Goal: Information Seeking & Learning: Learn about a topic

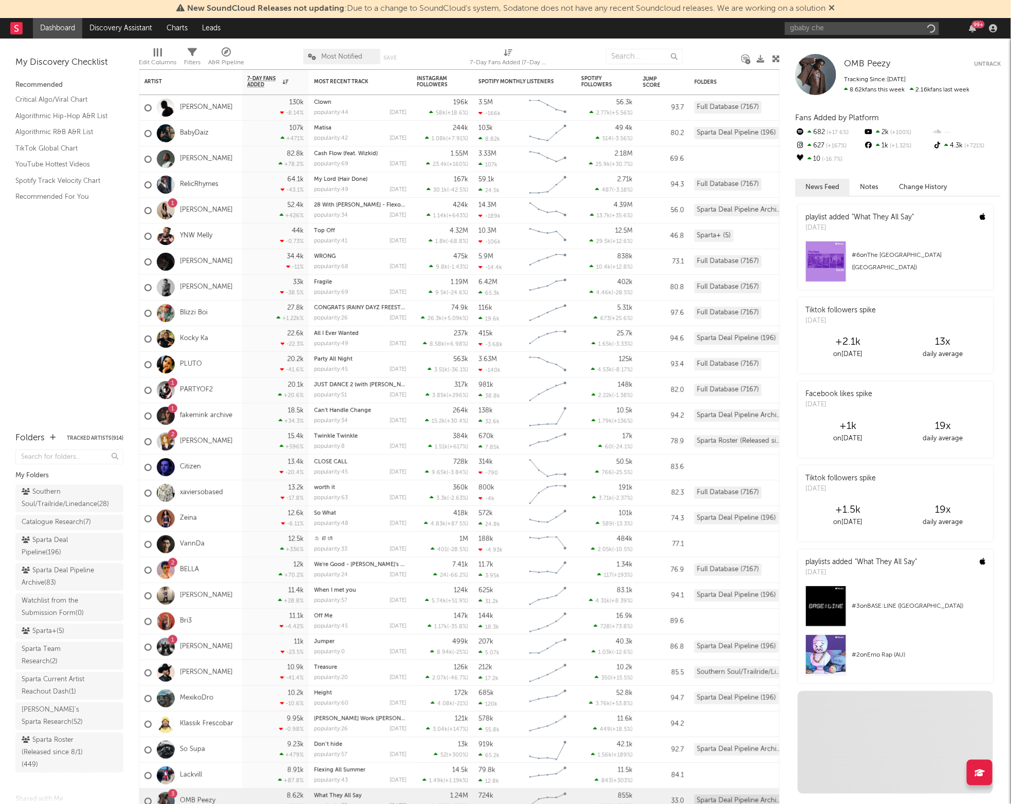
type input "gbaby chef"
click at [864, 52] on div "GBaby Chef" at bounding box center [877, 49] width 113 height 12
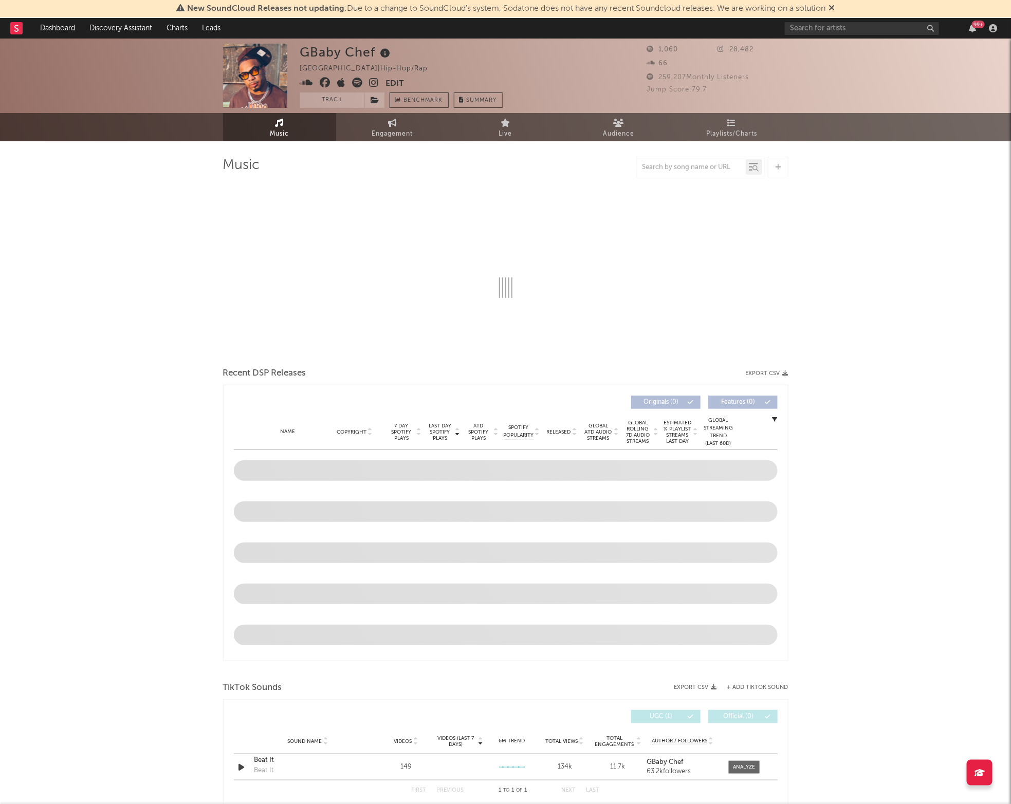
select select "6m"
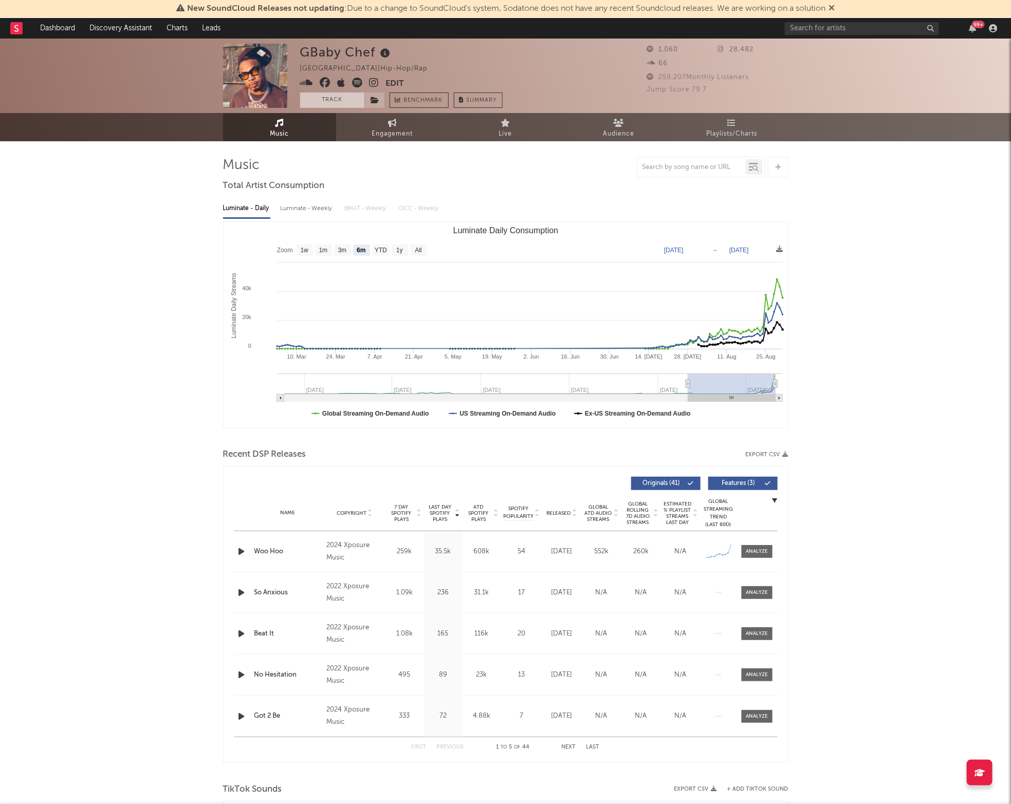
click at [313, 105] on button "Track" at bounding box center [332, 100] width 64 height 15
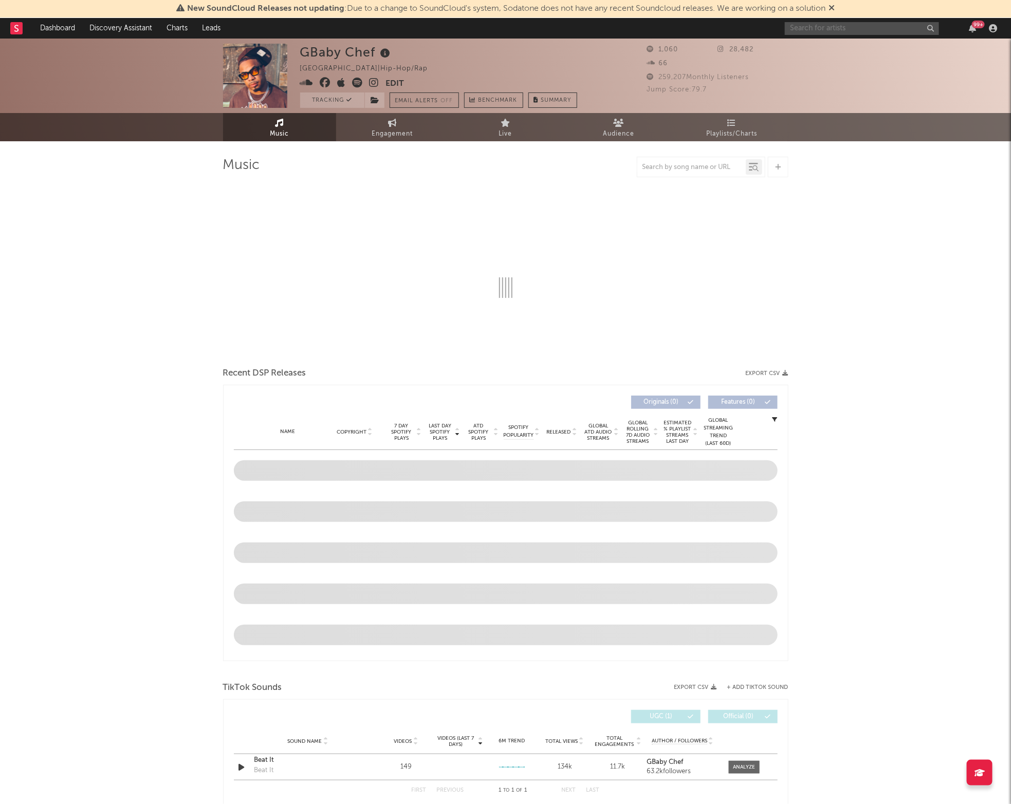
click at [806, 27] on input "text" at bounding box center [862, 28] width 154 height 13
select select "6m"
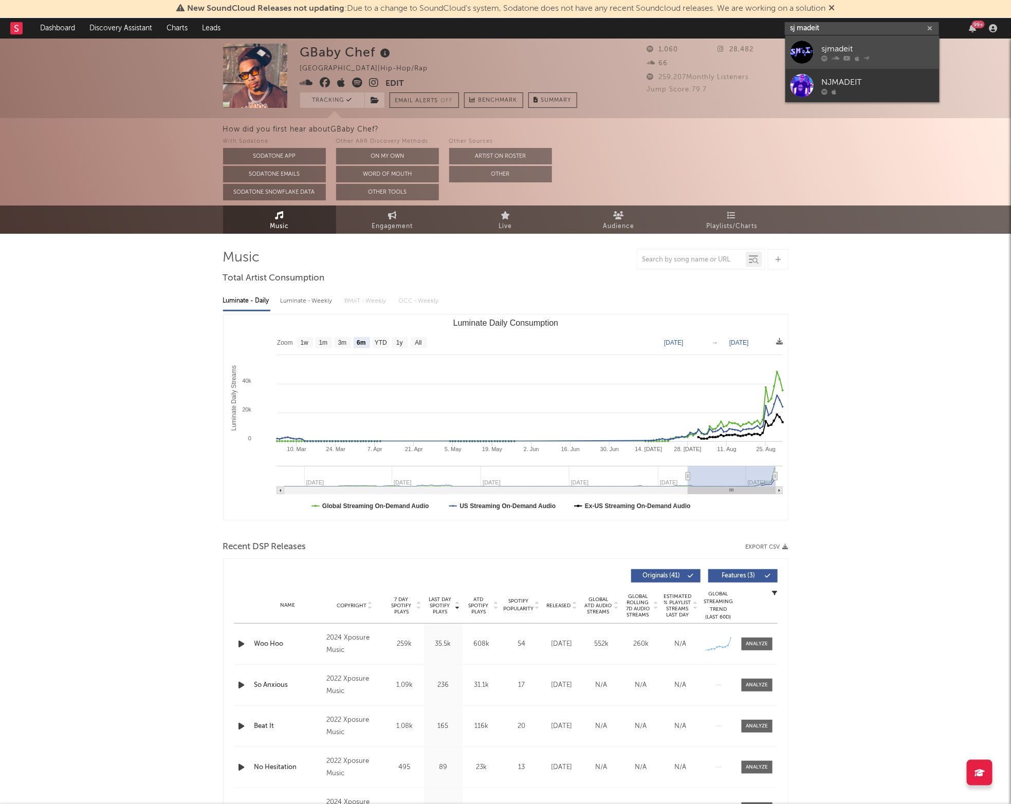
type input "sj madeit"
drag, startPoint x: 830, startPoint y: 55, endPoint x: 754, endPoint y: 168, distance: 136.6
click at [830, 55] on div at bounding box center [877, 58] width 113 height 6
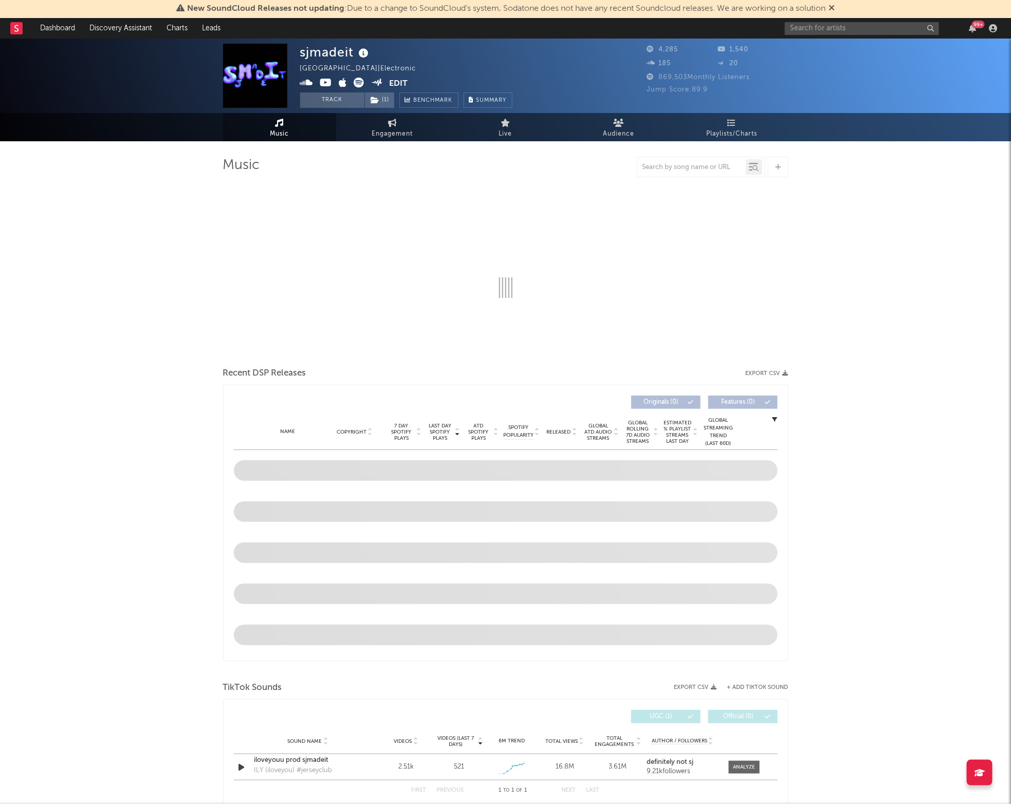
select select "1w"
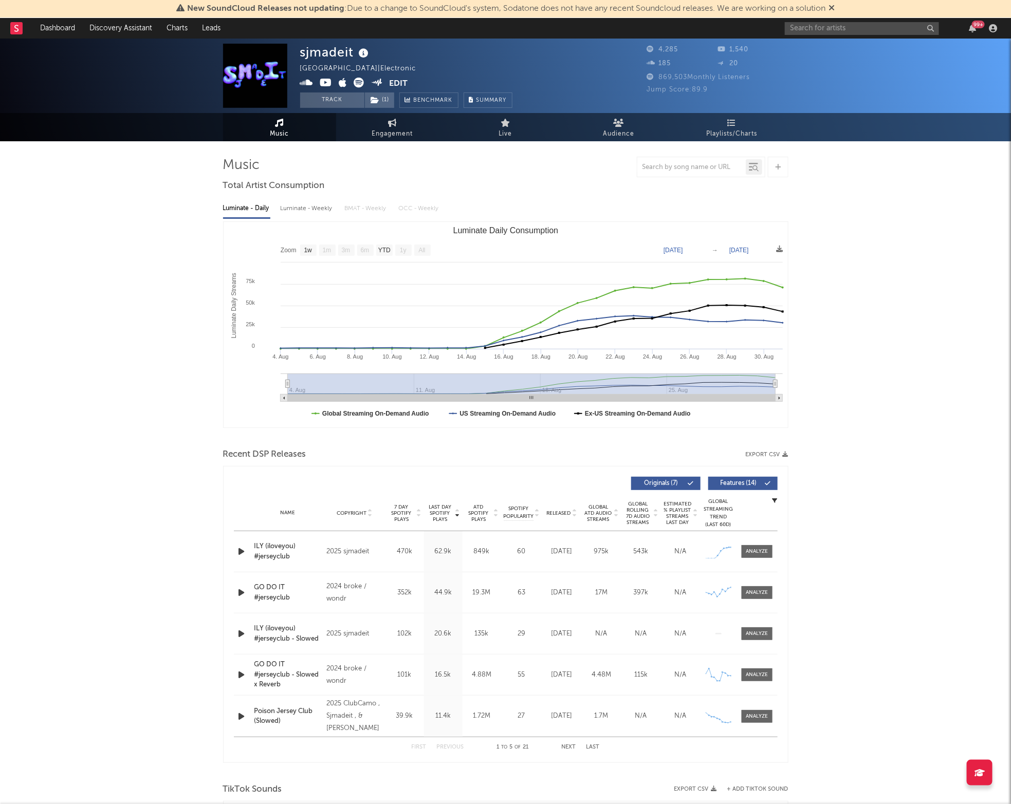
drag, startPoint x: 316, startPoint y: 100, endPoint x: 627, endPoint y: 223, distance: 334.4
click at [316, 100] on button "Track" at bounding box center [332, 100] width 64 height 15
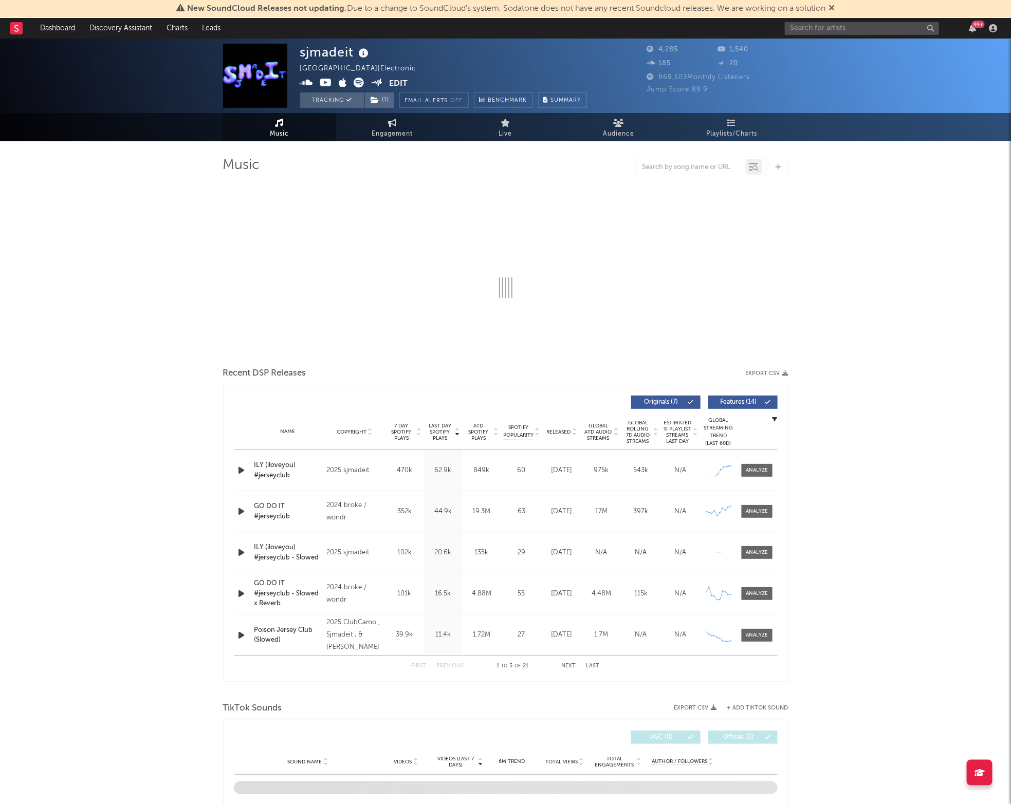
select select "1w"
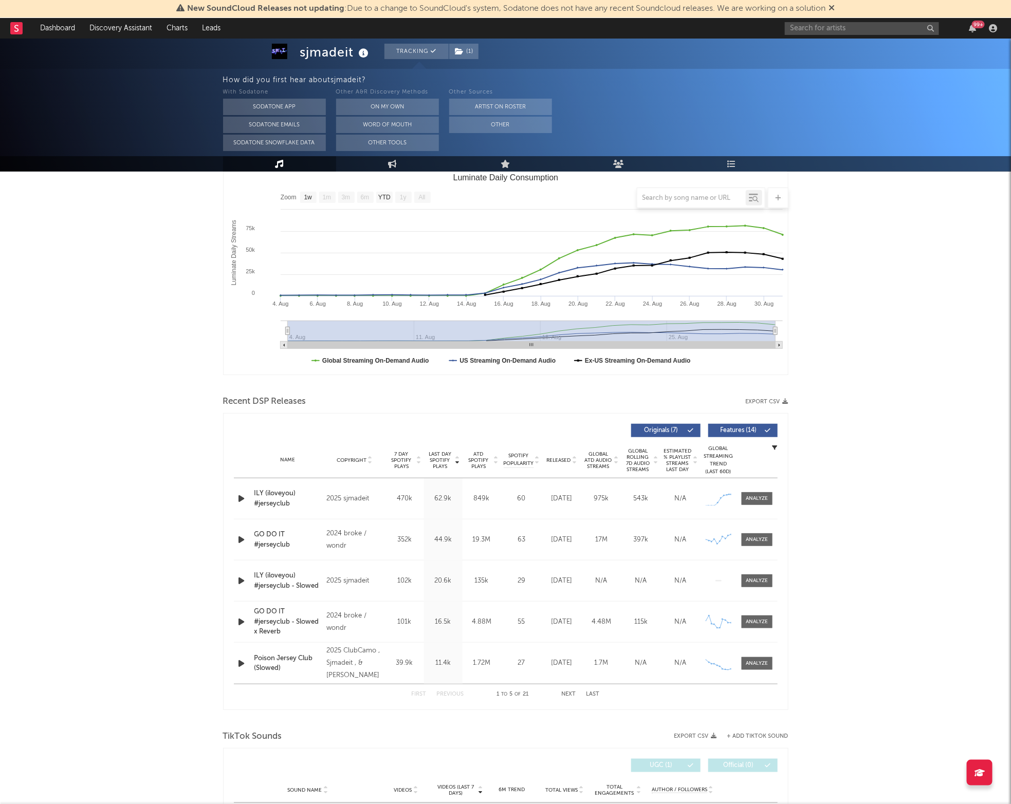
scroll to position [152, 0]
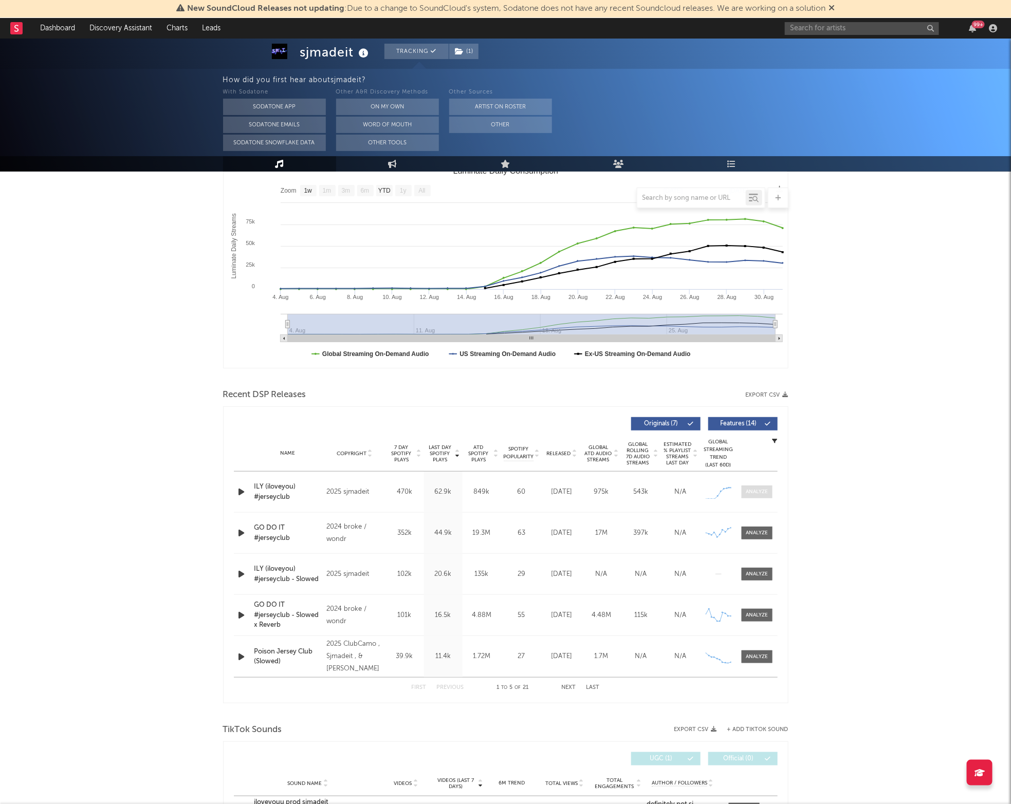
click at [743, 494] on span at bounding box center [757, 492] width 31 height 13
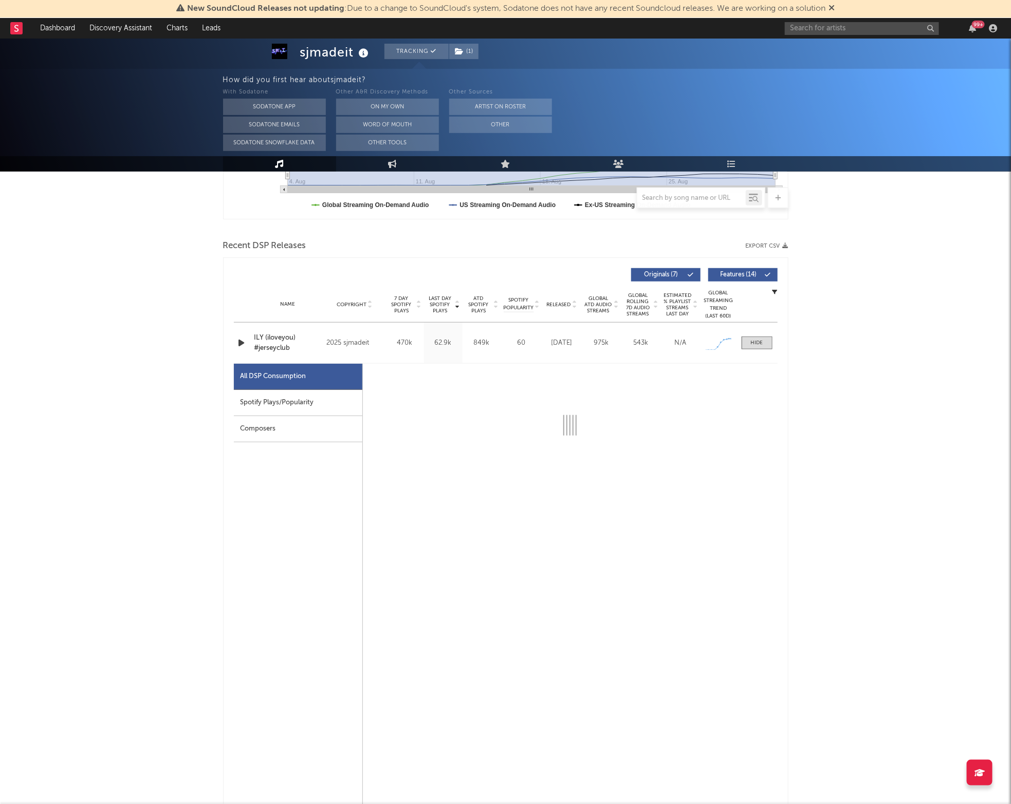
select select "1w"
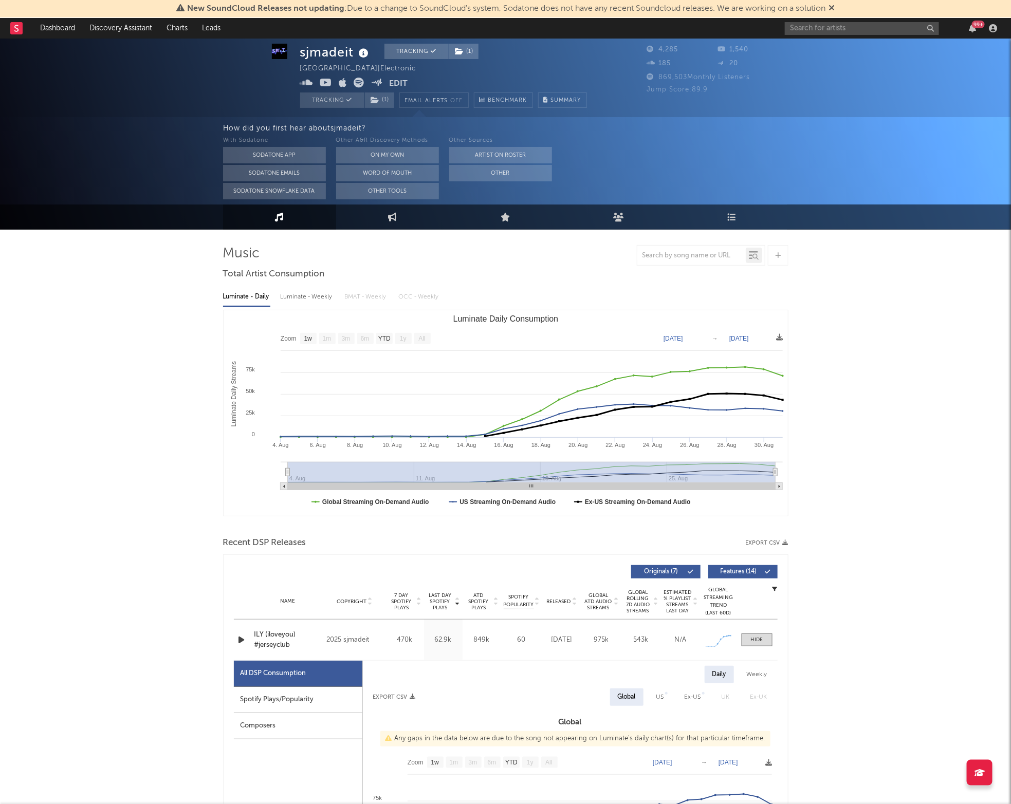
scroll to position [0, 0]
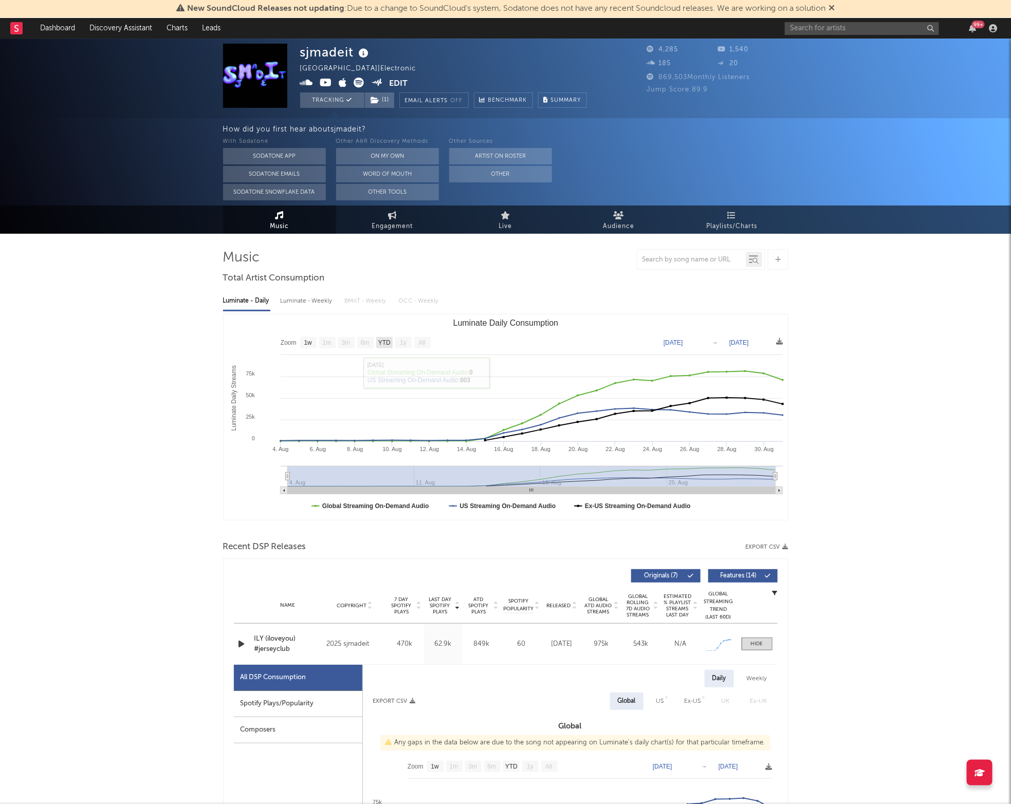
click at [390, 340] on text "YTD" at bounding box center [384, 343] width 12 height 7
select select "YTD"
click at [423, 343] on text "All" at bounding box center [421, 343] width 7 height 7
click at [332, 303] on div "Luminate - Weekly" at bounding box center [308, 300] width 54 height 17
select select "1w"
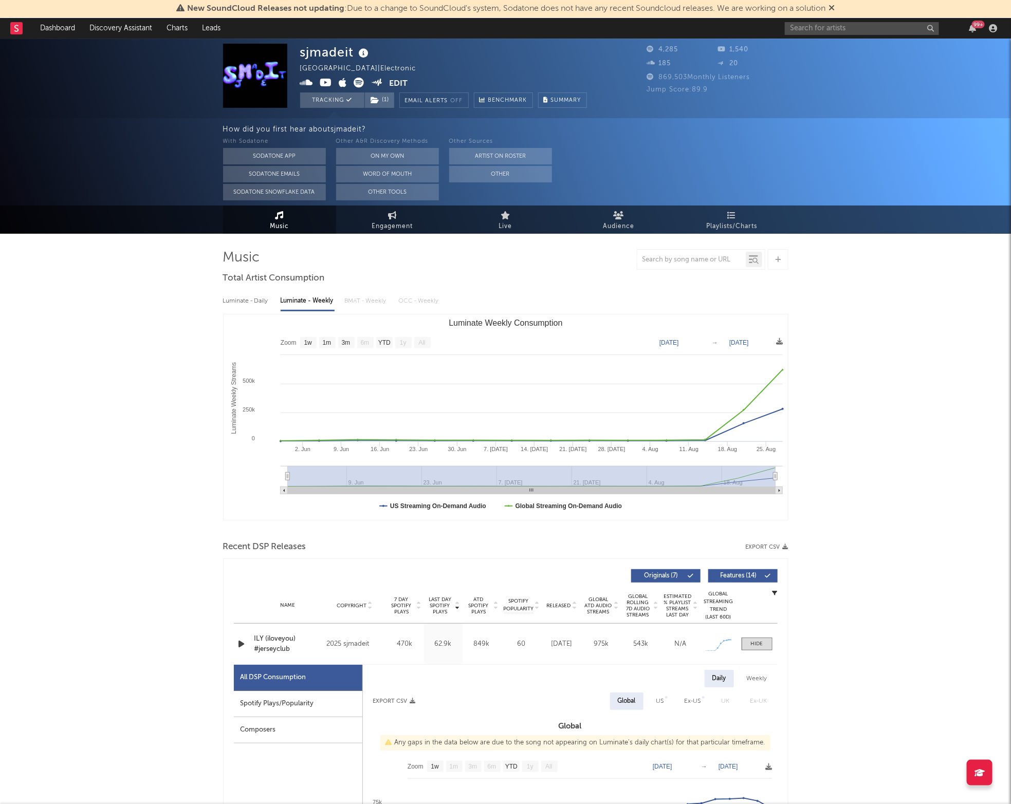
click at [271, 302] on div "Luminate - Daily Luminate - Weekly BMAT - Weekly OCC - Weekly" at bounding box center [505, 300] width 565 height 17
click at [259, 300] on div "Luminate - Daily" at bounding box center [246, 300] width 47 height 17
select select "1w"
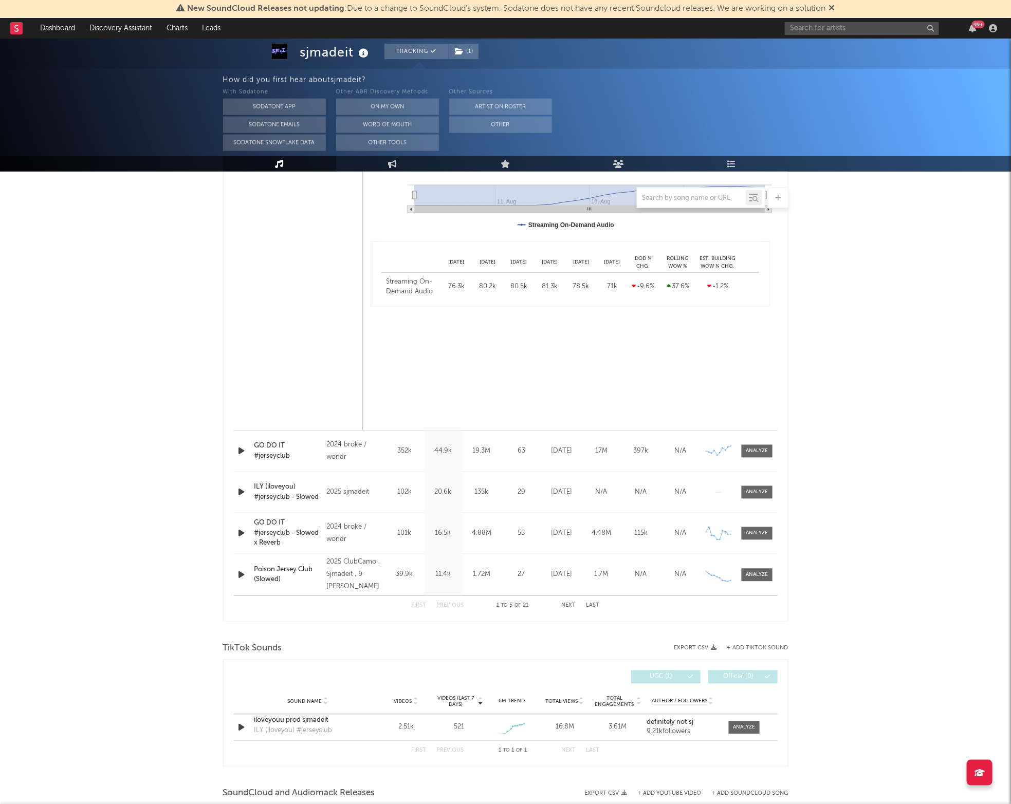
scroll to position [1032, 0]
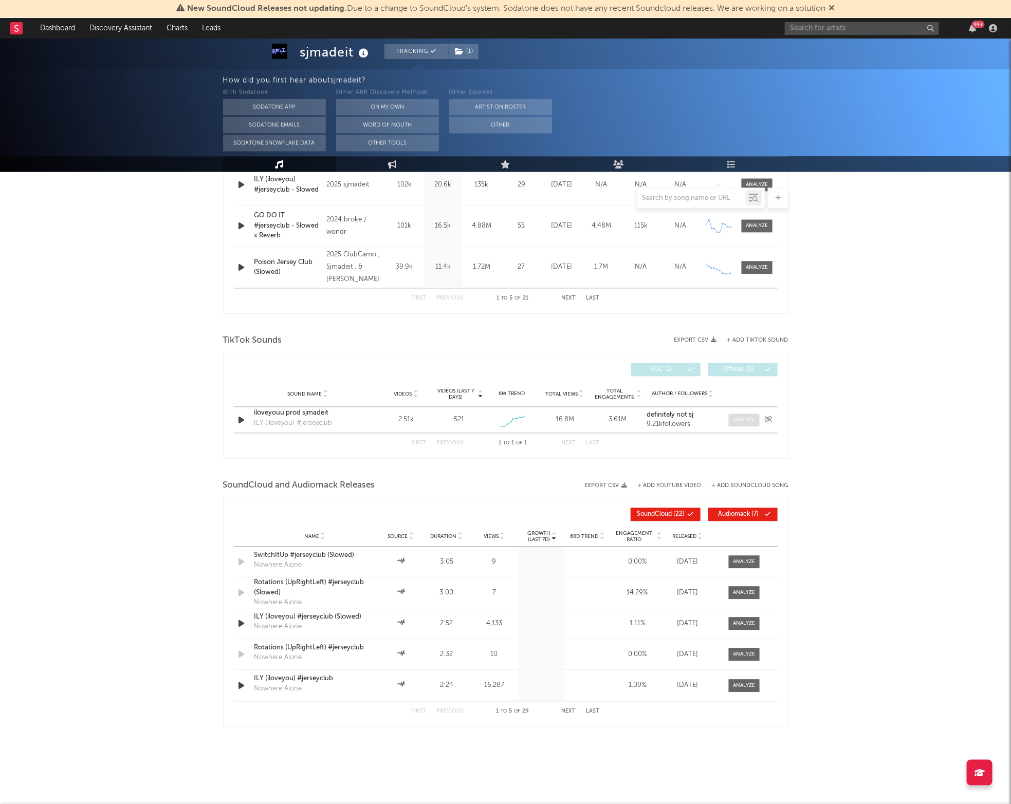
click at [740, 421] on div at bounding box center [744, 420] width 22 height 8
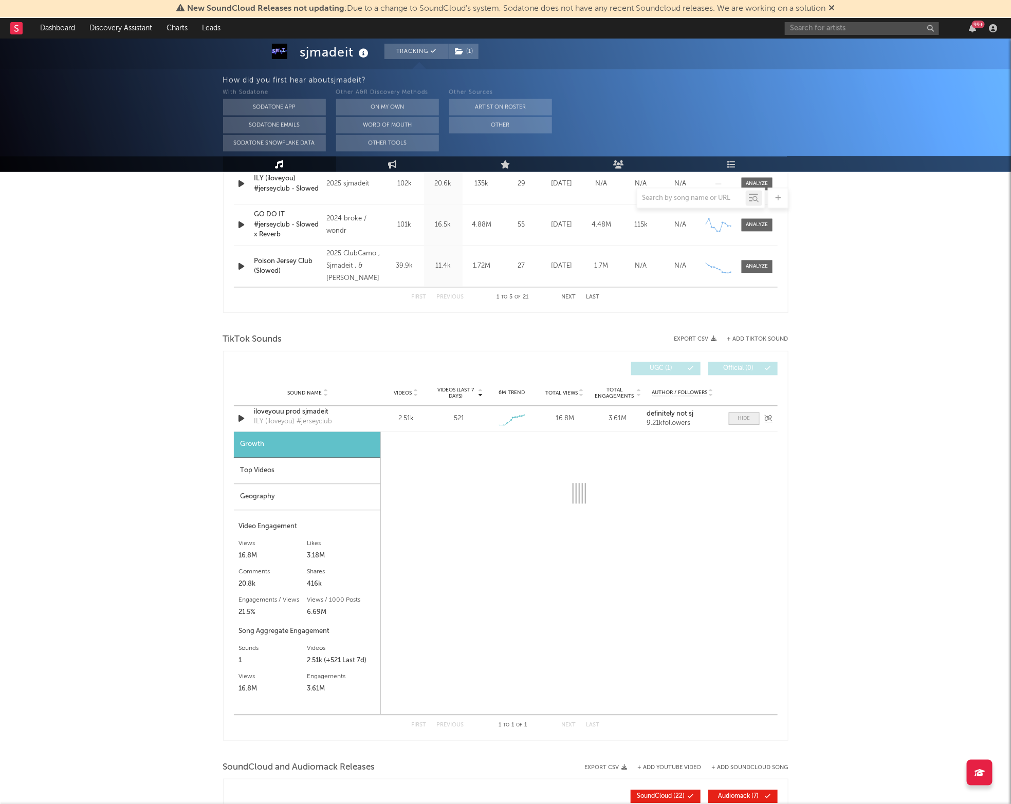
select select "1w"
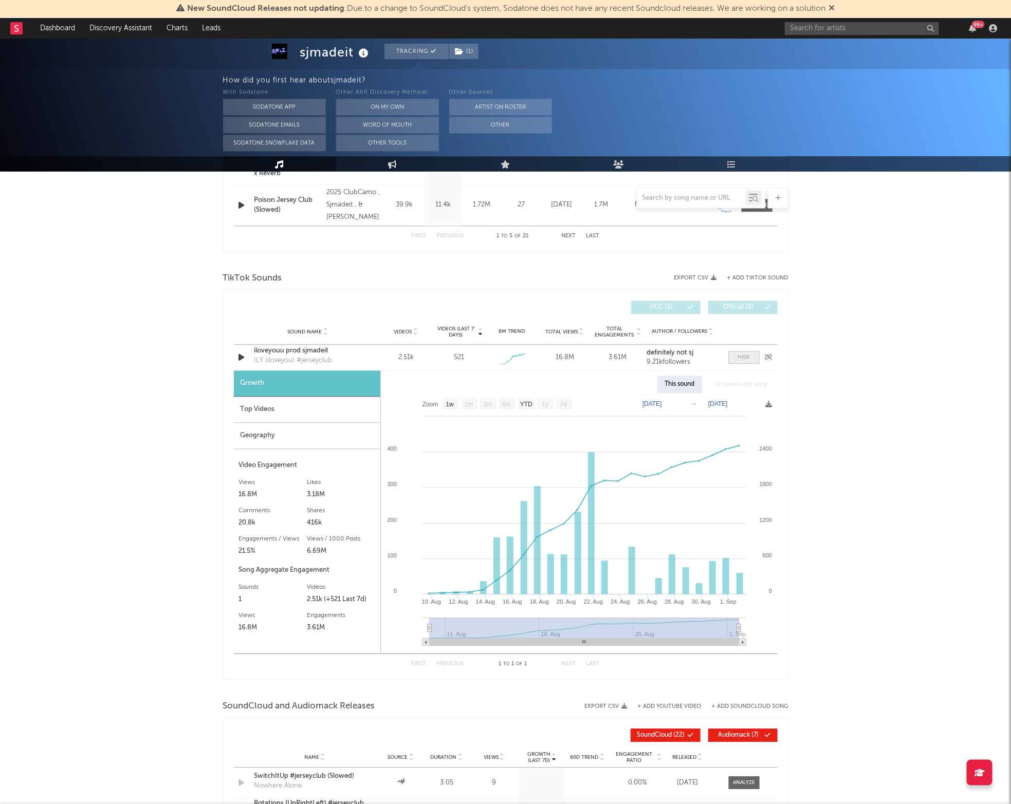
scroll to position [1120, 0]
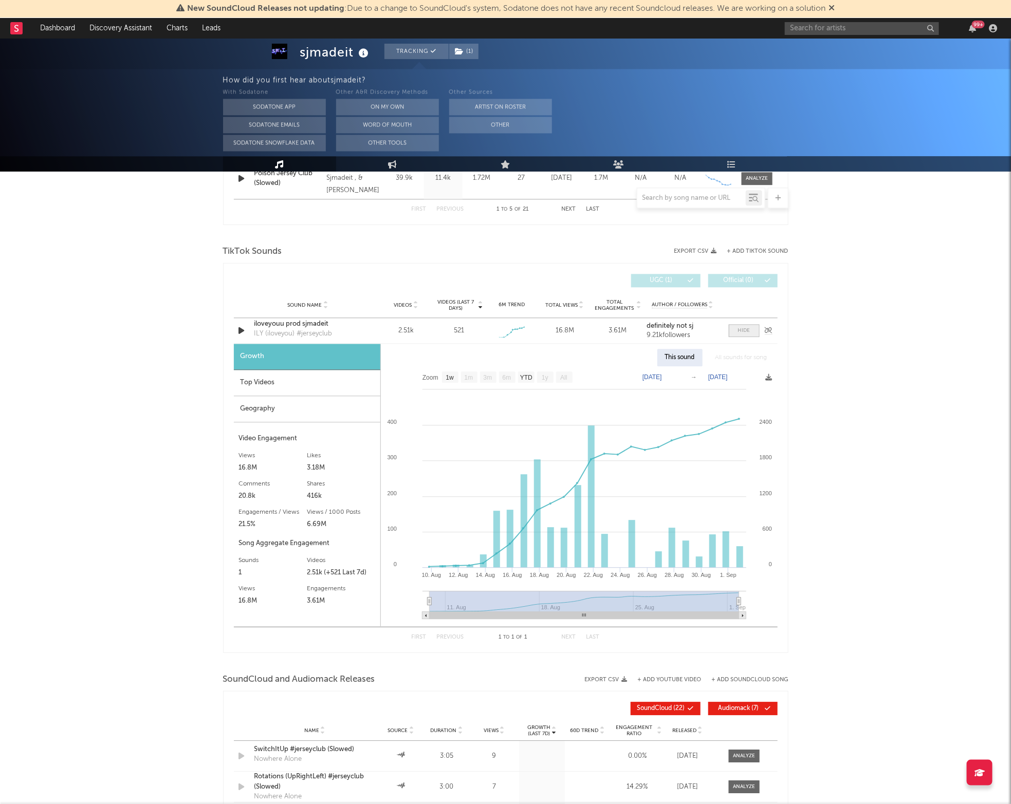
click at [733, 331] on span at bounding box center [744, 330] width 31 height 13
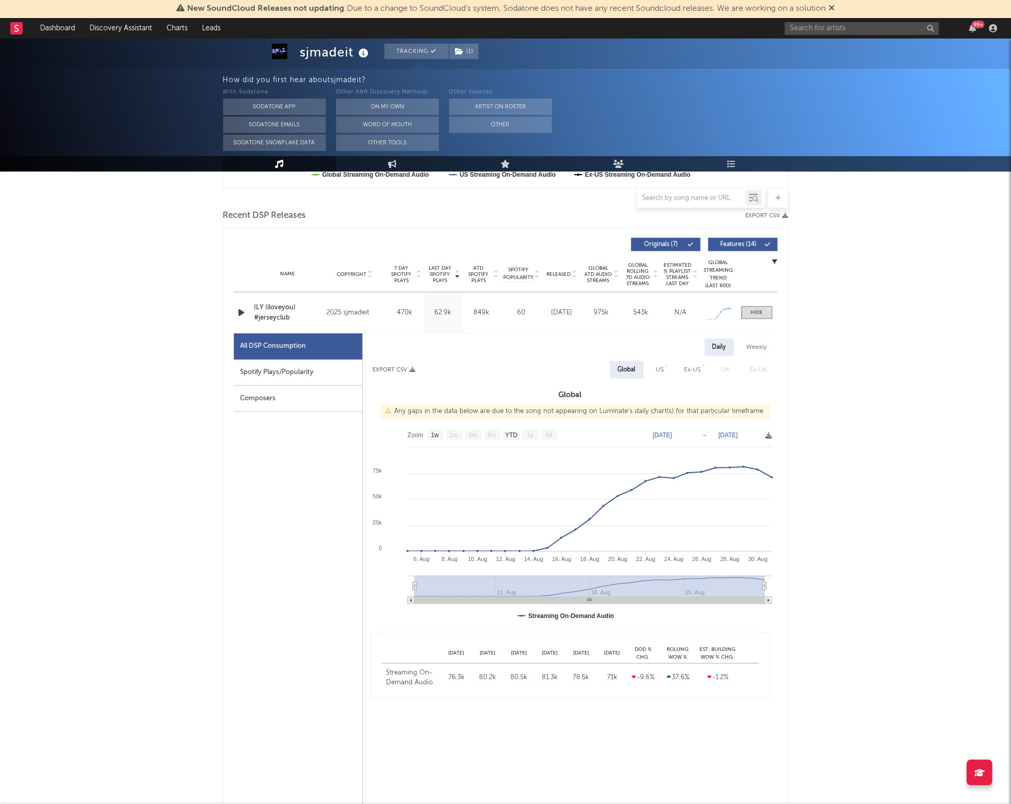
scroll to position [0, 0]
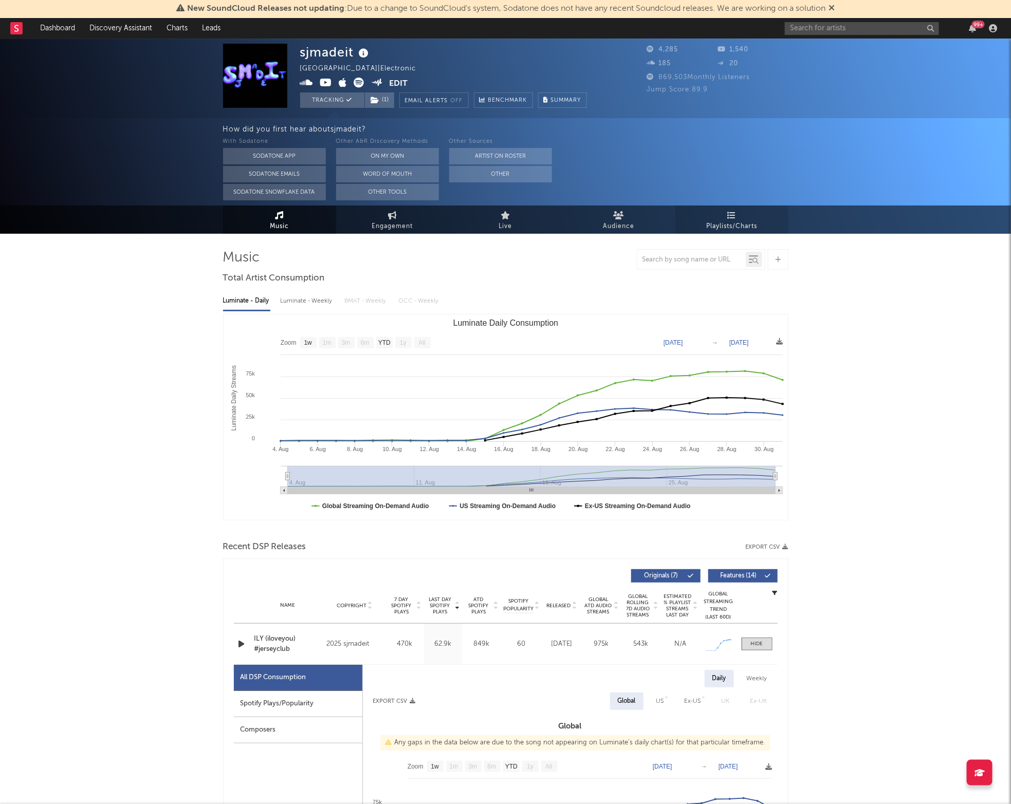
click at [706, 221] on span "Playlists/Charts" at bounding box center [731, 227] width 51 height 12
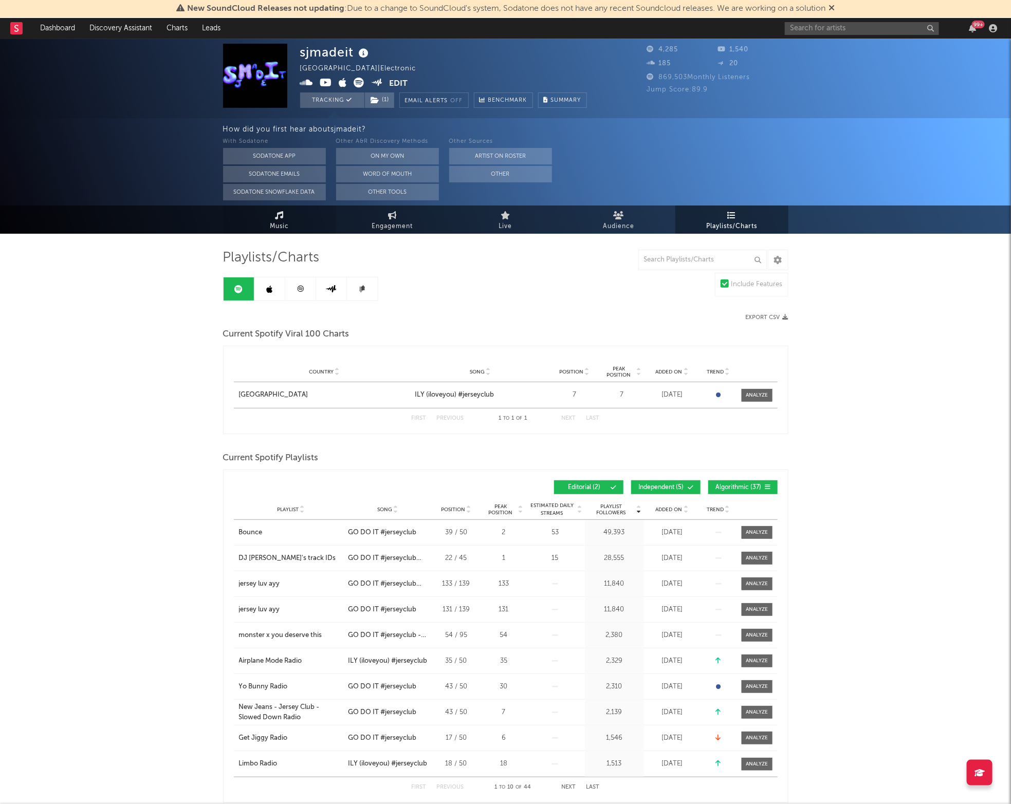
click at [264, 222] on link "Music" at bounding box center [279, 220] width 113 height 28
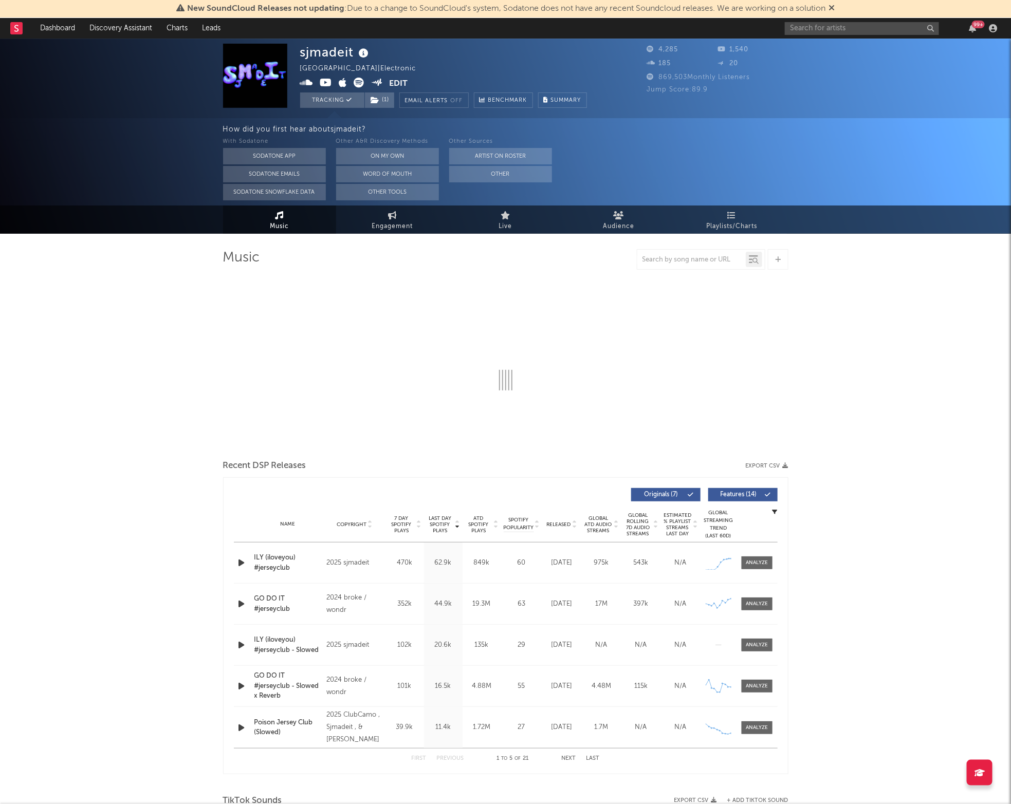
select select "1w"
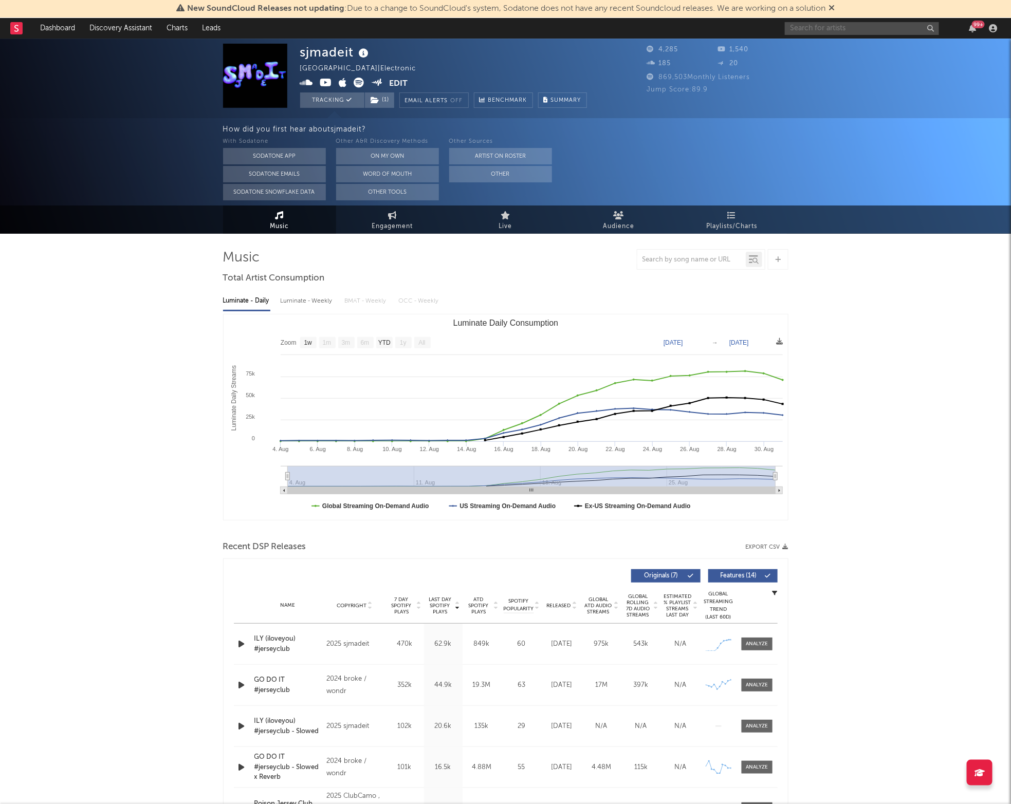
click at [804, 30] on input "text" at bounding box center [862, 28] width 154 height 13
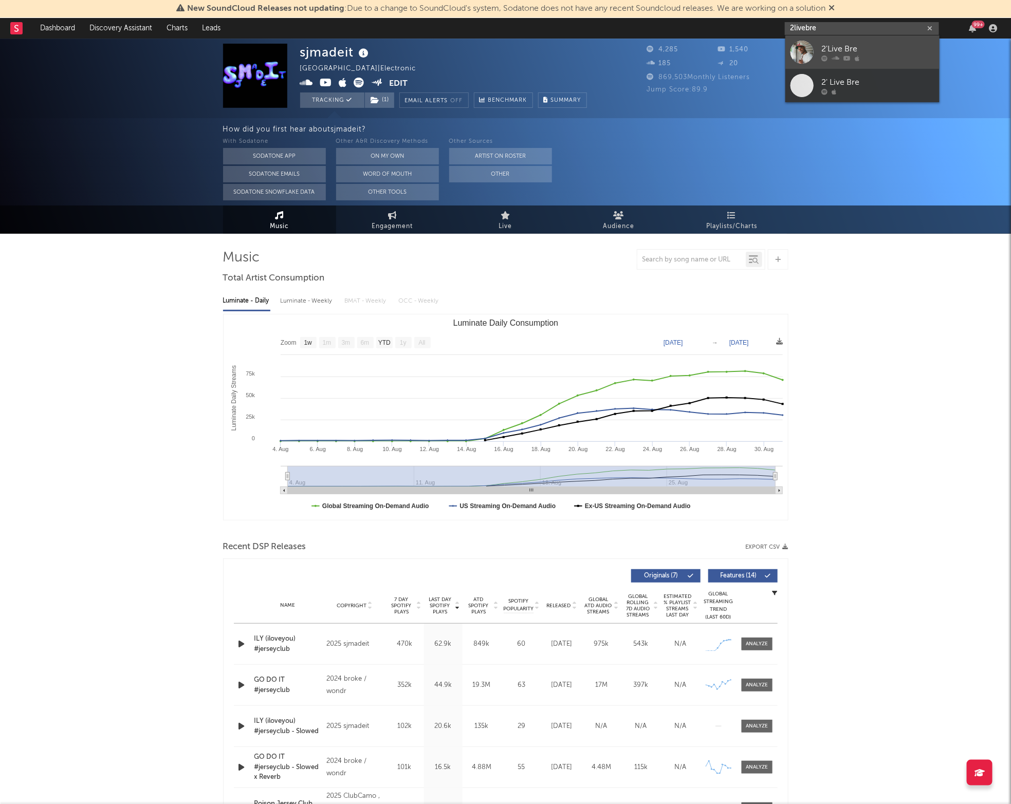
type input "2livebre"
click at [818, 49] on link "2'Live Bre" at bounding box center [862, 51] width 154 height 33
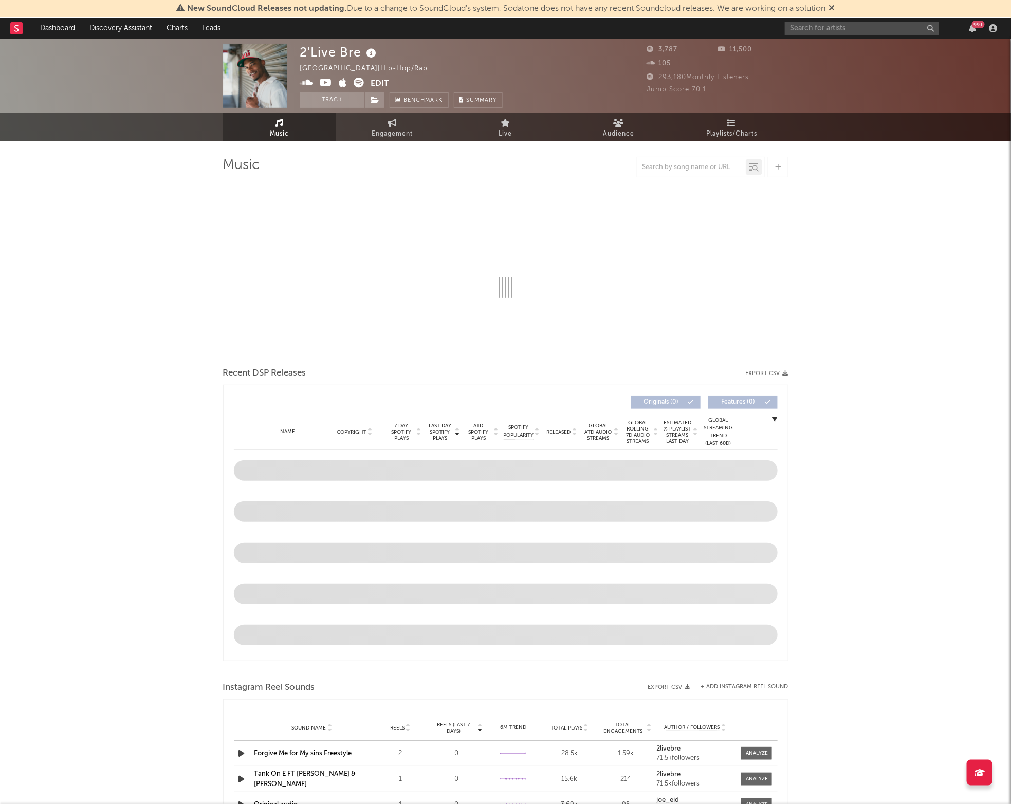
select select "6m"
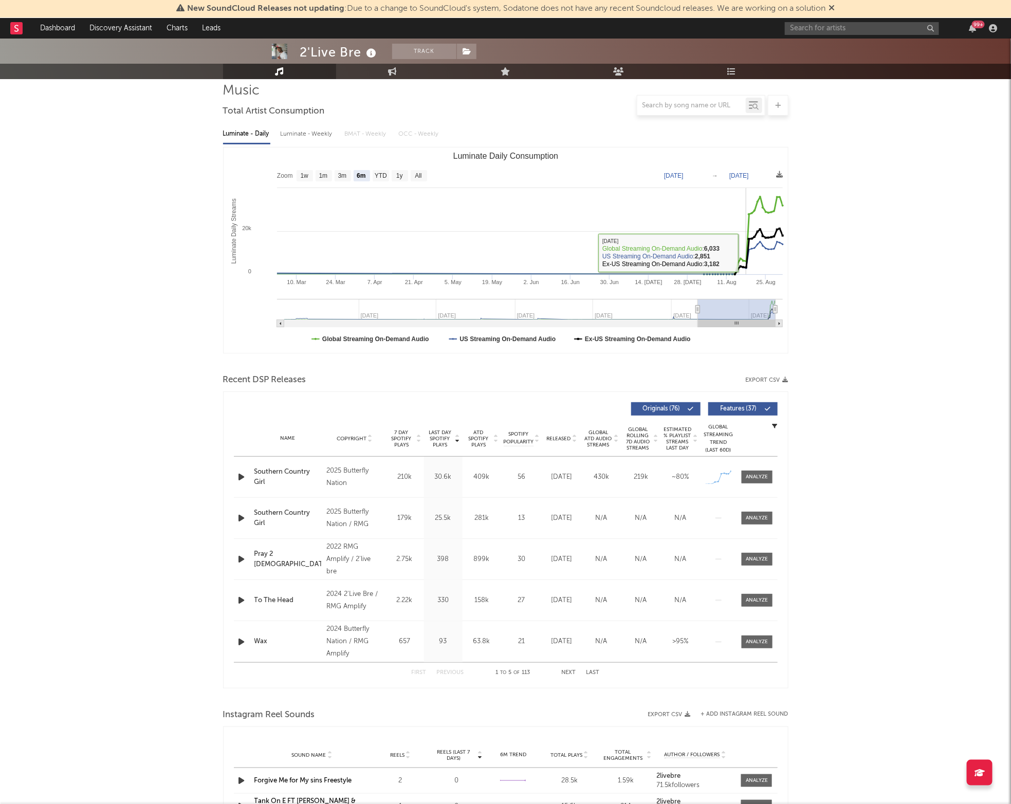
scroll to position [76, 0]
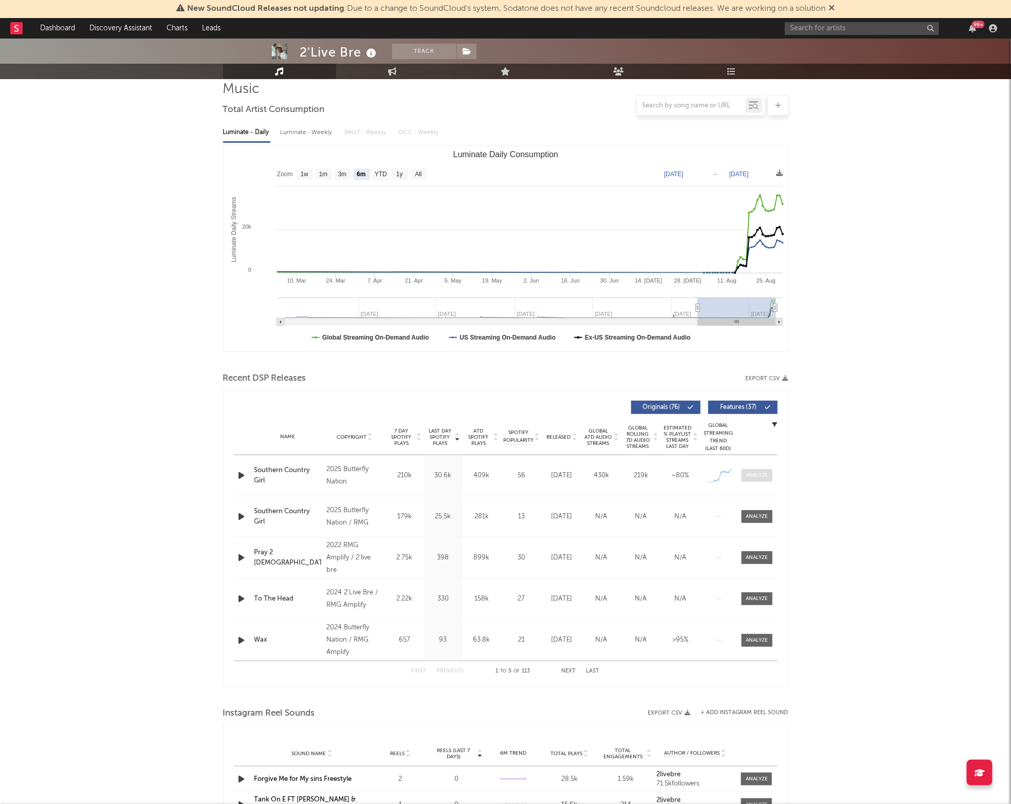
click at [763, 469] on span at bounding box center [757, 475] width 31 height 13
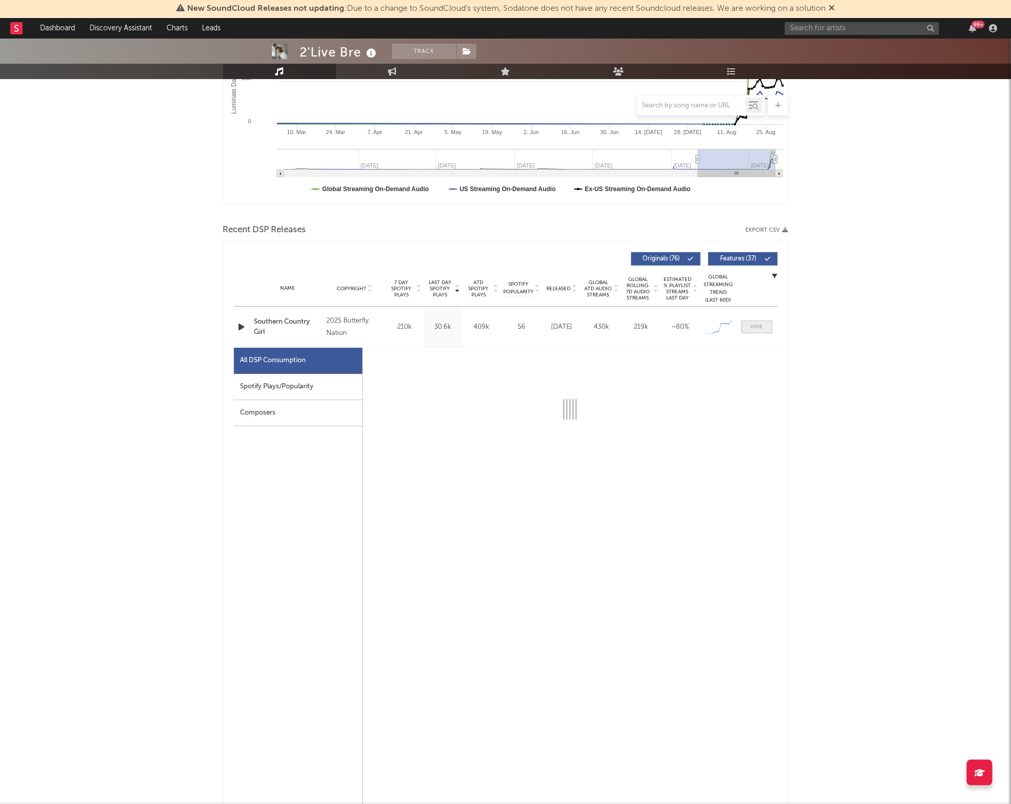
select select "1w"
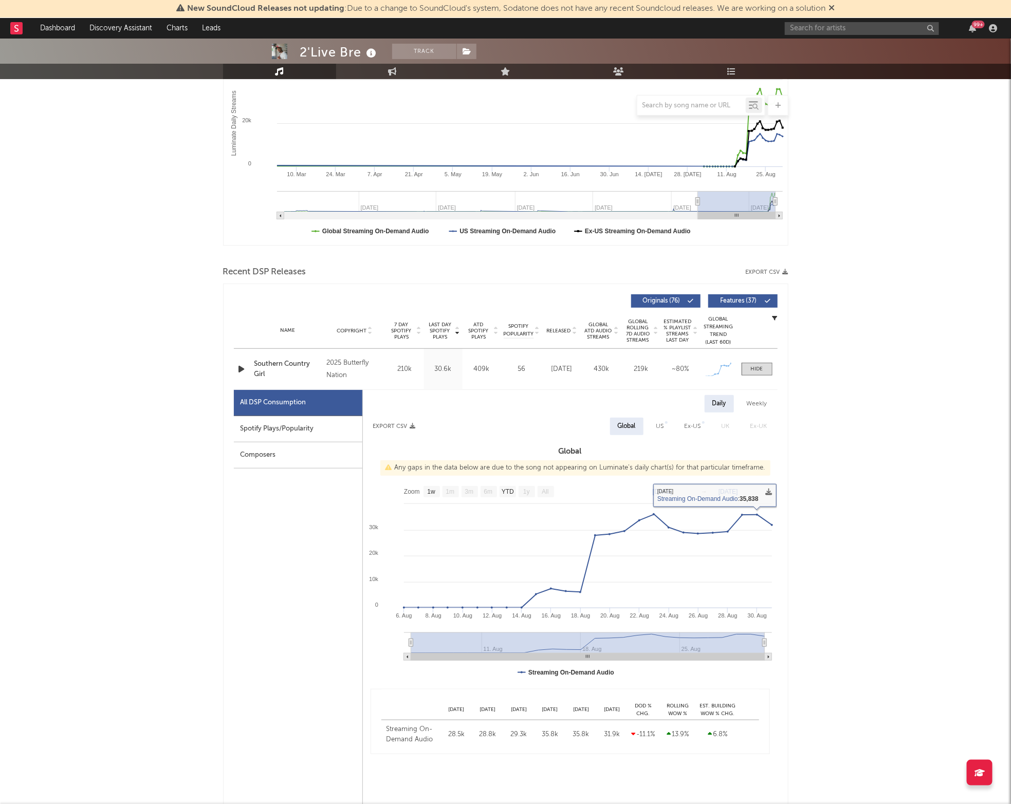
scroll to position [0, 0]
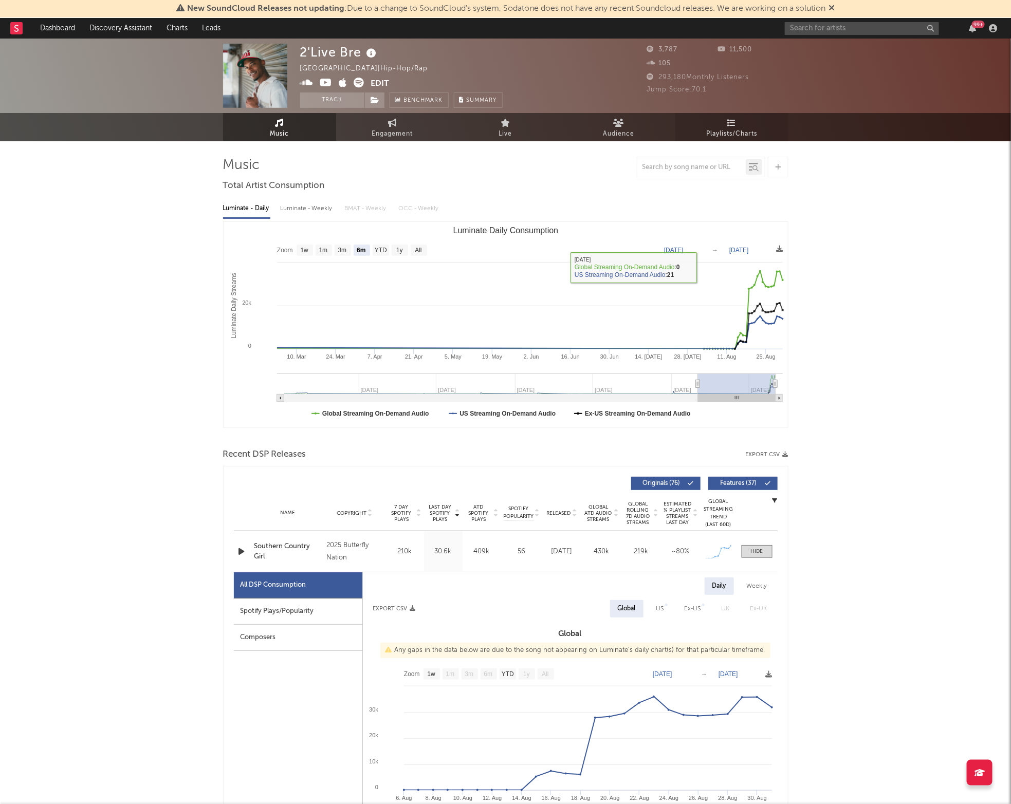
click at [725, 119] on link "Playlists/Charts" at bounding box center [731, 127] width 113 height 28
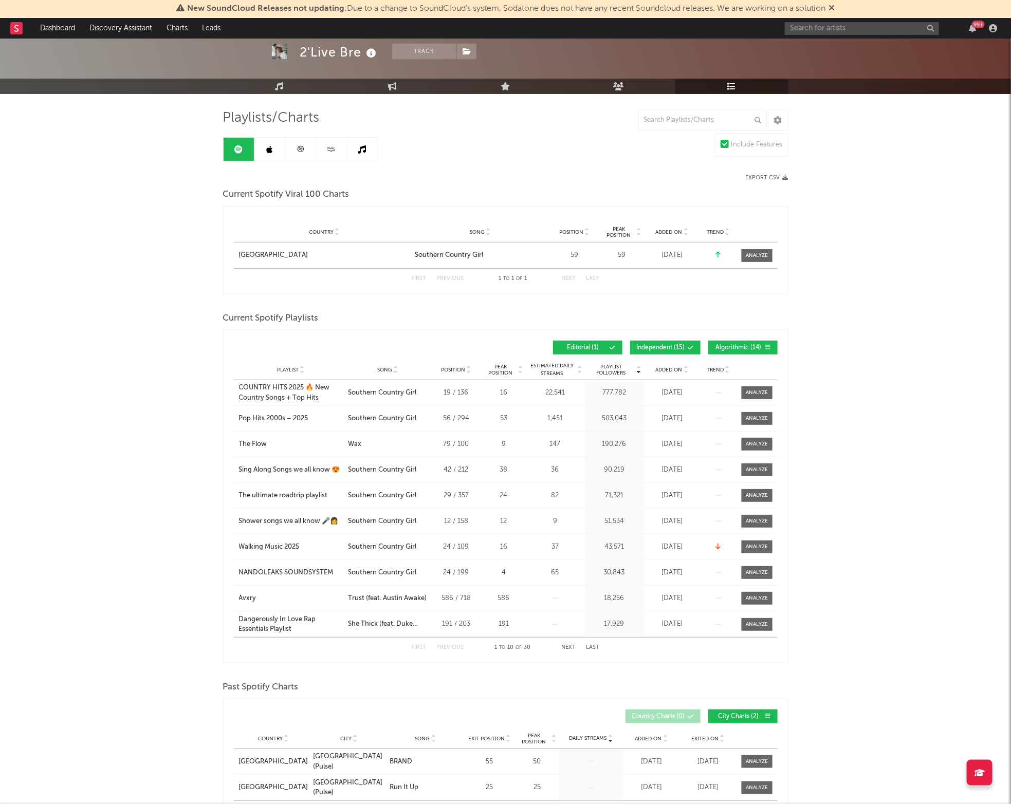
scroll to position [56, 0]
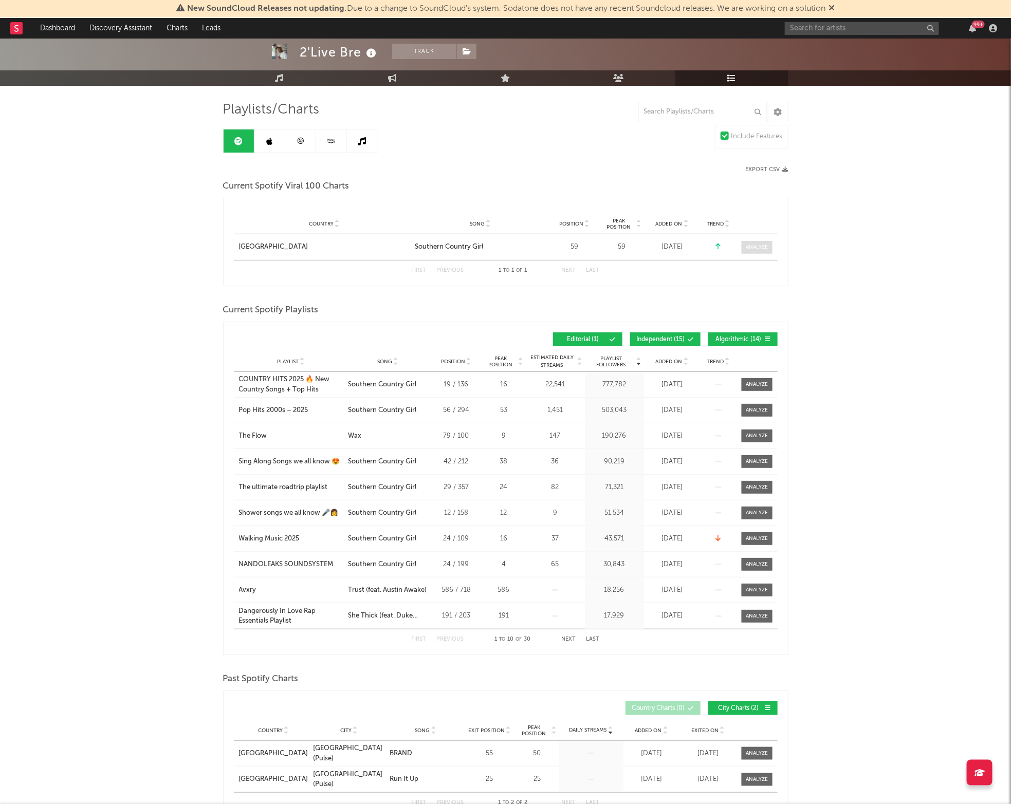
click at [746, 248] on div at bounding box center [757, 248] width 22 height 8
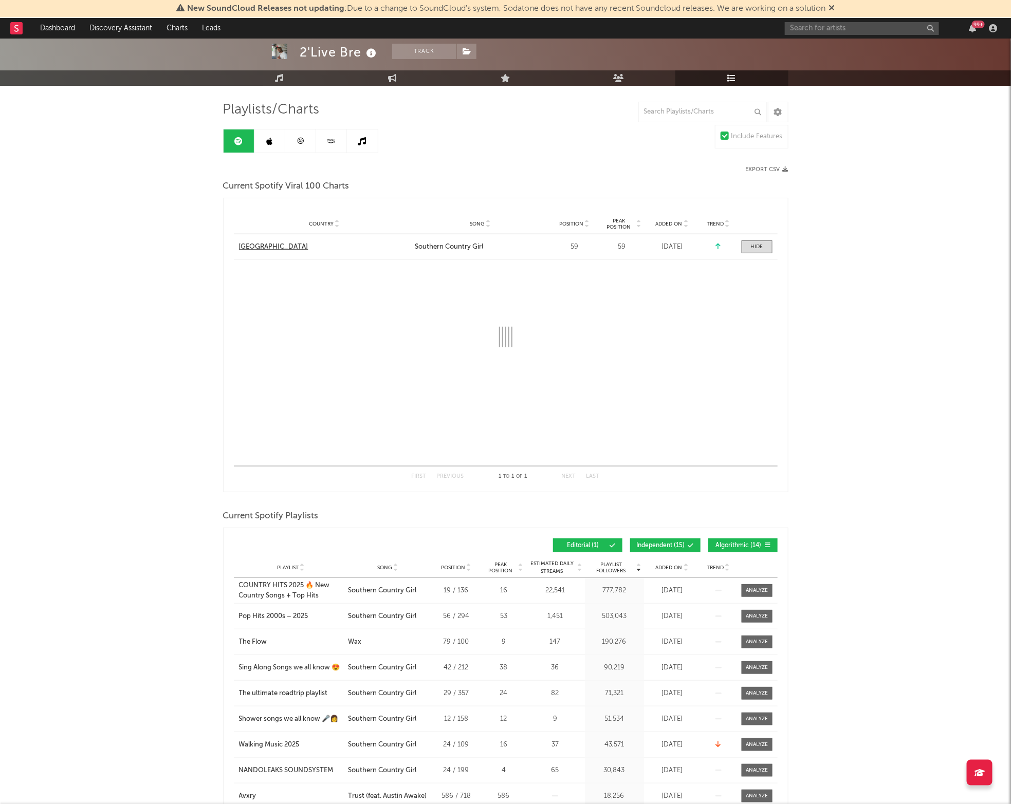
select select "1w"
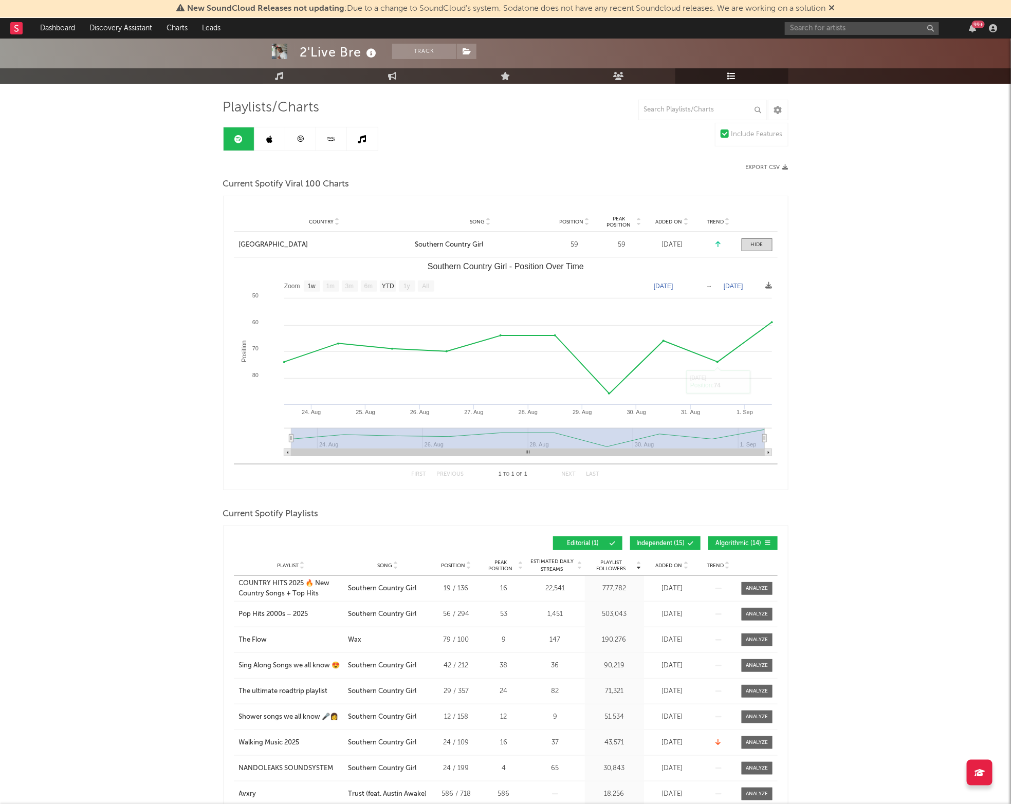
scroll to position [0, 0]
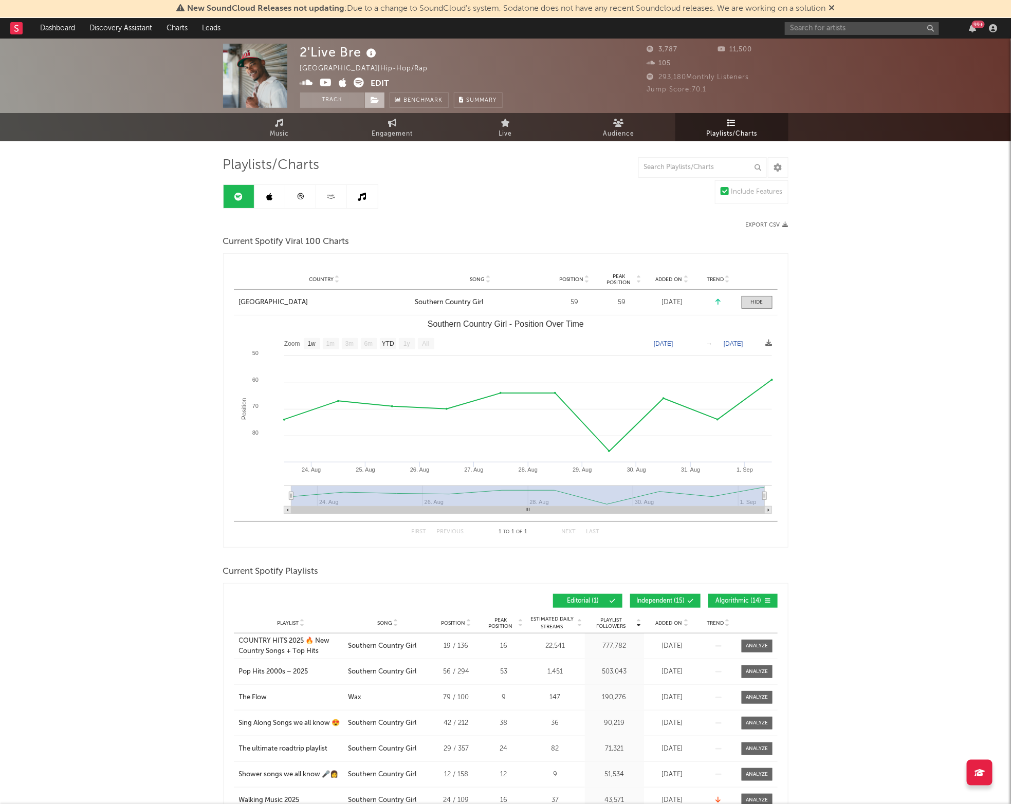
click at [379, 93] on span at bounding box center [374, 100] width 21 height 15
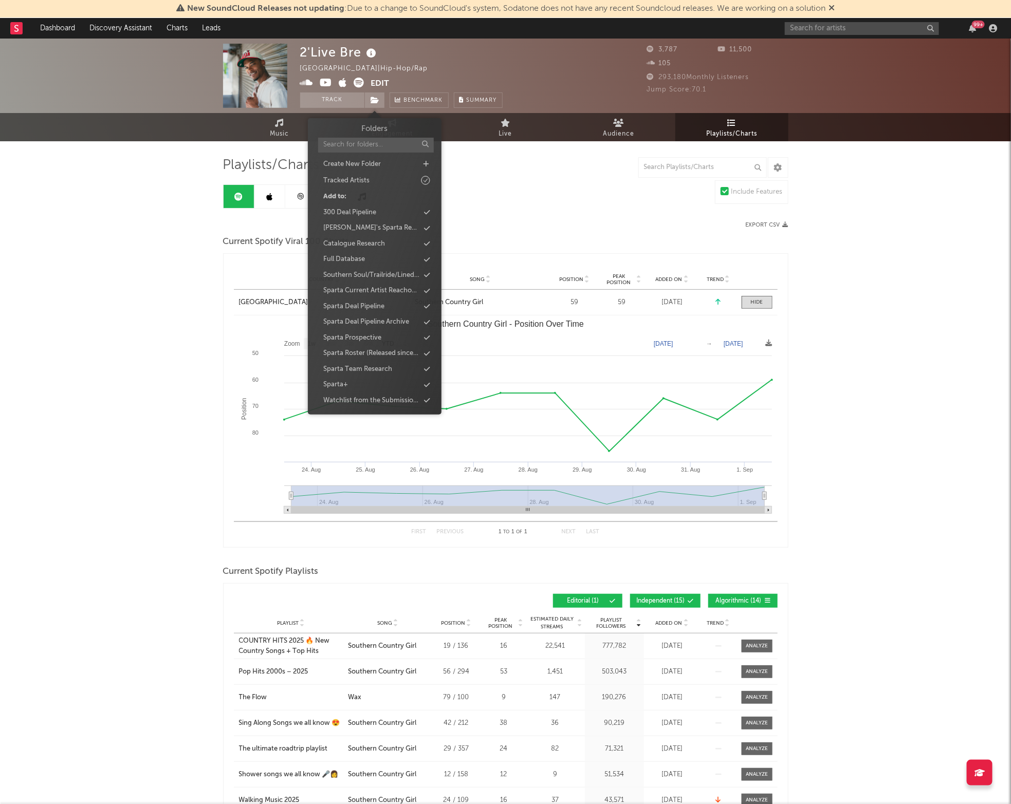
click at [385, 122] on div "Folders Create New Folder Tracked Artists Add to: 300 Deal Pipeline [PERSON_NAM…" at bounding box center [375, 266] width 134 height 297
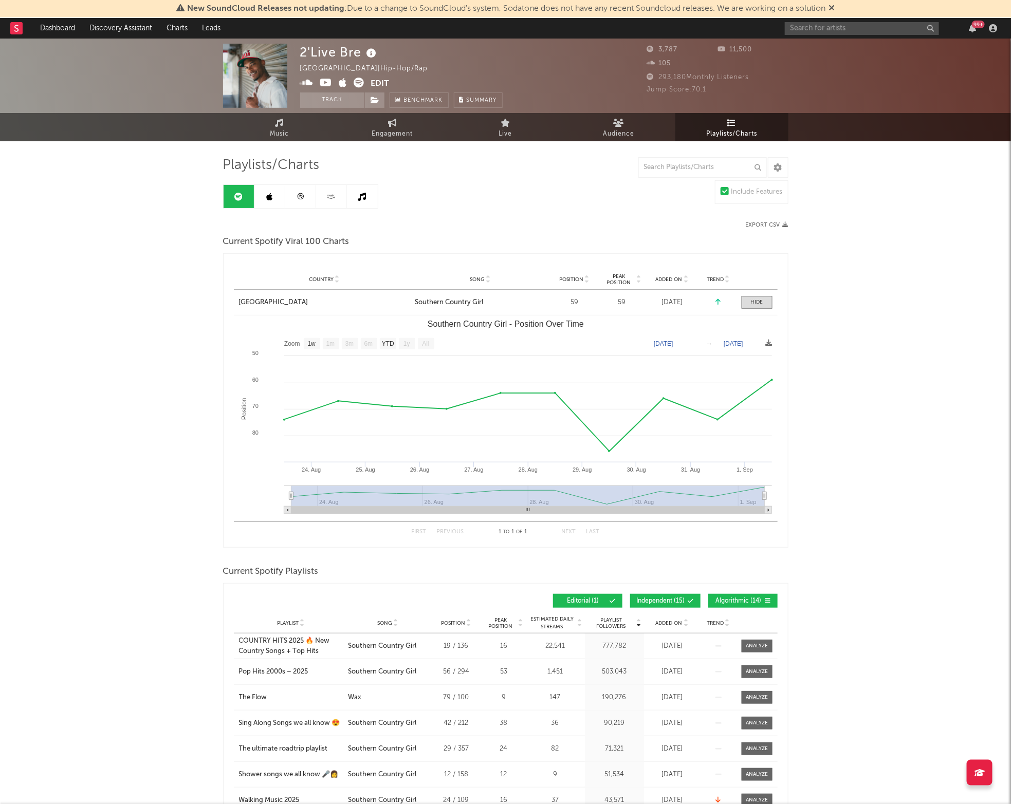
click at [495, 145] on div "Playlists/Charts Include Features Export CSV Current Spotify Viral 100 Charts C…" at bounding box center [505, 810] width 565 height 1339
click at [368, 130] on link "Engagement" at bounding box center [392, 127] width 113 height 28
select select "1w"
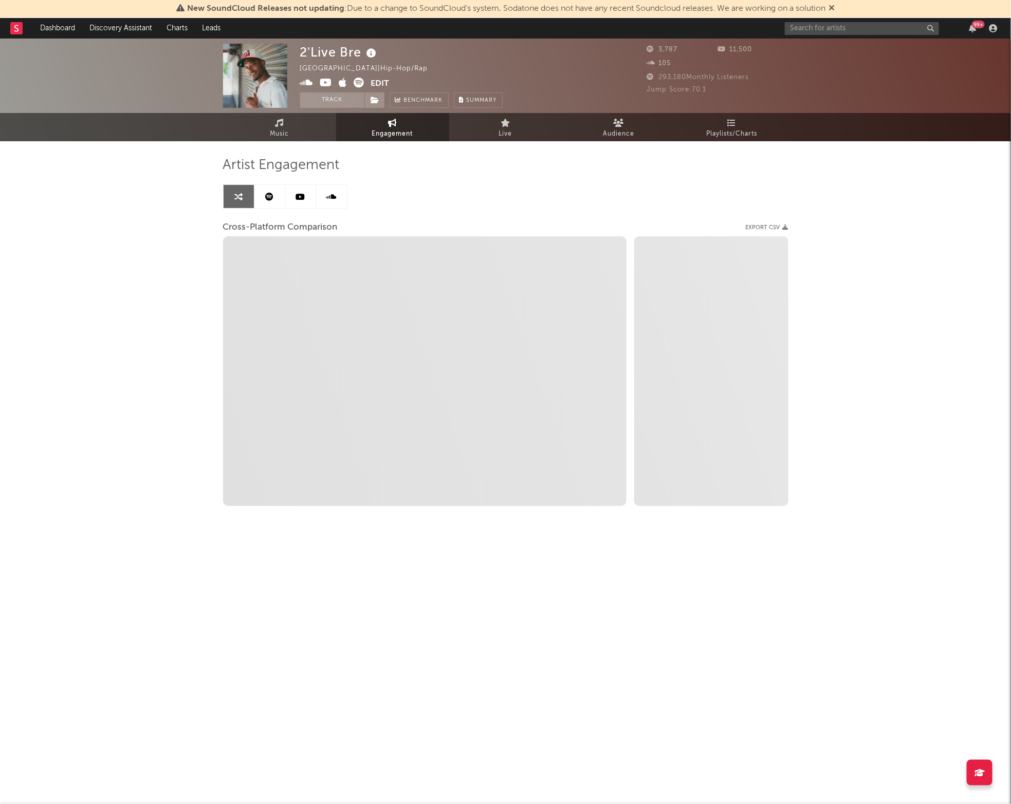
click at [266, 199] on icon at bounding box center [269, 197] width 8 height 8
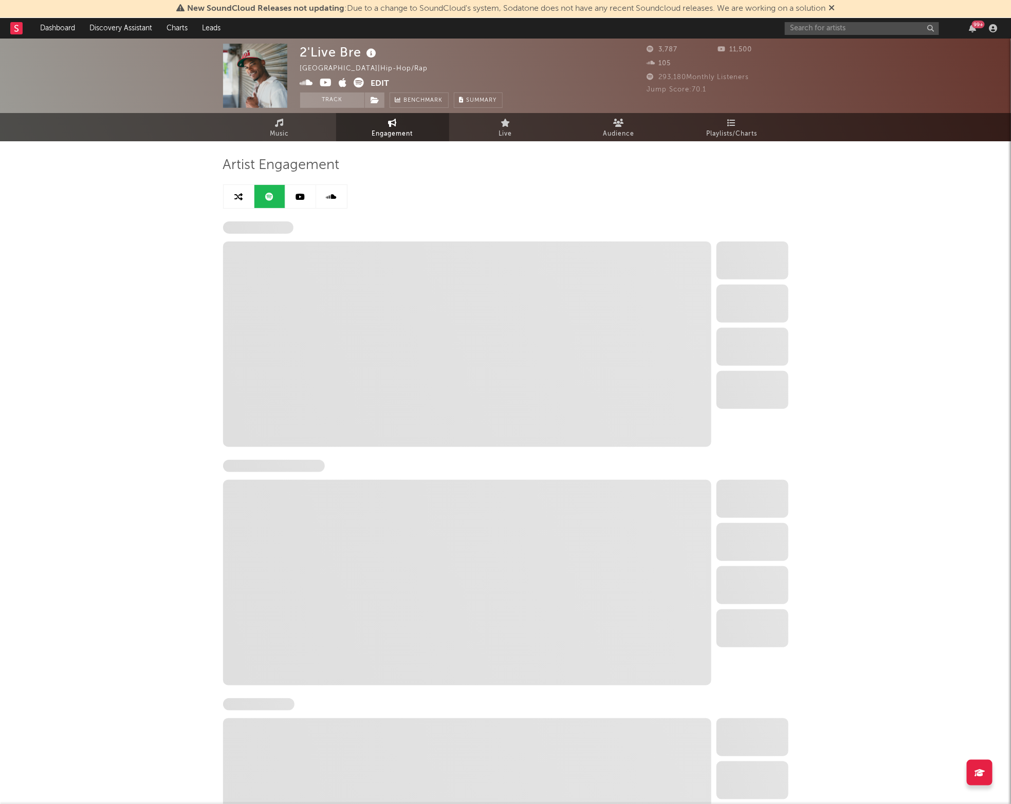
select select "6m"
select select "1w"
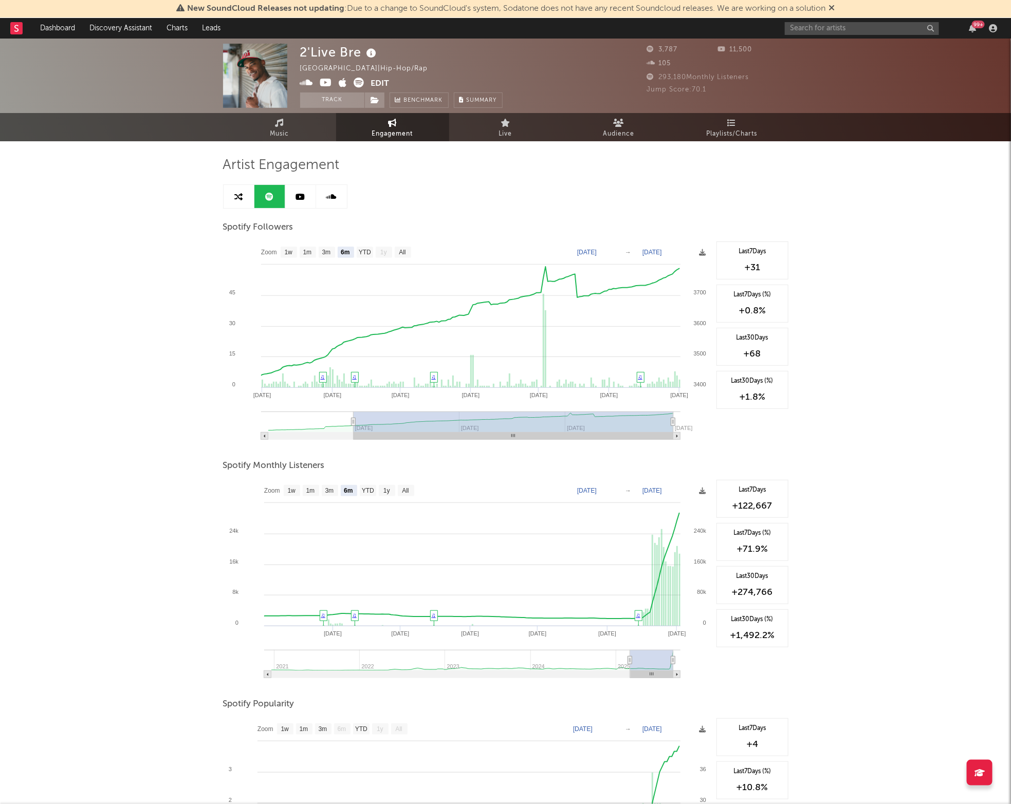
click at [229, 203] on link at bounding box center [239, 196] width 31 height 23
select select "1m"
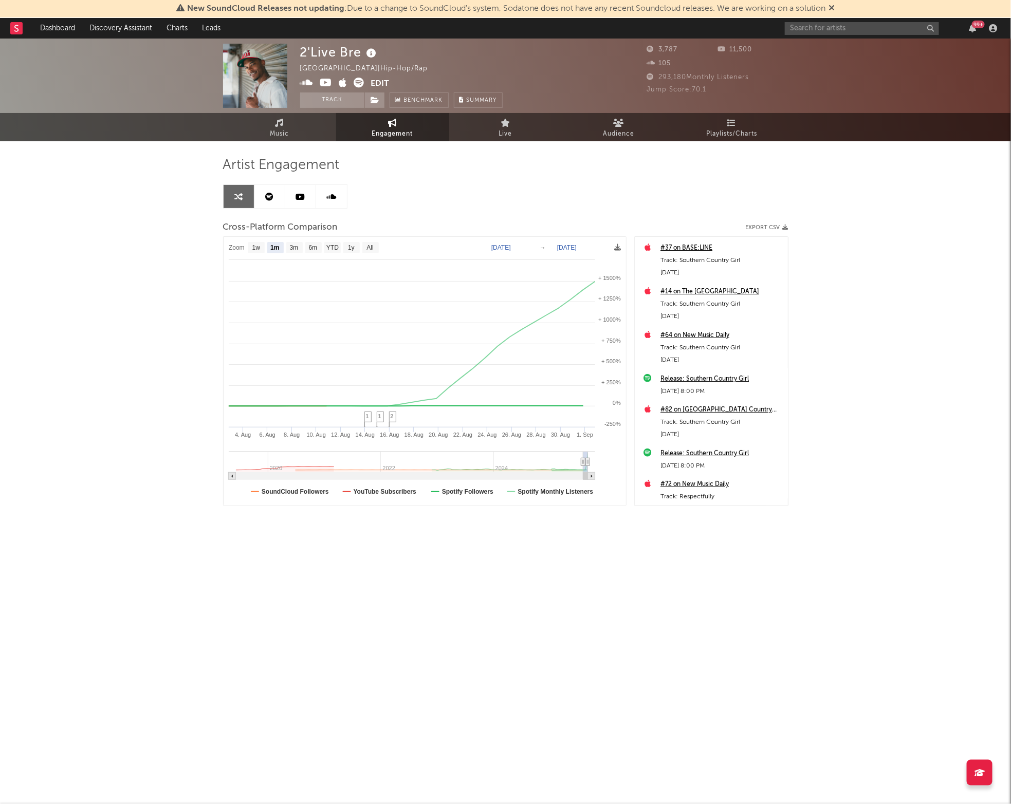
click at [847, 340] on div "2'Live Bre [GEOGRAPHIC_DATA] | Hip-Hop/Rap Edit Track Benchmark Summary 3,787 1…" at bounding box center [505, 309] width 1011 height 540
click at [709, 133] on span "Playlists/Charts" at bounding box center [731, 134] width 51 height 12
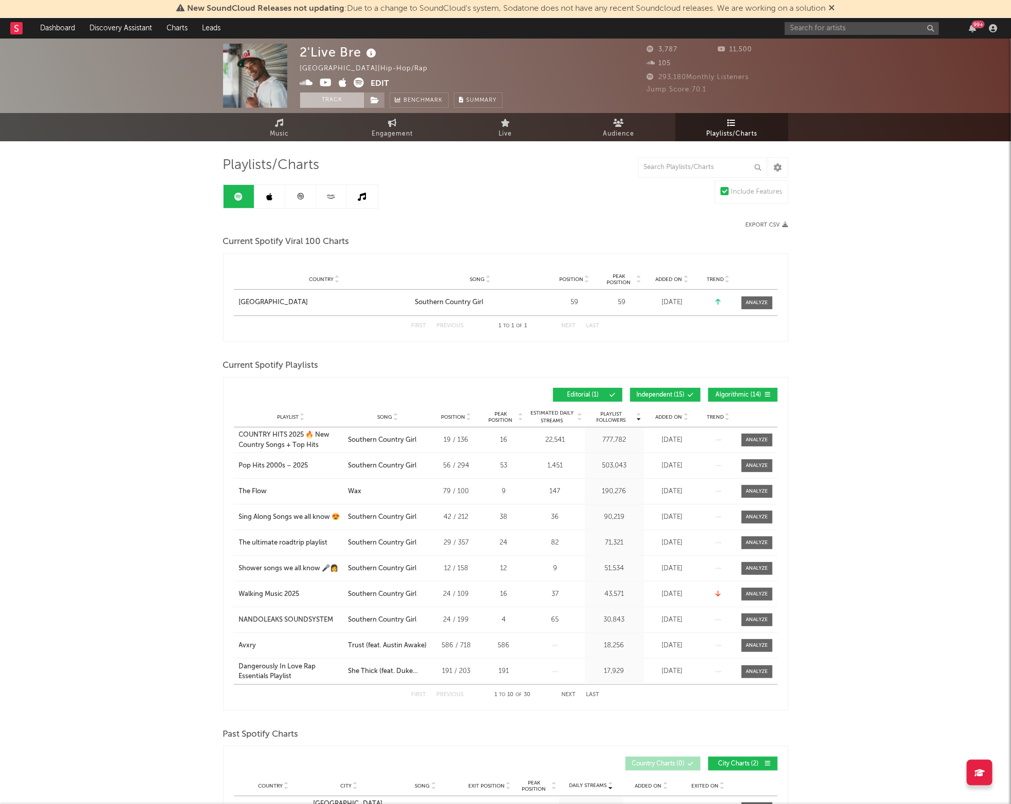
click at [328, 99] on button "Track" at bounding box center [332, 100] width 64 height 15
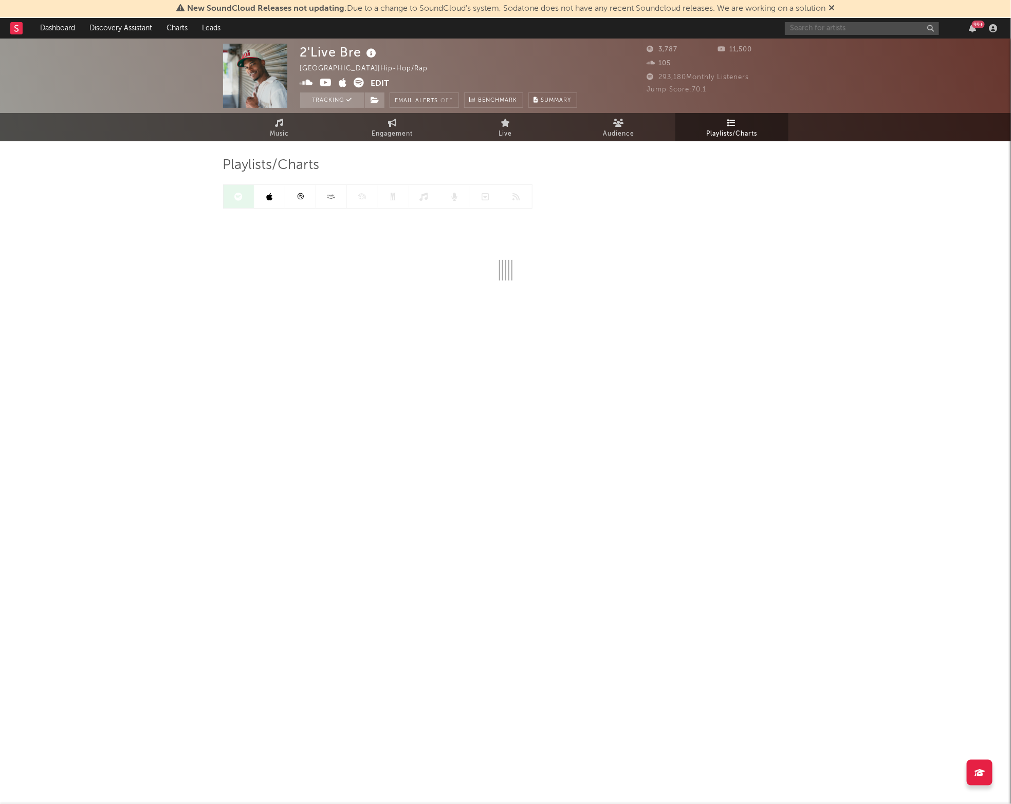
click at [799, 27] on input "text" at bounding box center [862, 28] width 154 height 13
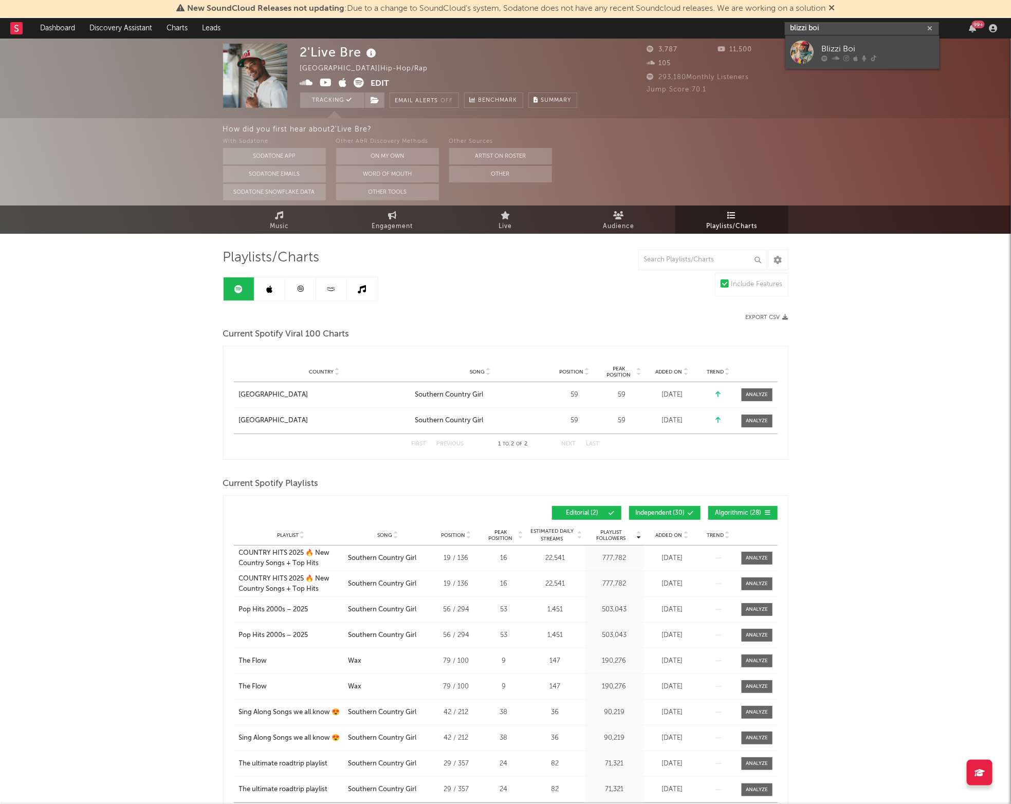
type input "blizzi boi"
click at [812, 57] on div at bounding box center [802, 52] width 23 height 23
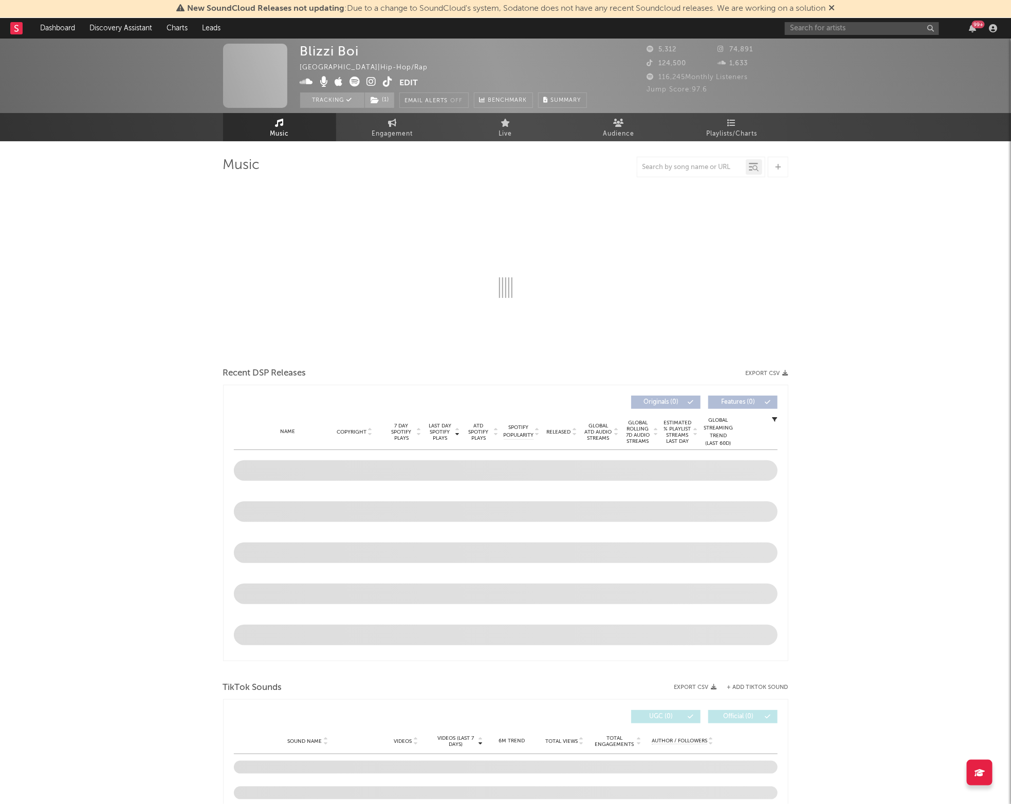
select select "1w"
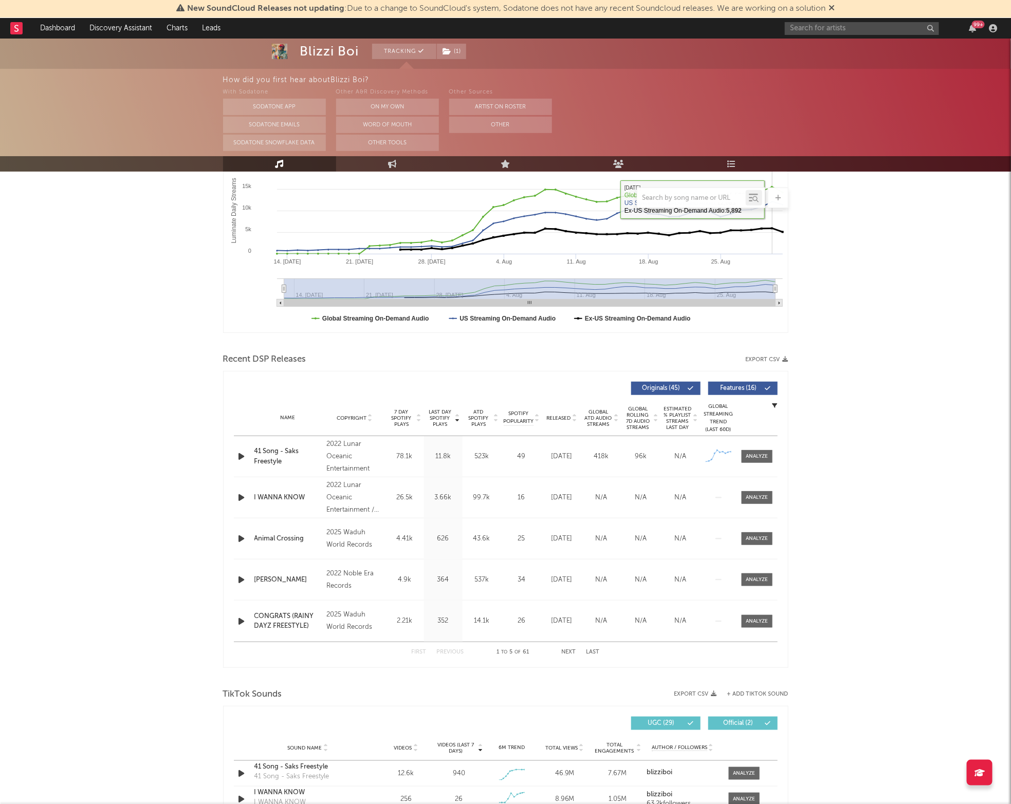
scroll to position [189, 0]
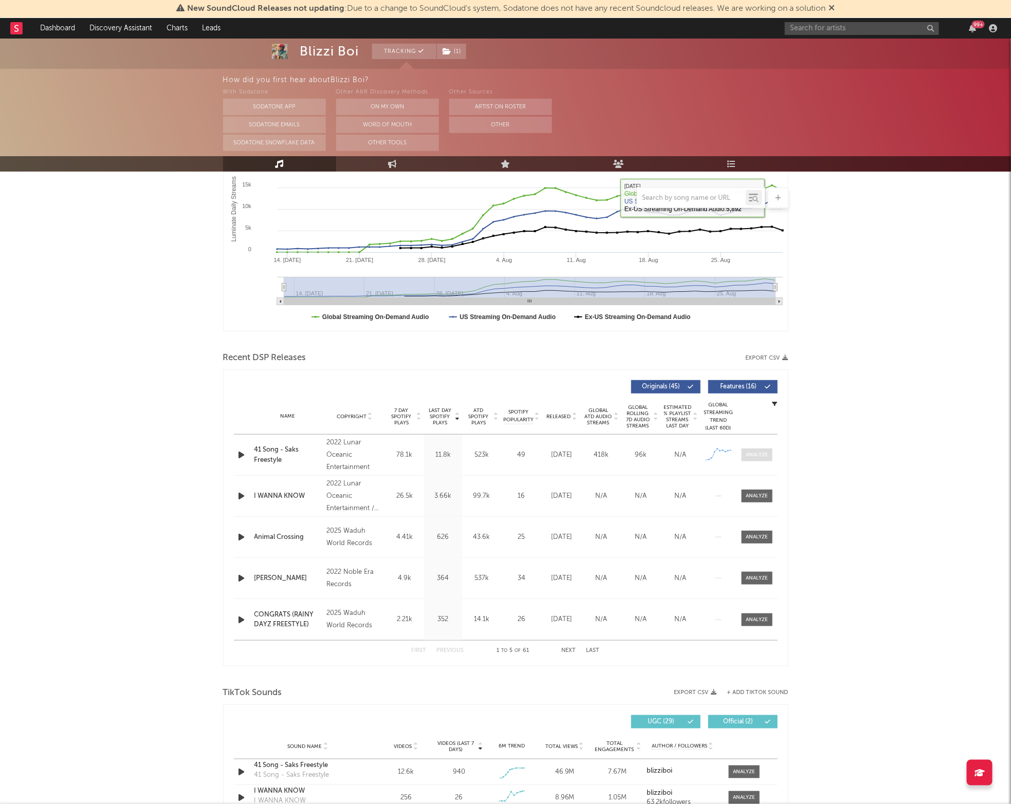
click at [746, 457] on div at bounding box center [757, 455] width 22 height 8
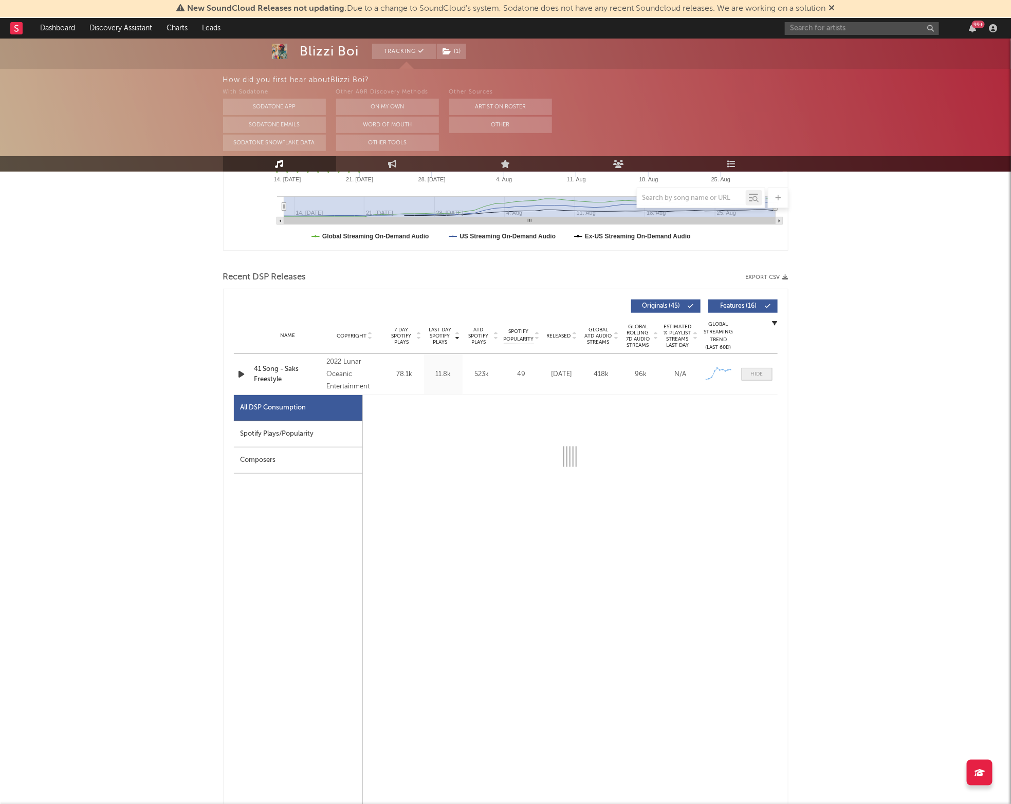
select select "1w"
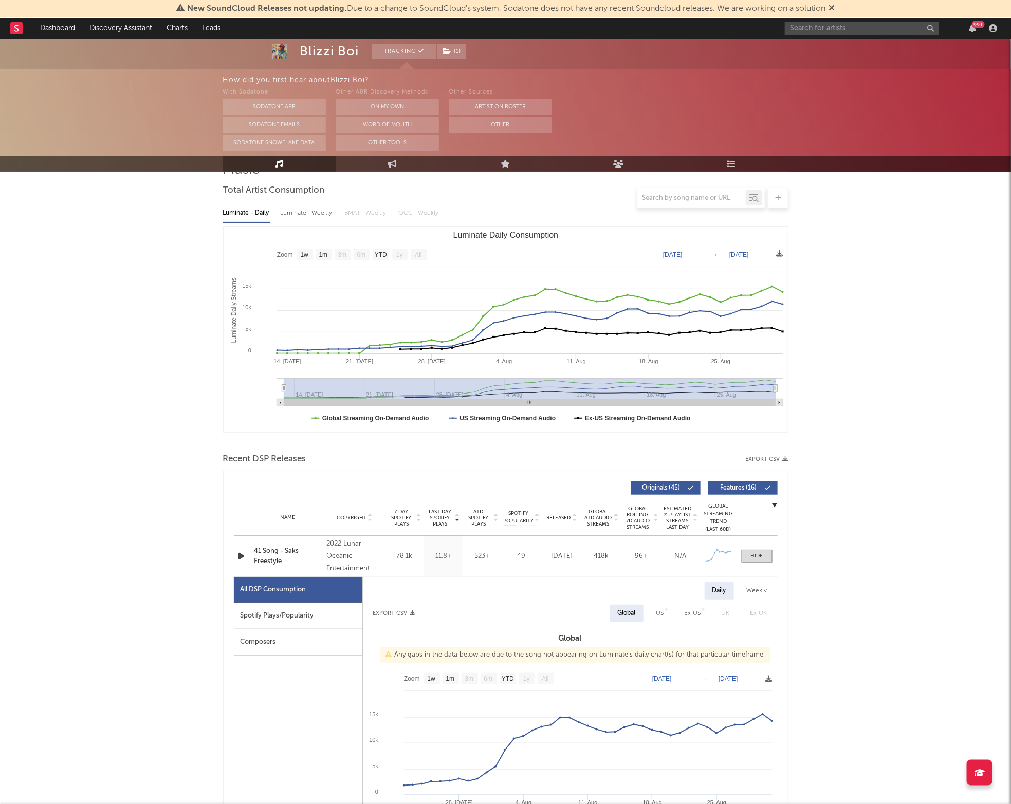
scroll to position [0, 0]
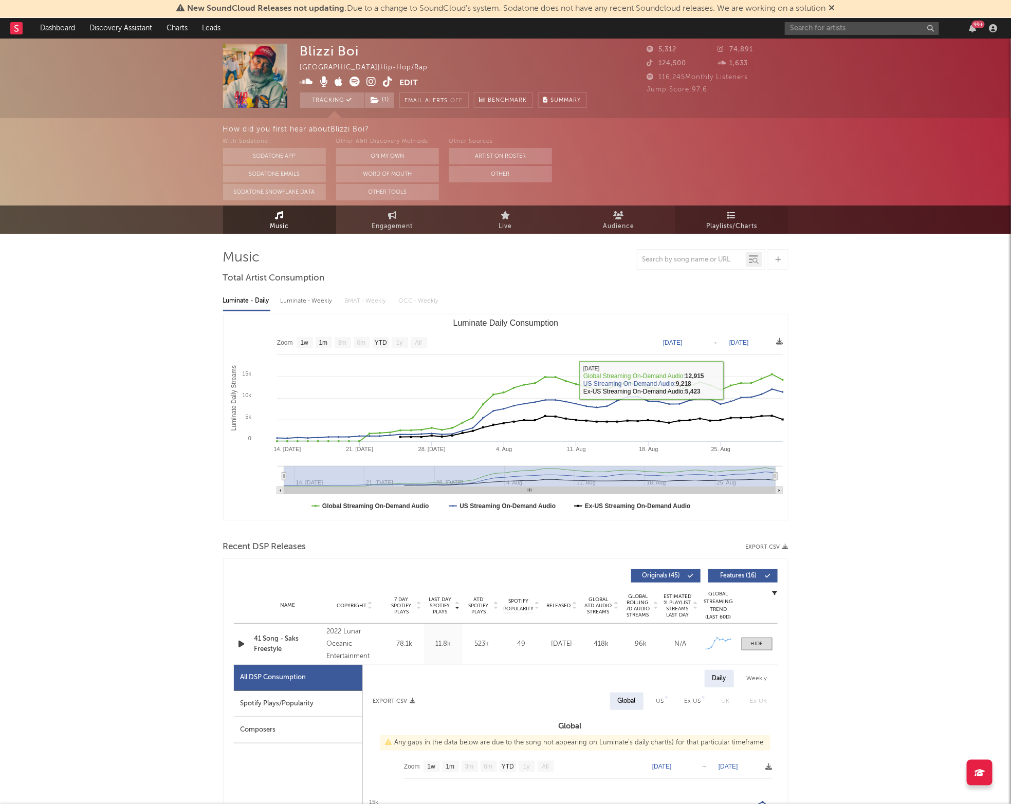
click at [754, 228] on span "Playlists/Charts" at bounding box center [731, 227] width 51 height 12
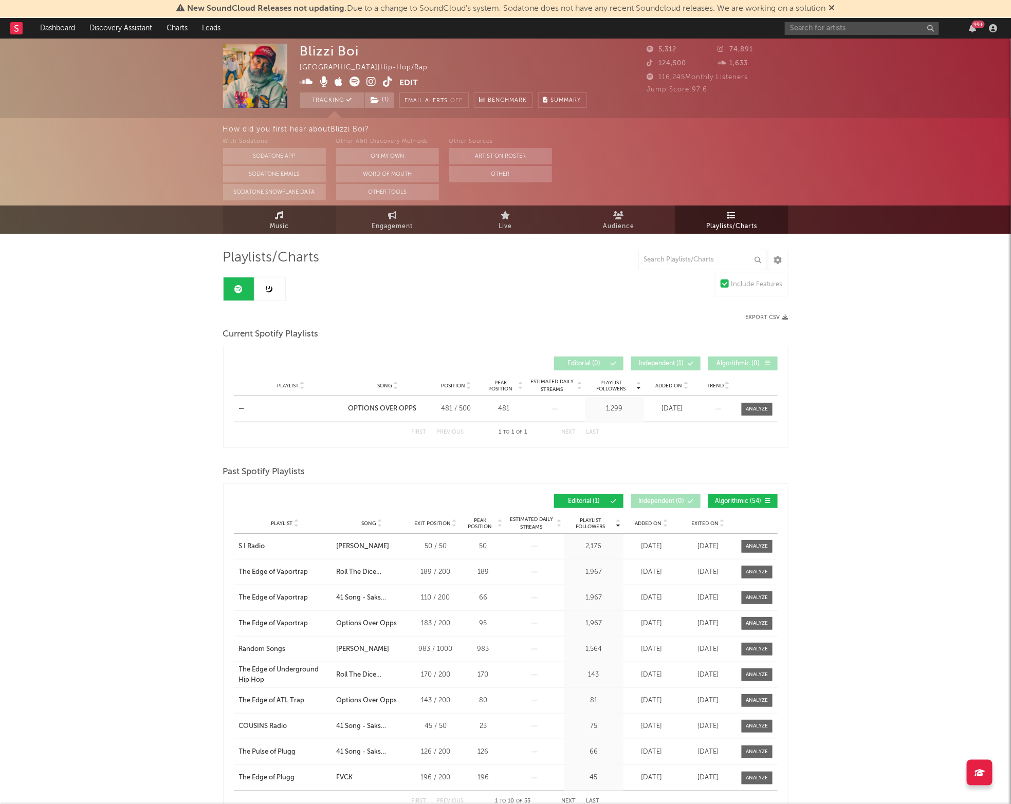
click at [290, 218] on link "Music" at bounding box center [279, 220] width 113 height 28
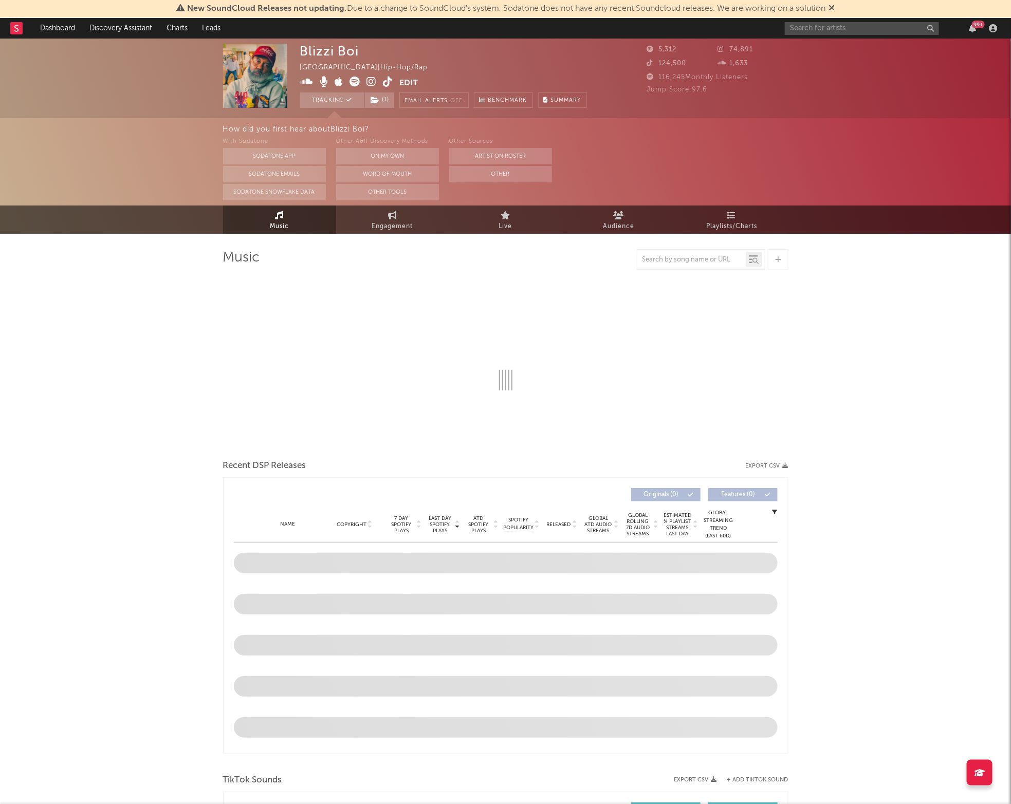
click at [151, 339] on div "Blizzi Boi [GEOGRAPHIC_DATA] | Hip-Hop/Rap Edit Tracking ( 1 ) Email Alerts Off…" at bounding box center [505, 790] width 1011 height 1502
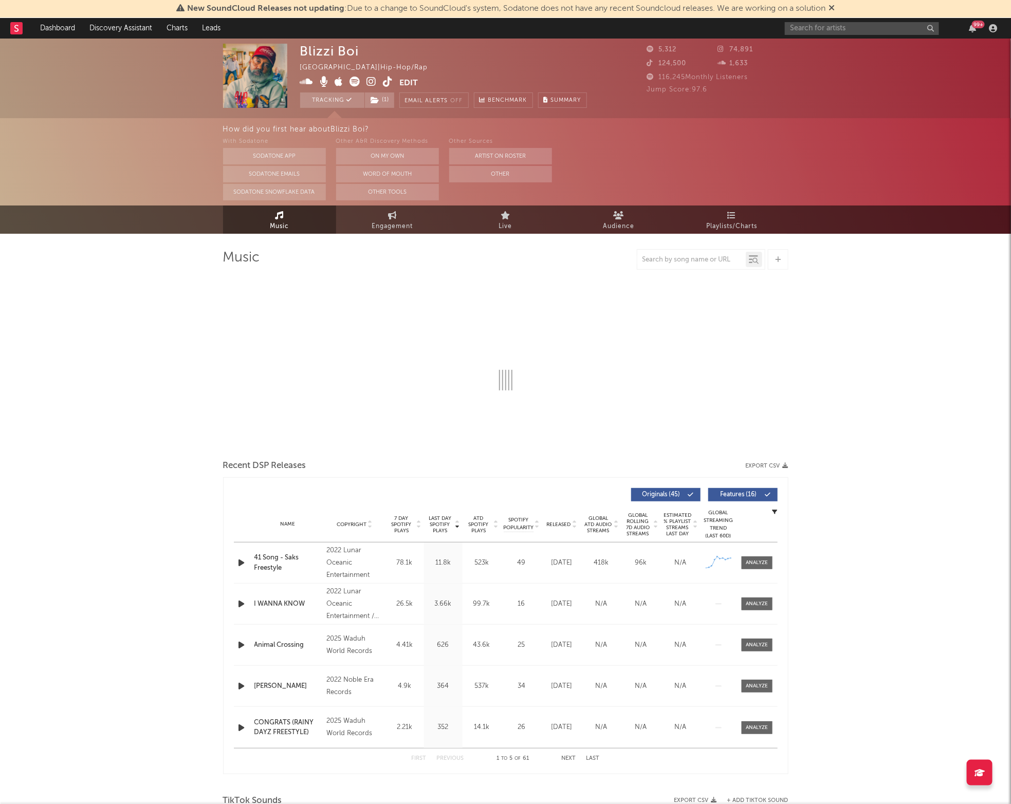
select select "1w"
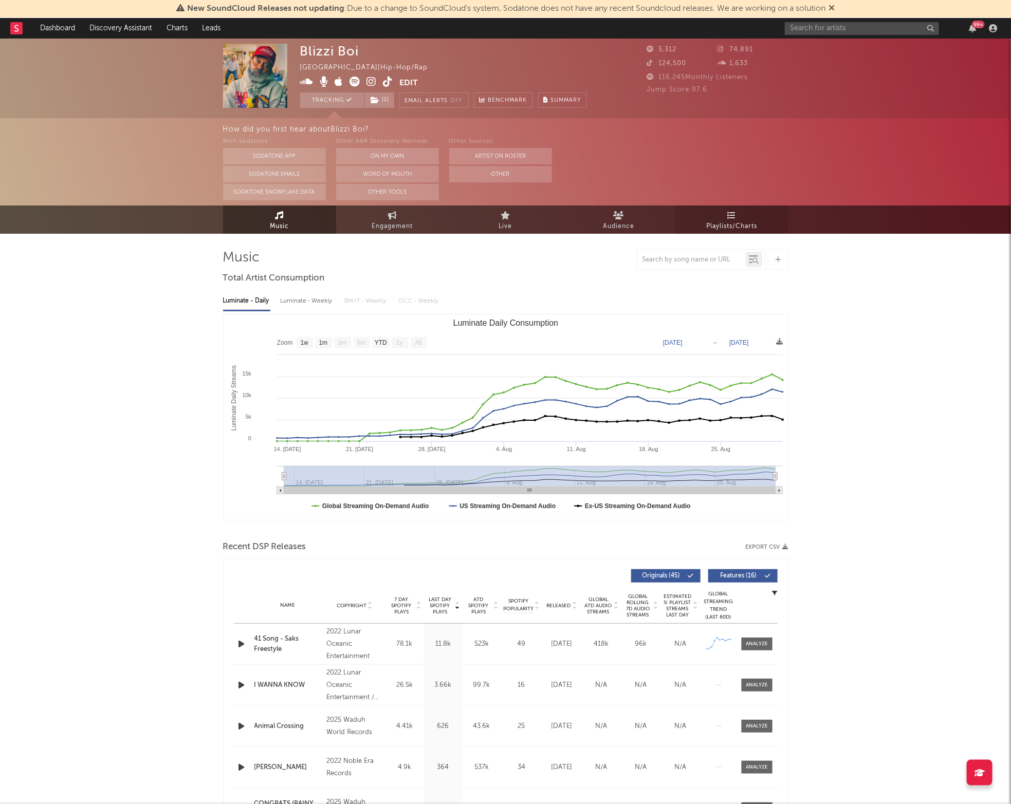
click at [729, 216] on icon at bounding box center [731, 215] width 9 height 8
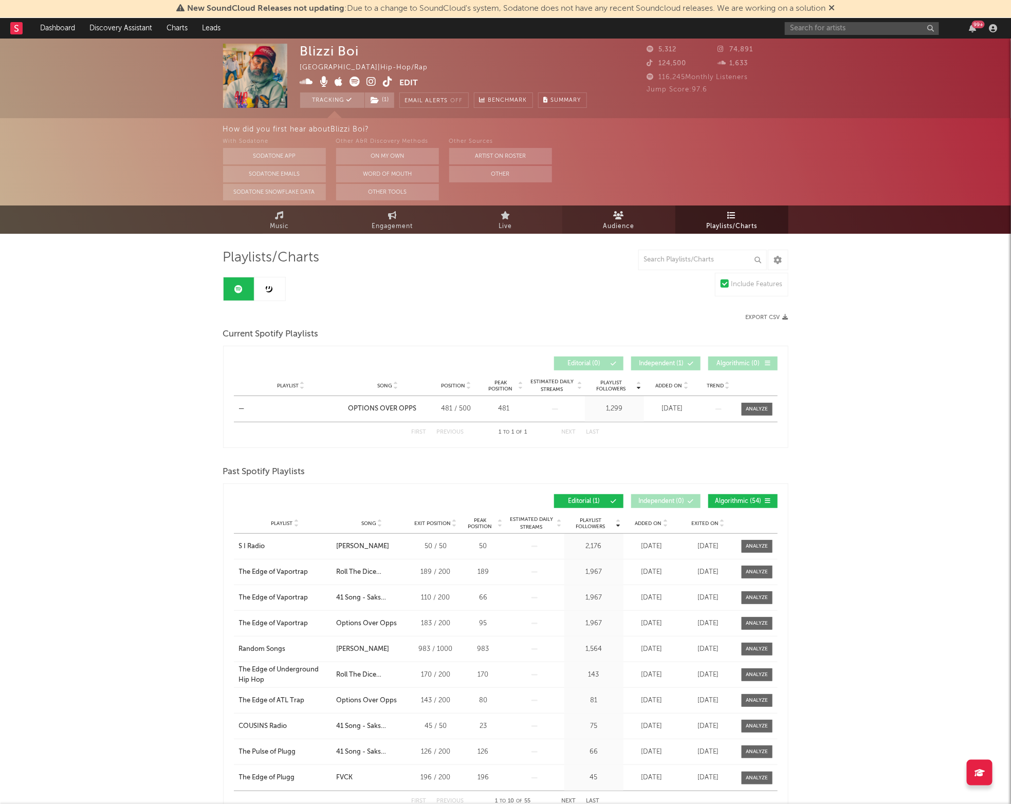
click at [603, 227] on span "Audience" at bounding box center [618, 227] width 31 height 12
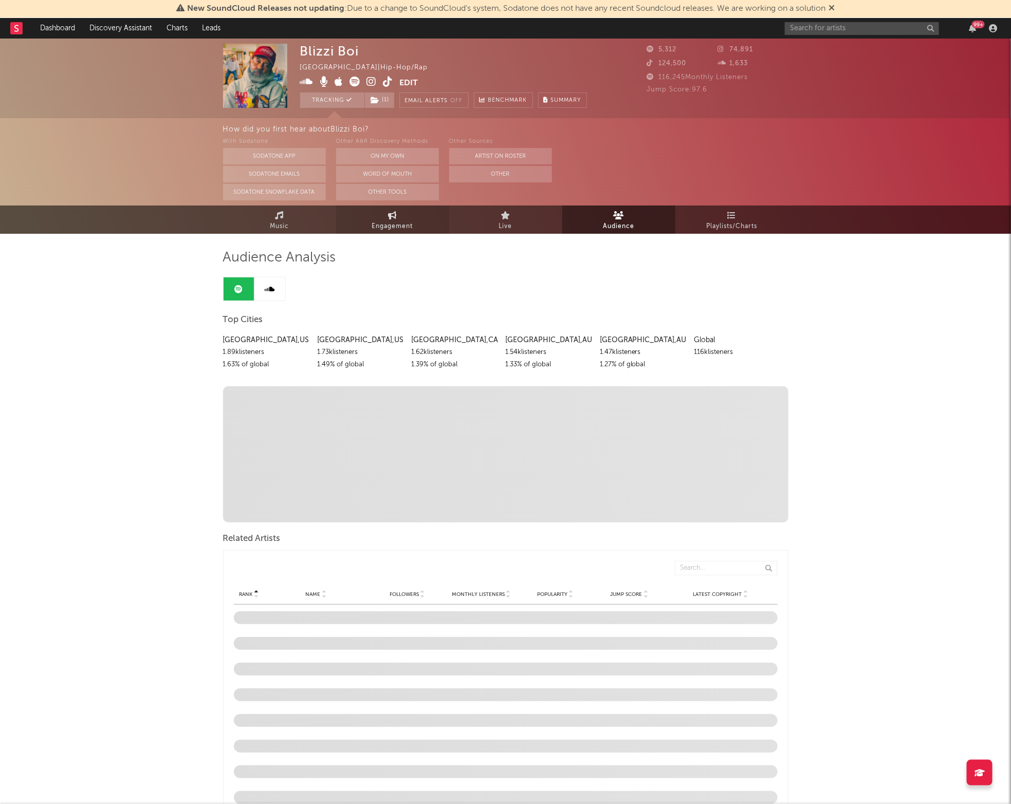
click at [351, 228] on link "Engagement" at bounding box center [392, 220] width 113 height 28
select select "1w"
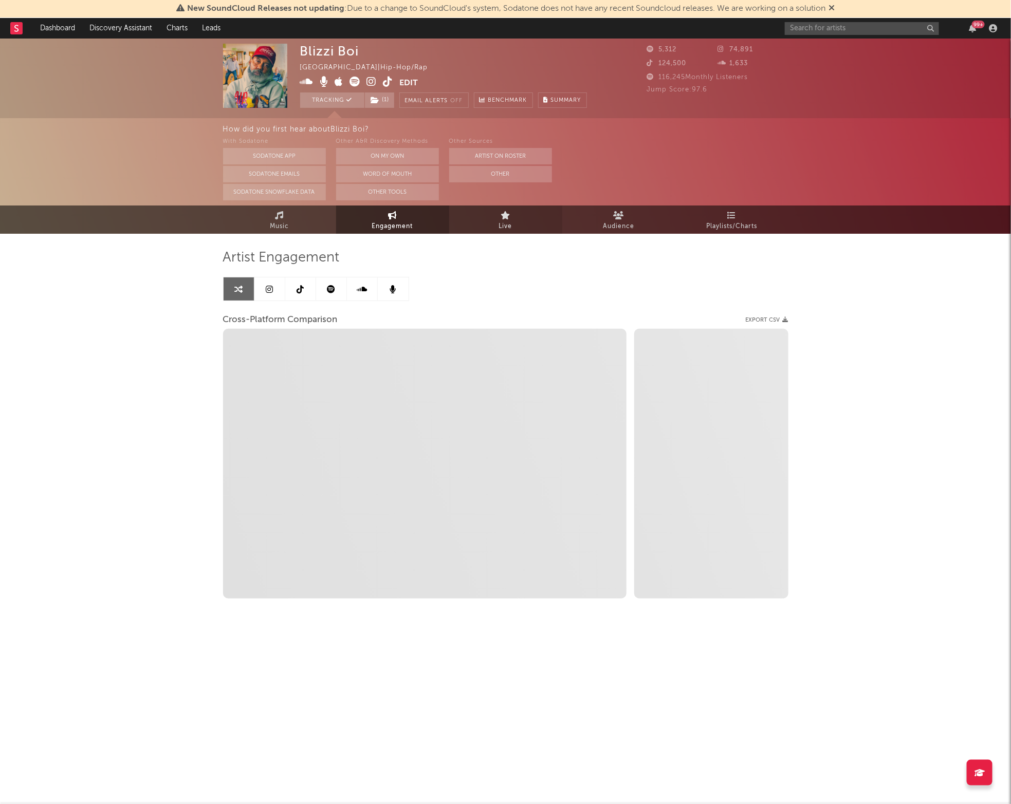
click at [277, 218] on icon at bounding box center [279, 215] width 9 height 8
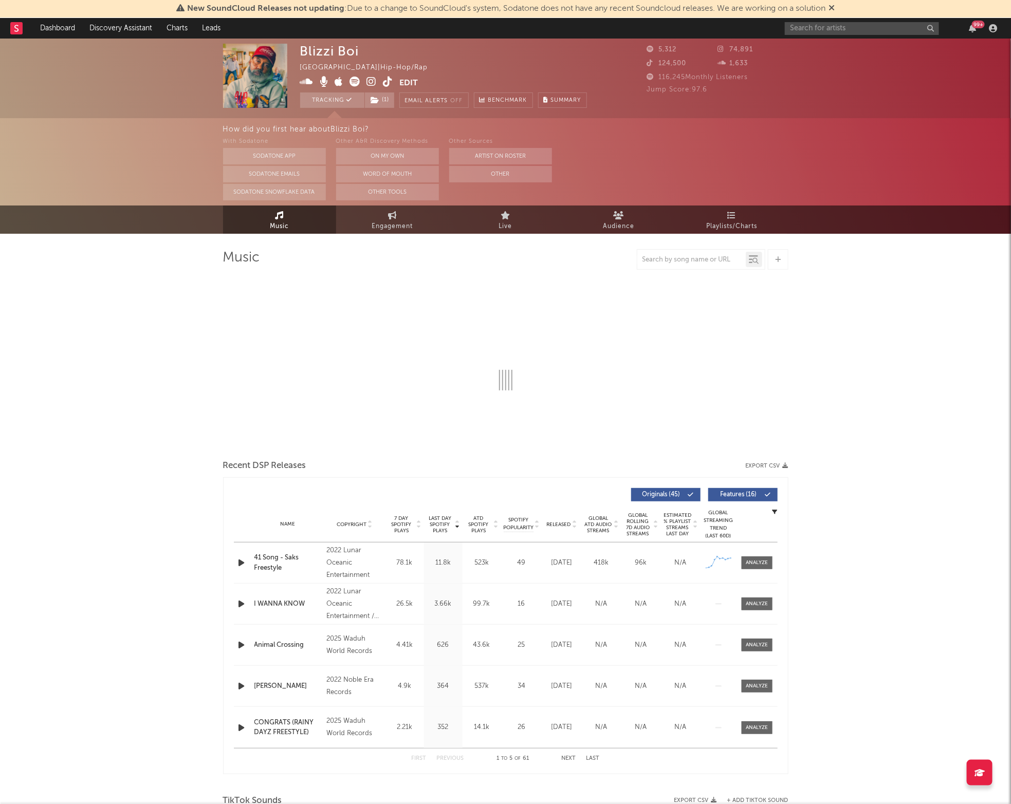
select select "1w"
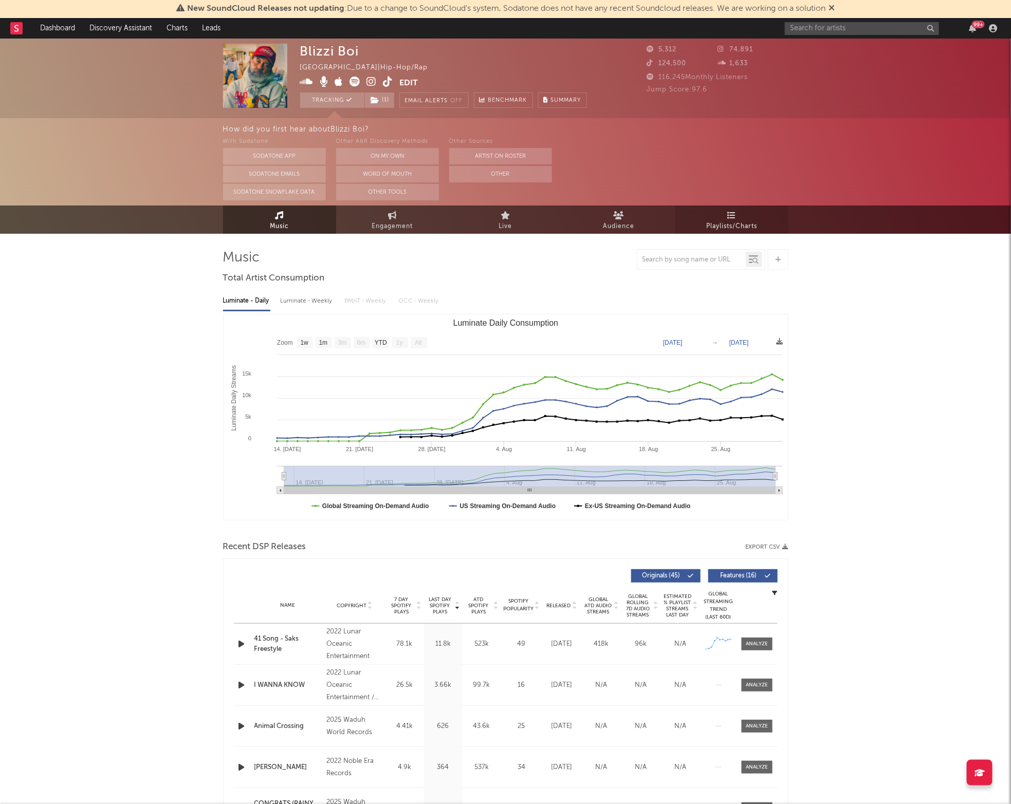
click at [706, 217] on link "Playlists/Charts" at bounding box center [731, 220] width 113 height 28
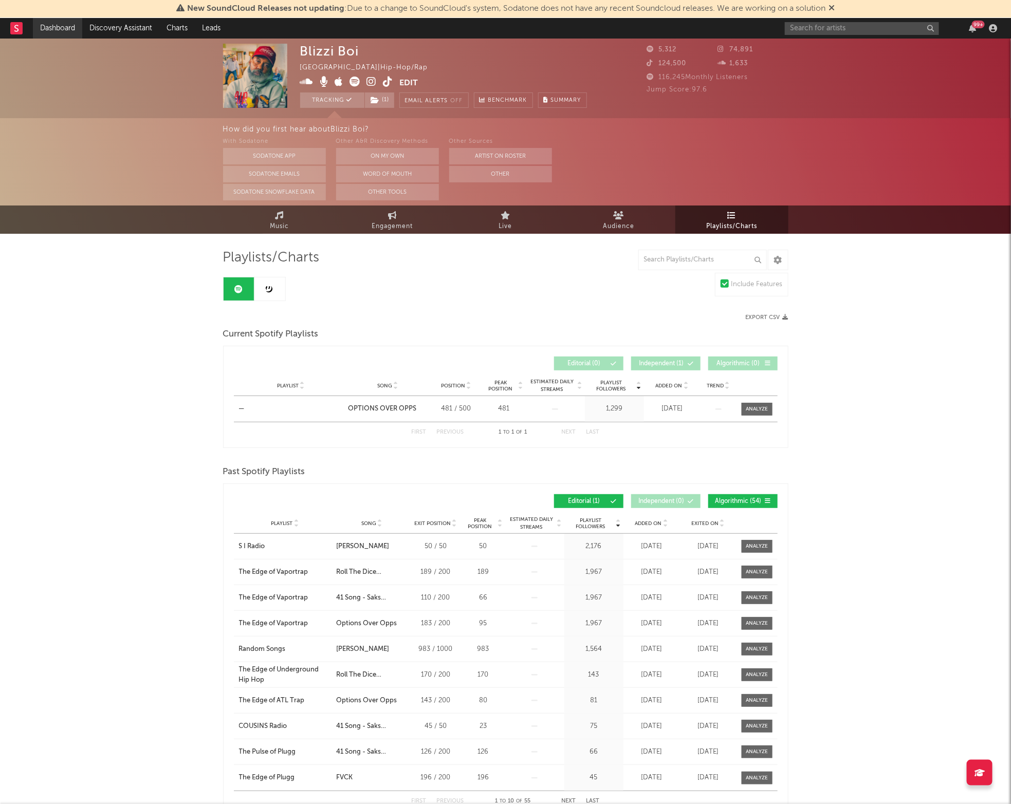
click at [46, 28] on link "Dashboard" at bounding box center [57, 28] width 49 height 21
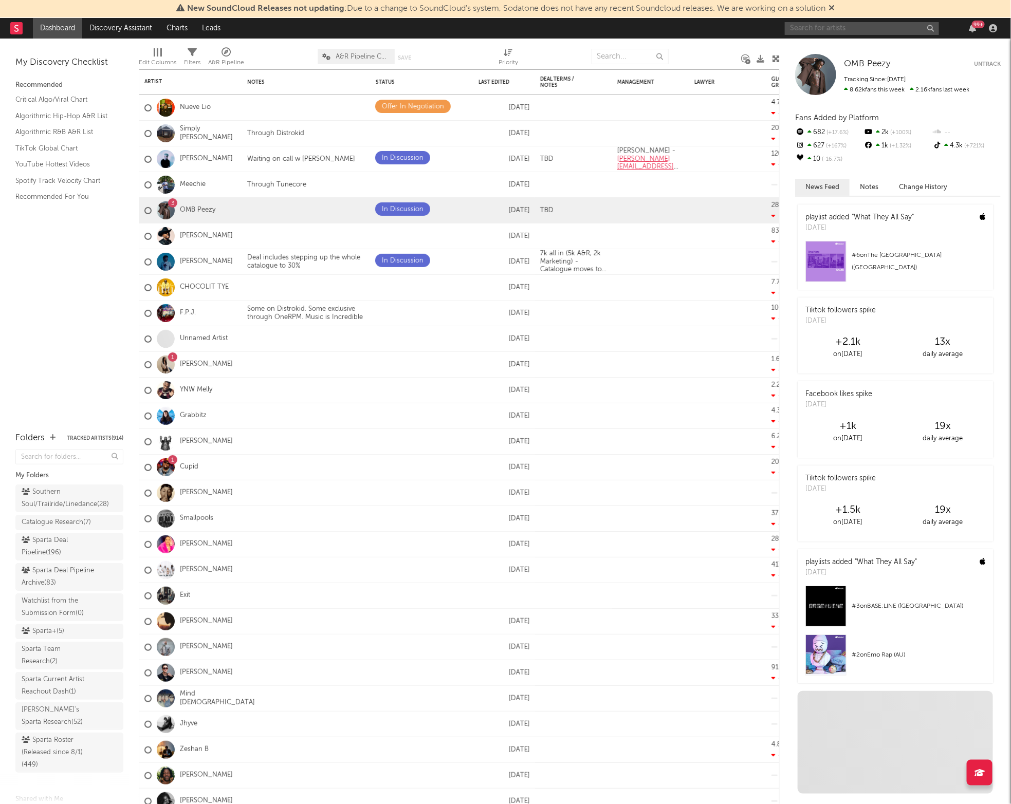
click at [804, 23] on input "text" at bounding box center [862, 28] width 154 height 13
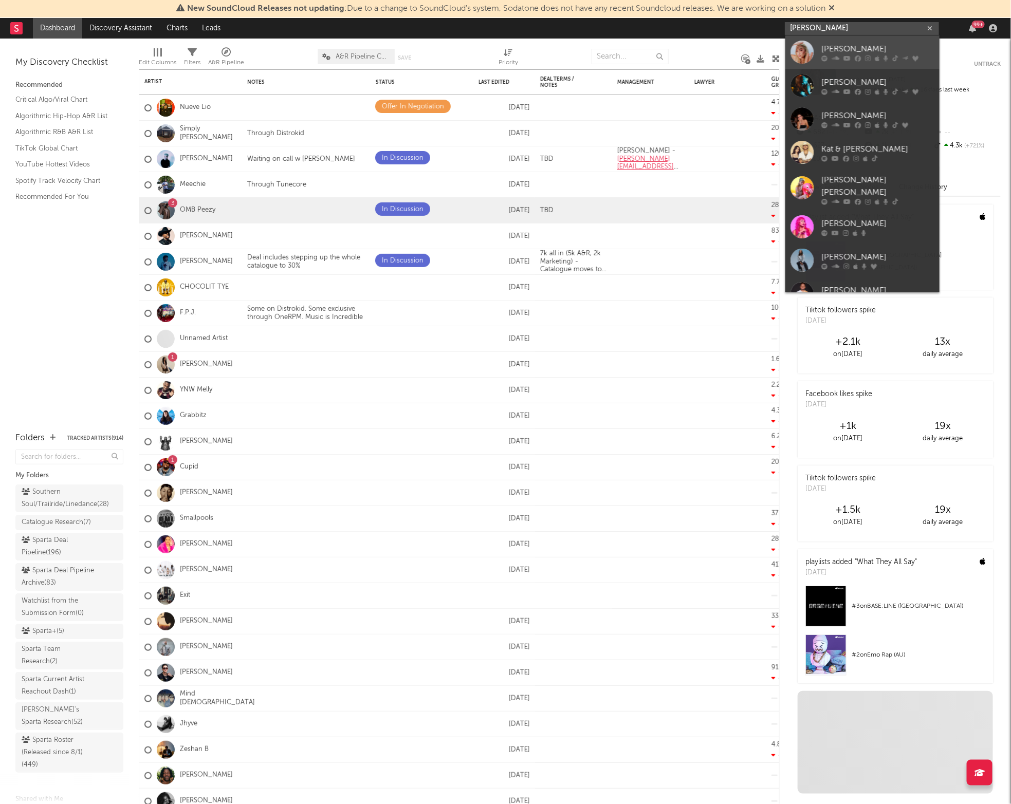
type input "[PERSON_NAME]"
click at [800, 51] on div at bounding box center [802, 52] width 23 height 23
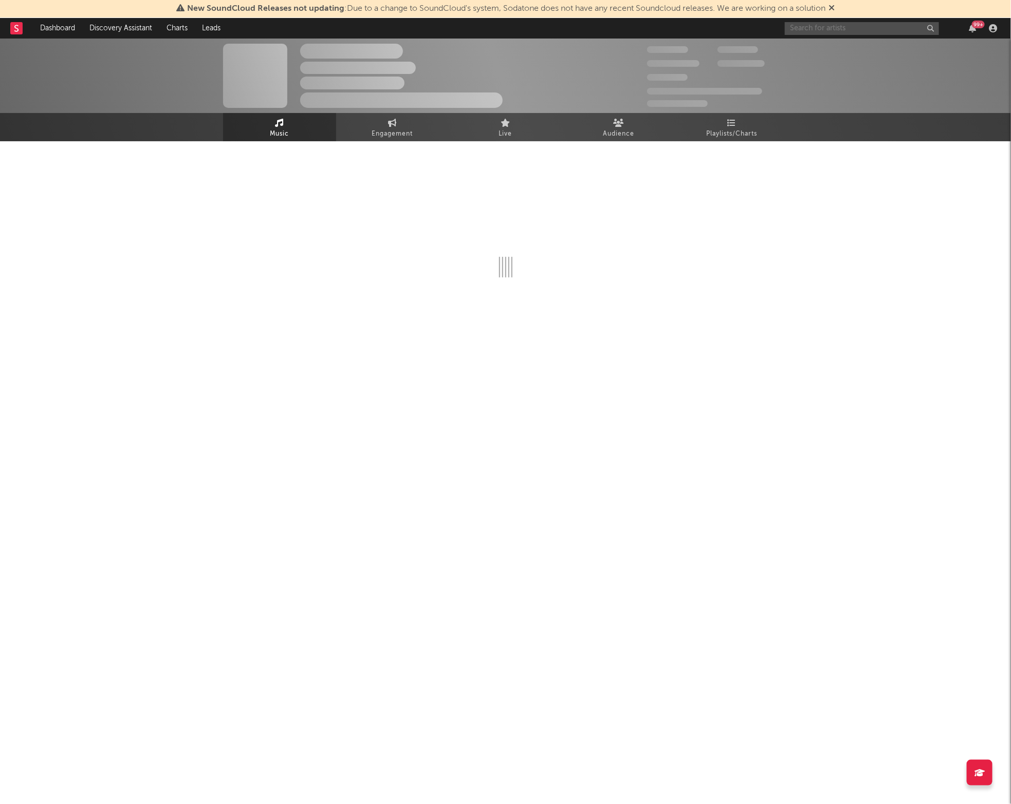
click at [803, 34] on input "text" at bounding box center [862, 28] width 154 height 13
type input "[PERSON_NAME]"
select select "6m"
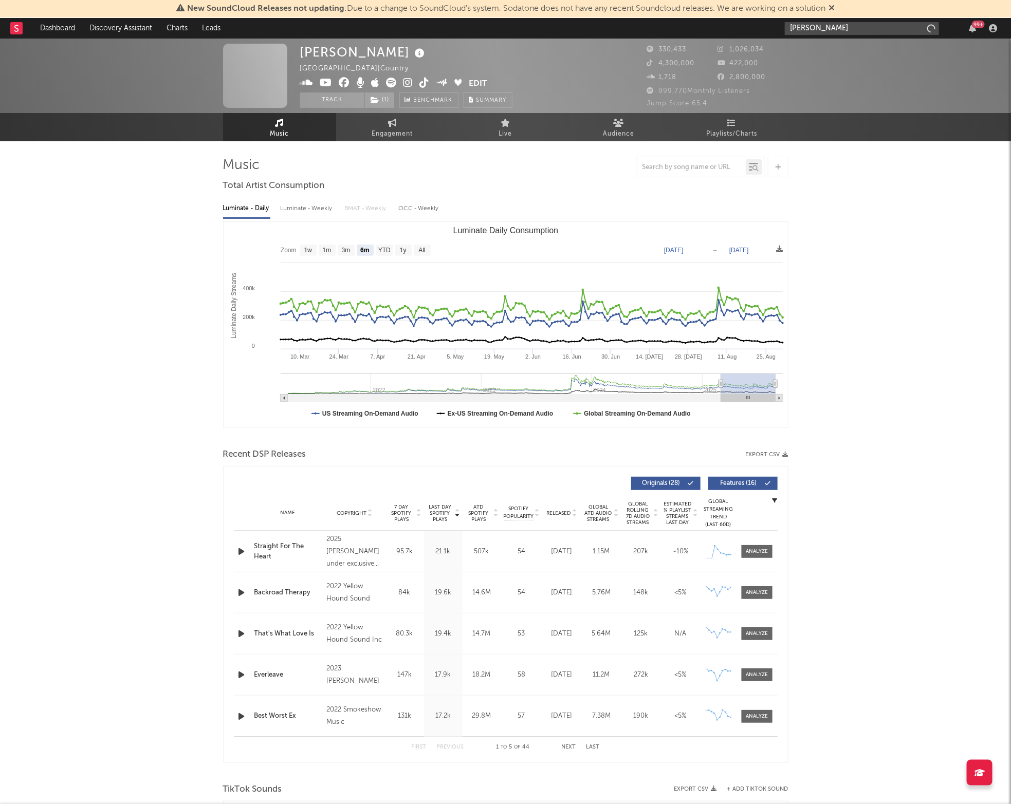
click at [826, 26] on input "[PERSON_NAME]" at bounding box center [862, 28] width 154 height 13
click at [824, 28] on input "[PERSON_NAME]" at bounding box center [862, 28] width 154 height 13
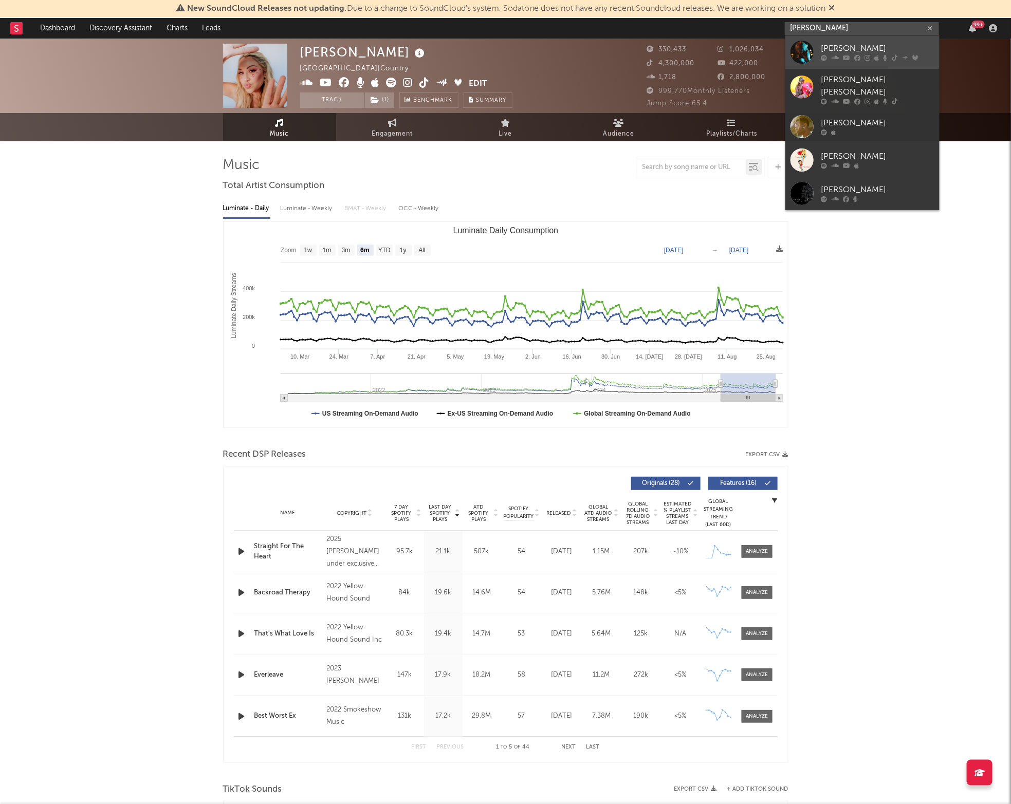
type input "[PERSON_NAME]"
click at [823, 47] on div "[PERSON_NAME]" at bounding box center [877, 49] width 113 height 12
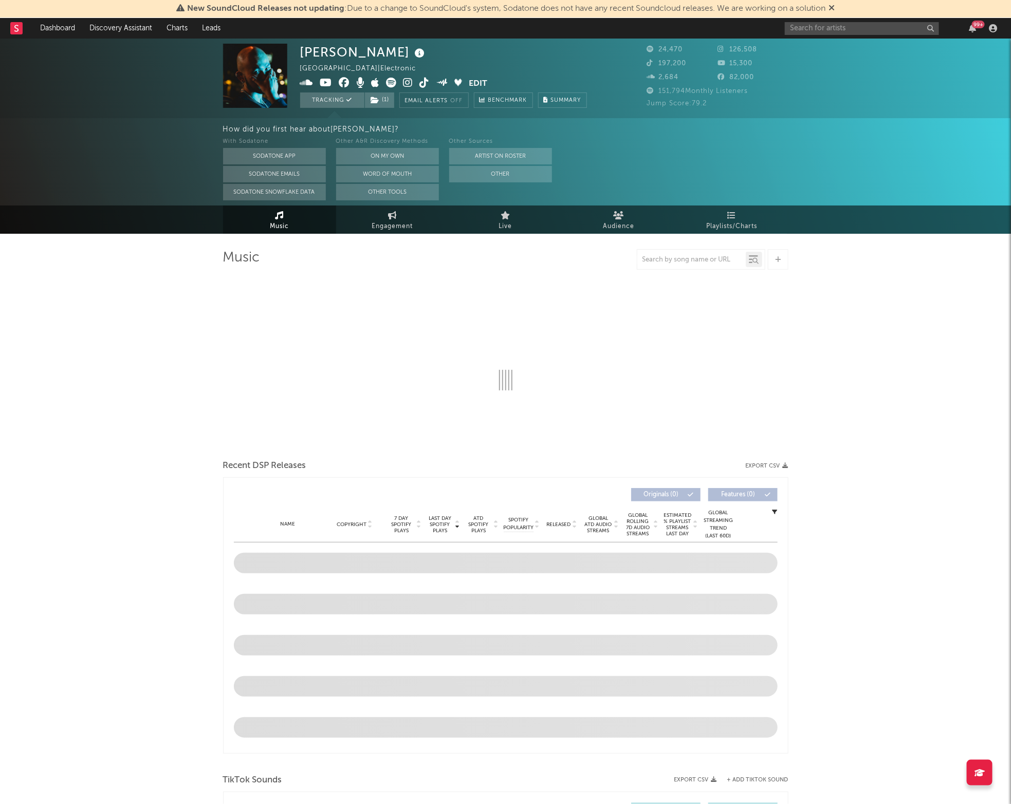
select select "6m"
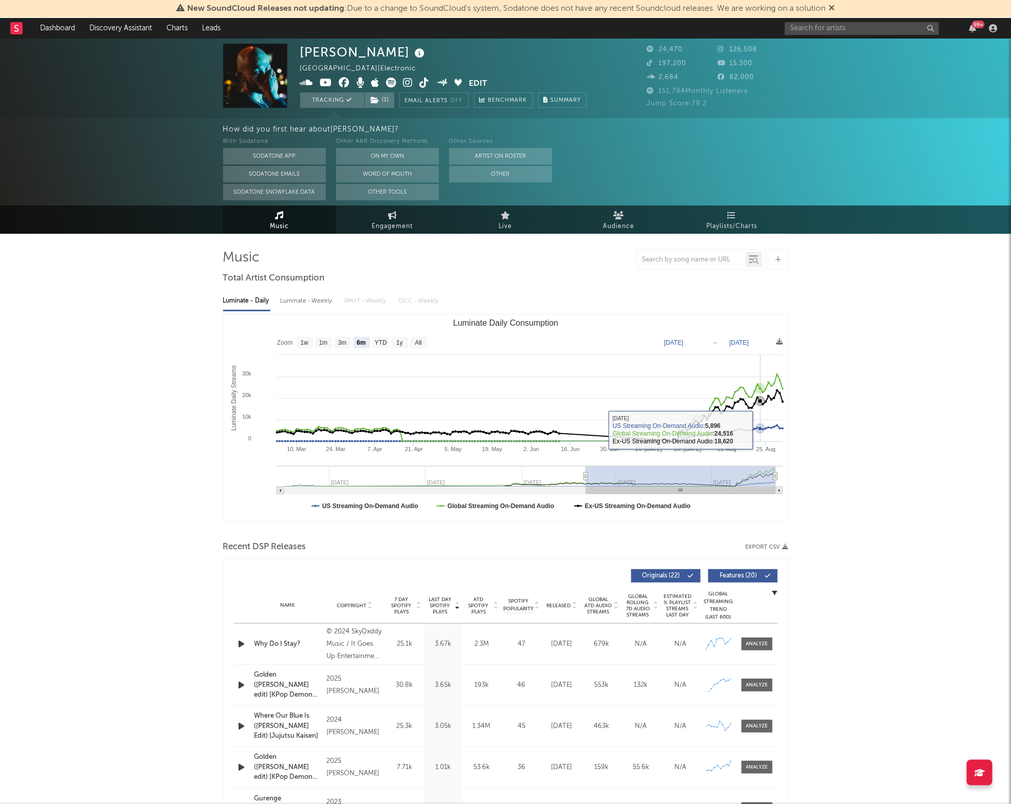
click at [772, 414] on rect "Luminate Daily Consumption" at bounding box center [506, 418] width 564 height 206
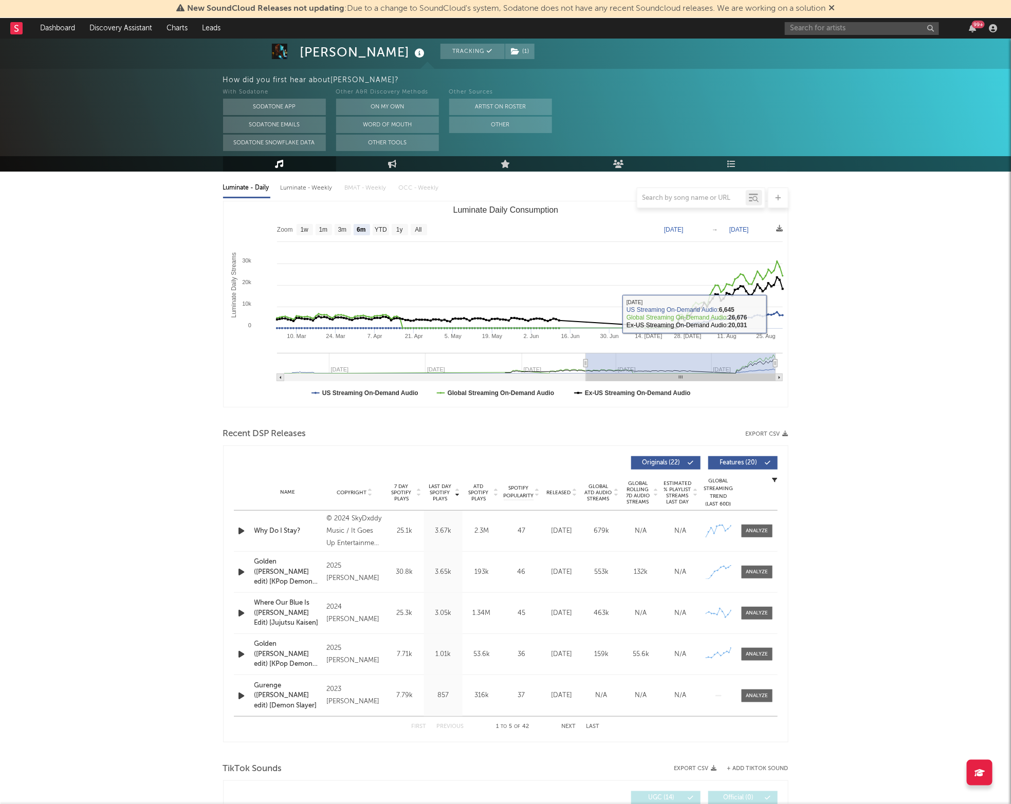
scroll to position [163, 0]
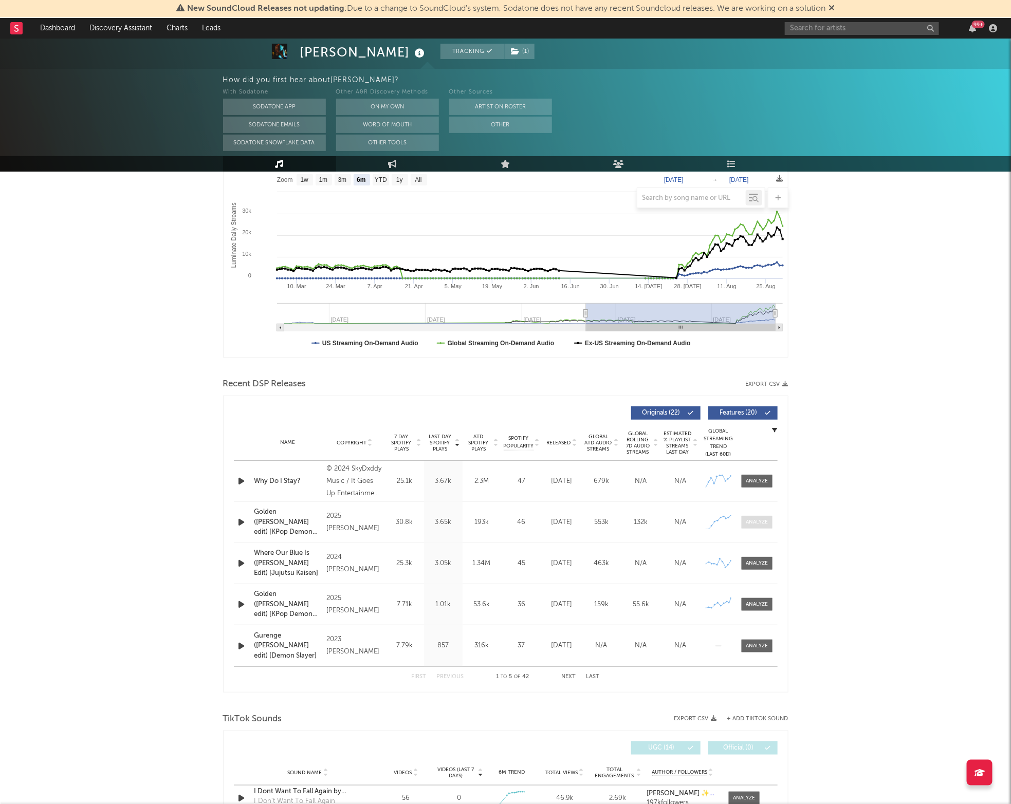
click at [746, 519] on div at bounding box center [757, 523] width 22 height 8
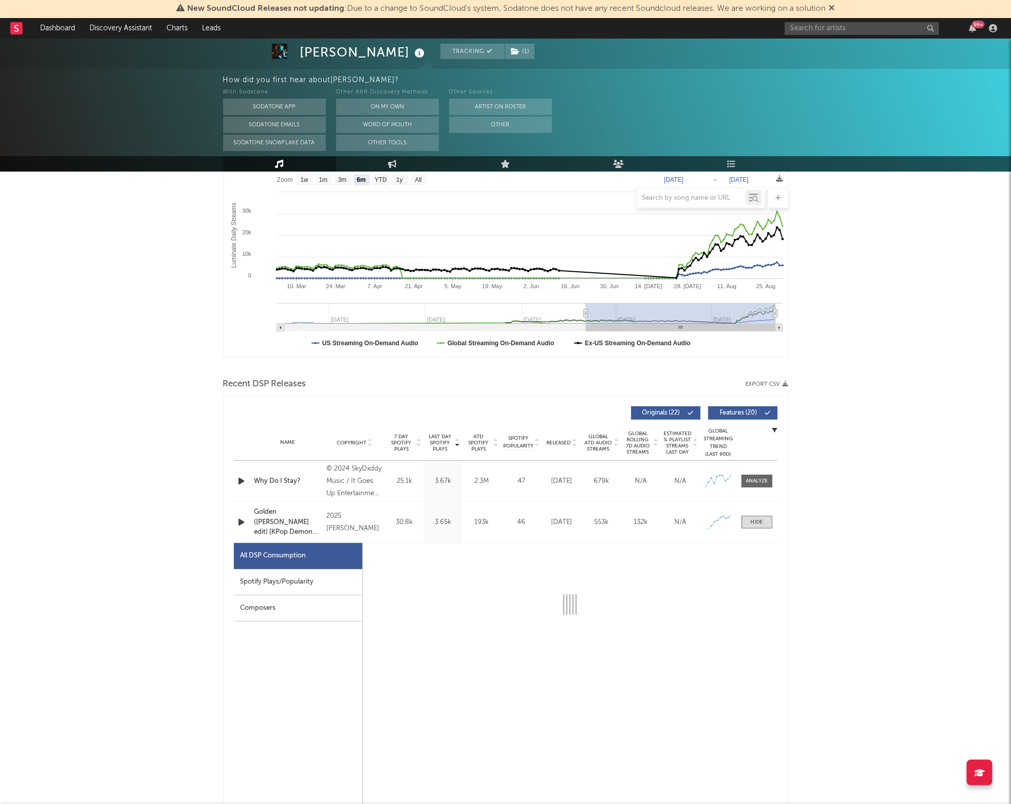
select select "1w"
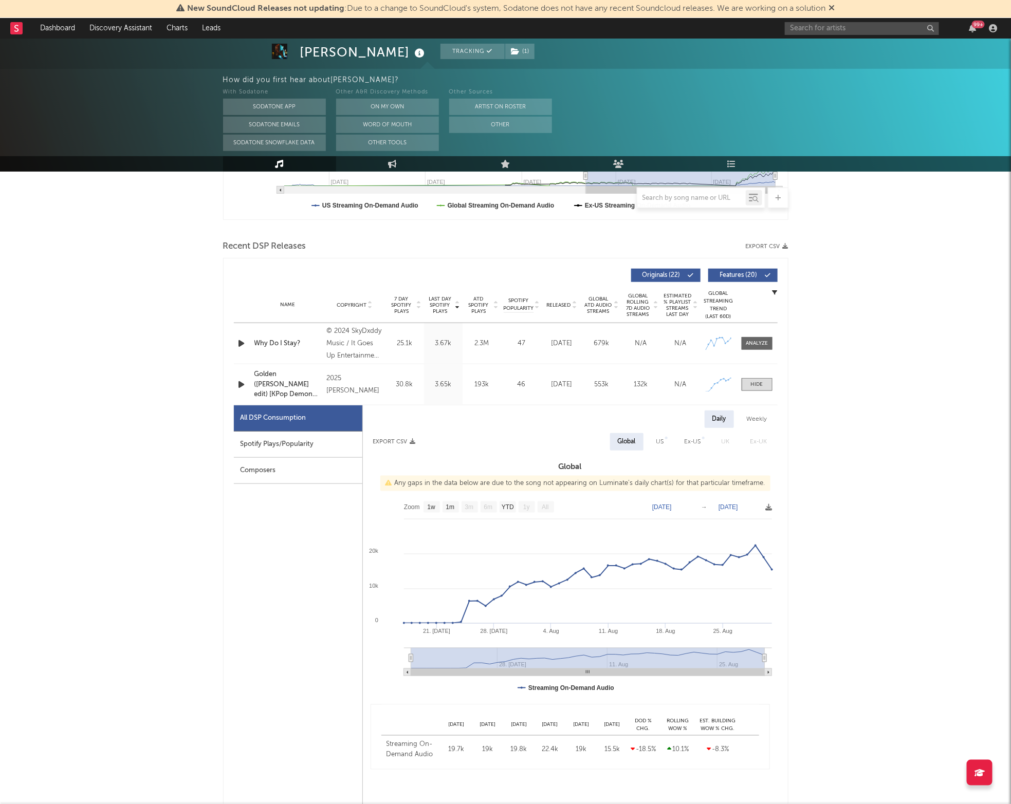
scroll to position [306, 0]
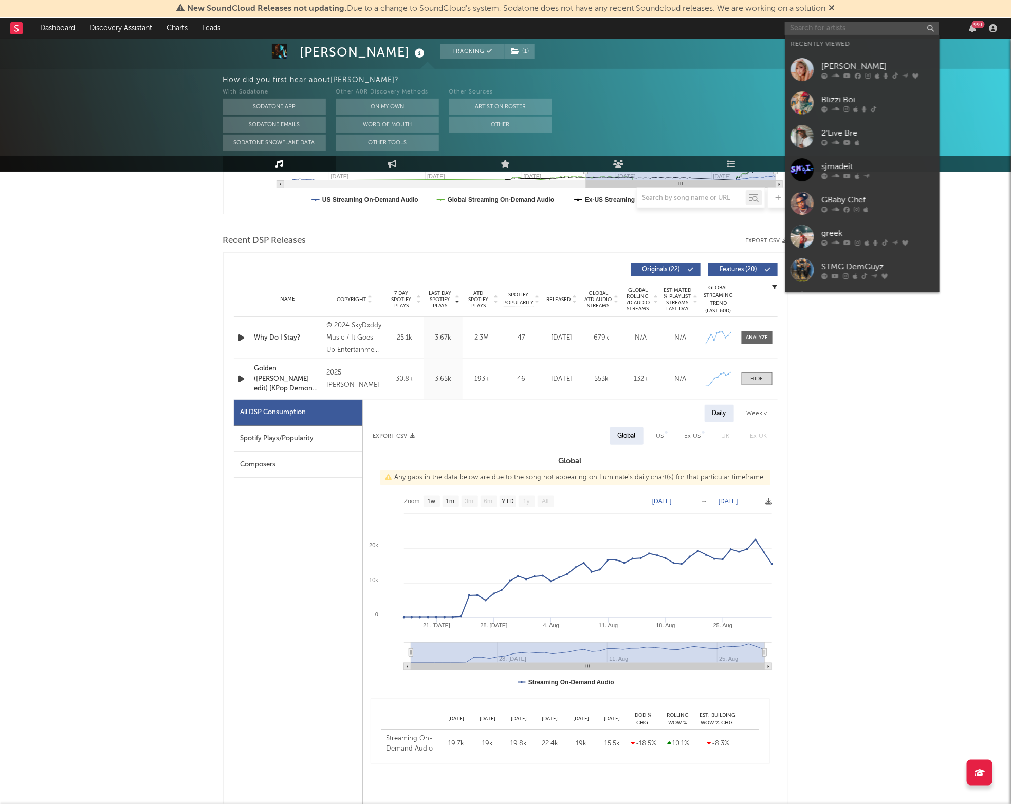
click at [791, 28] on input "text" at bounding box center [862, 28] width 154 height 13
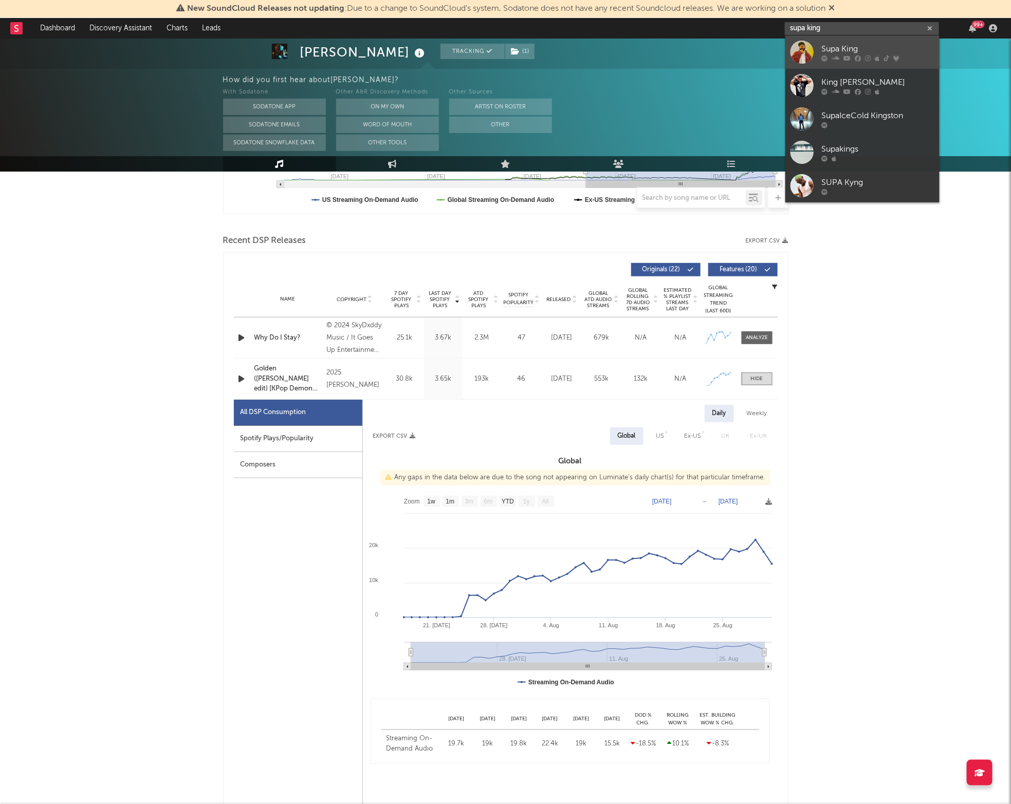
type input "supa king"
click at [819, 51] on link "Supa King" at bounding box center [862, 51] width 154 height 33
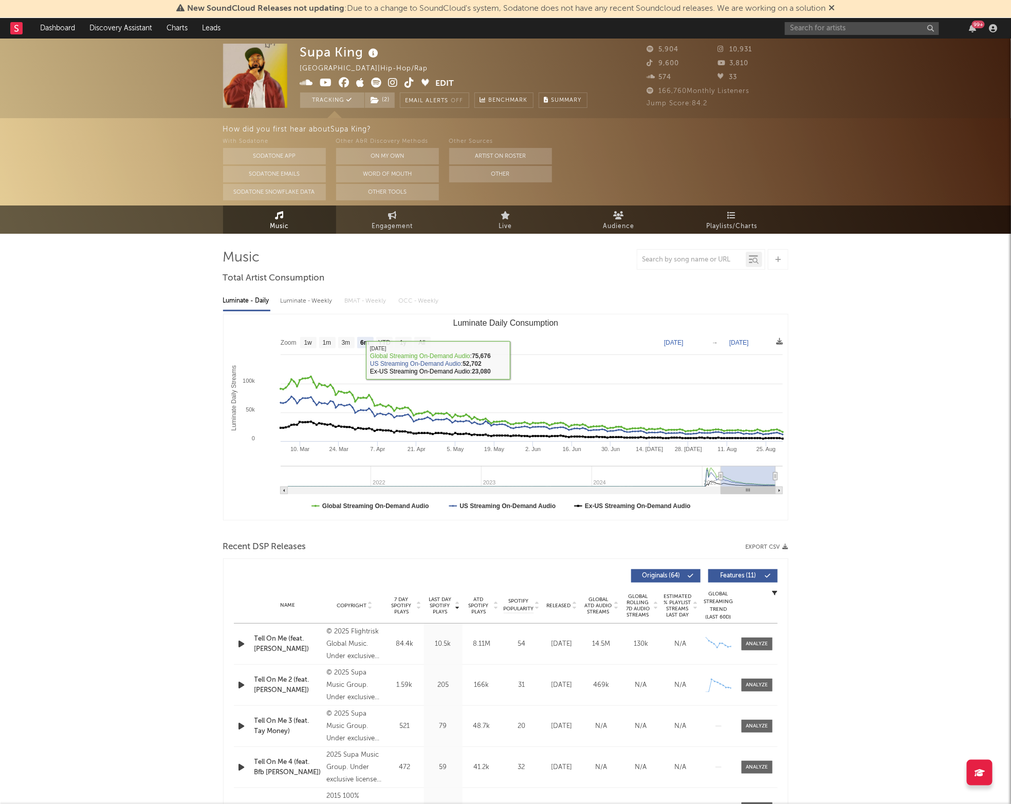
click at [388, 336] on rect "Luminate Daily Consumption" at bounding box center [506, 418] width 564 height 206
click at [386, 343] on text "YTD" at bounding box center [384, 343] width 12 height 7
select select "YTD"
type input "[DATE]"
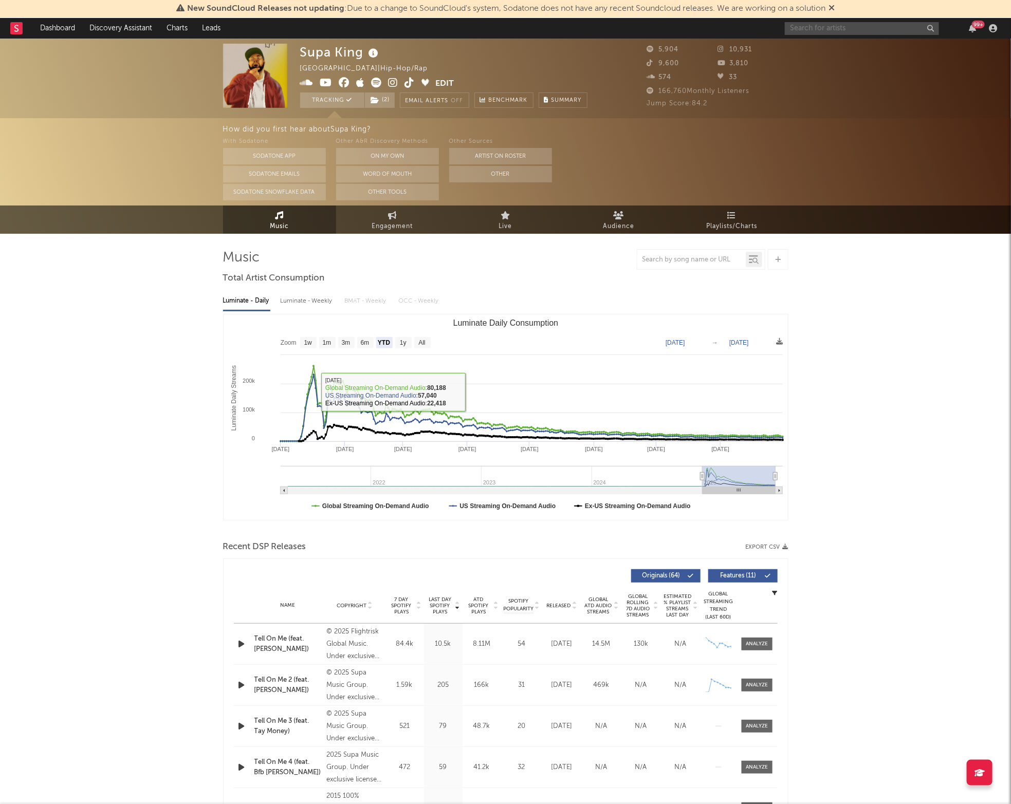
click at [828, 32] on input "text" at bounding box center [862, 28] width 154 height 13
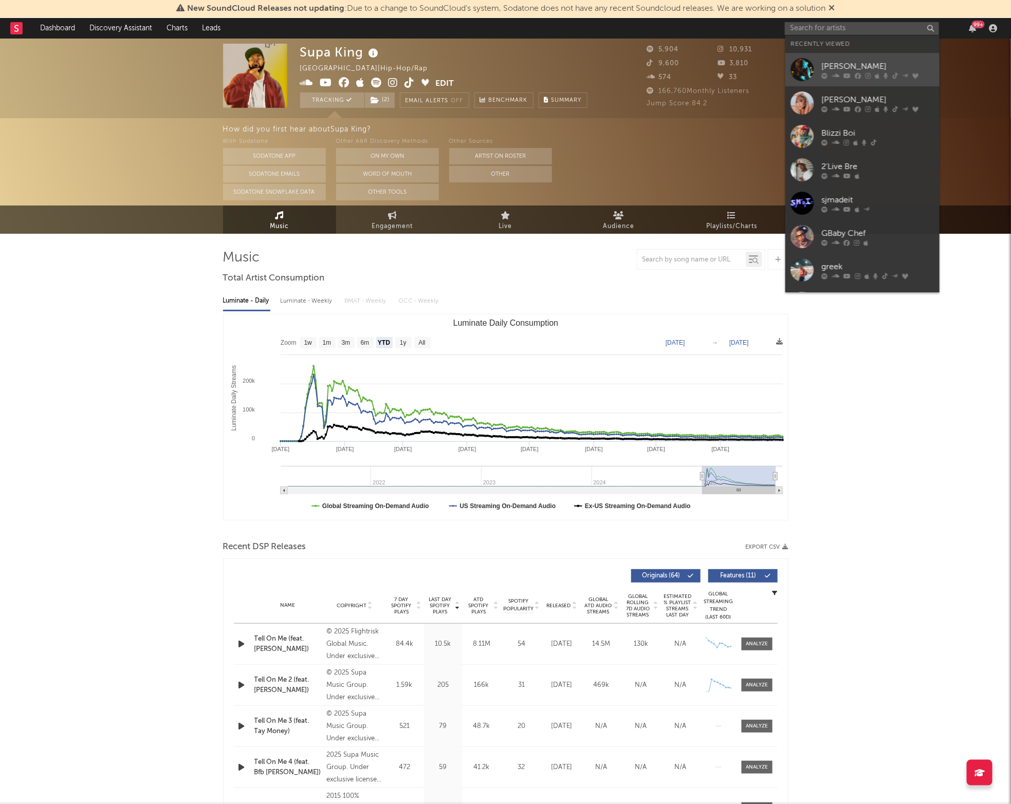
click at [821, 63] on div "[PERSON_NAME]" at bounding box center [877, 66] width 113 height 12
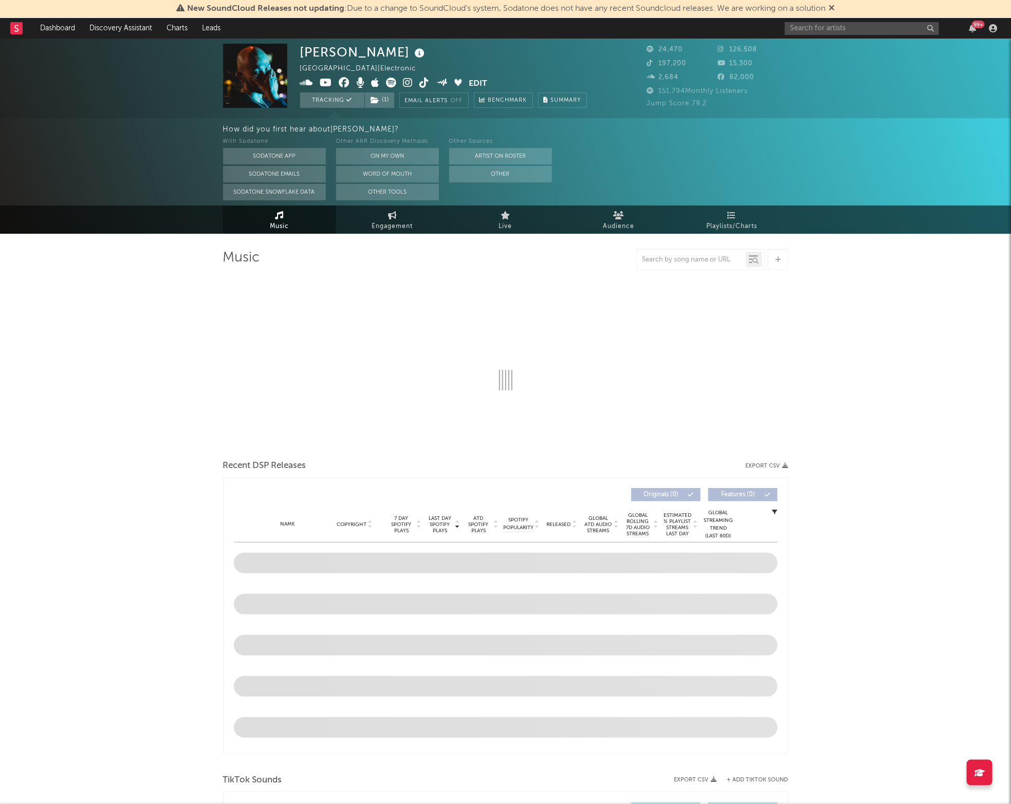
select select "6m"
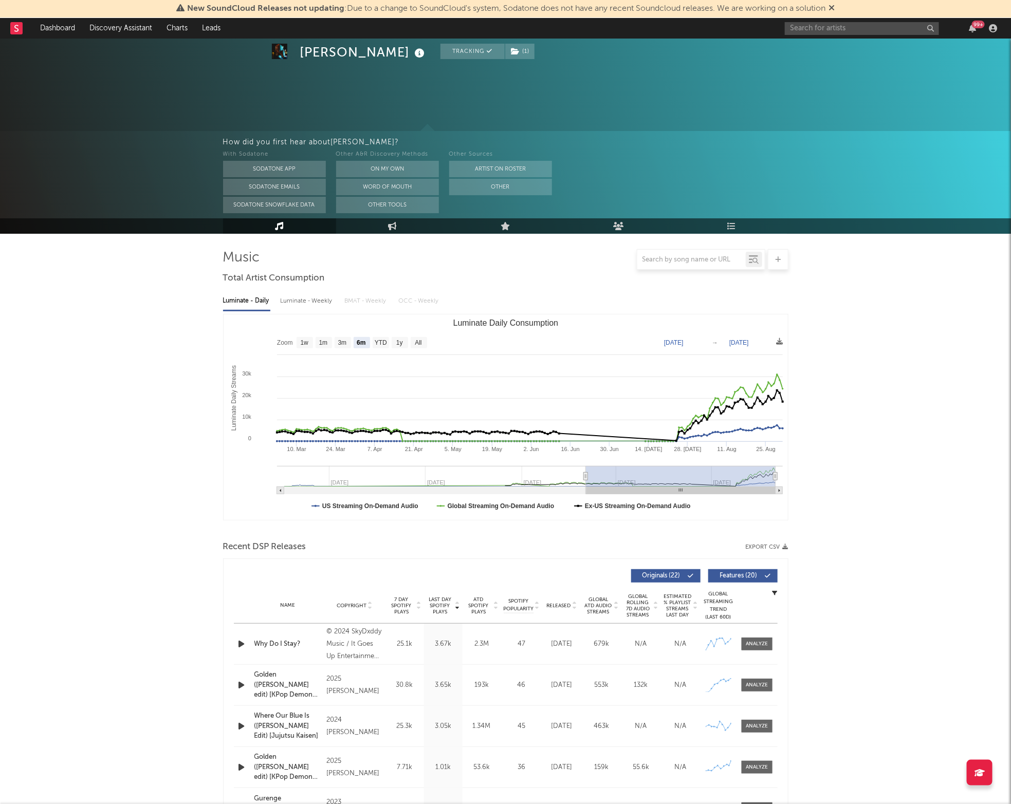
scroll to position [81, 0]
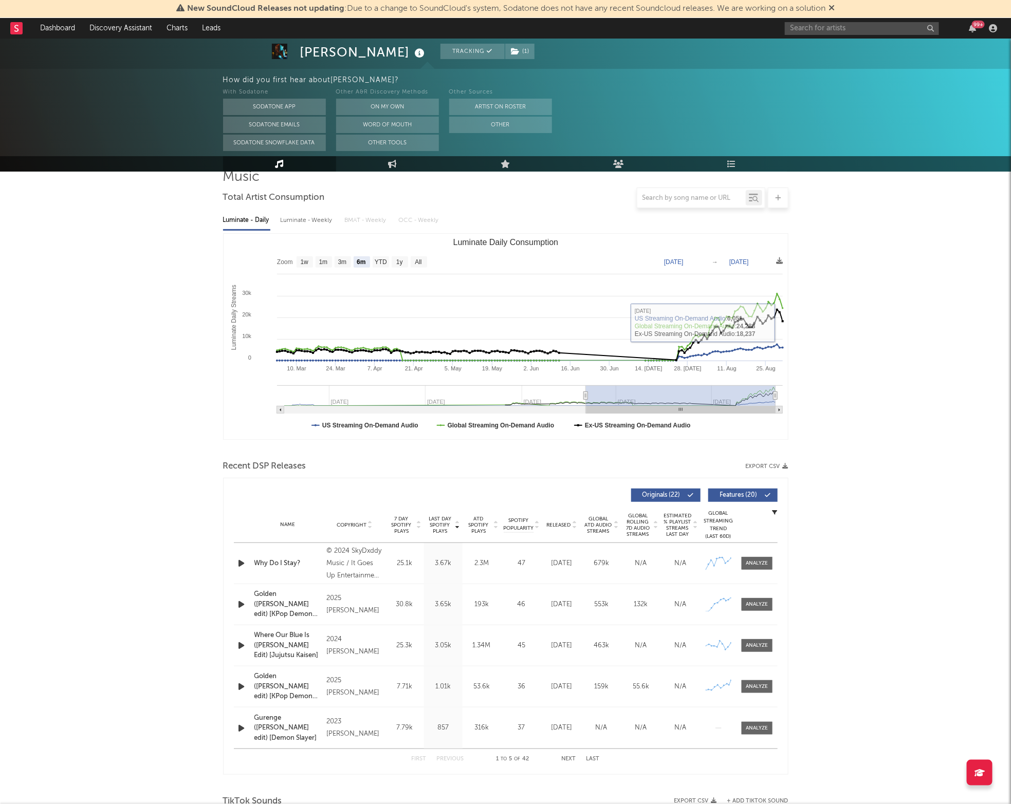
click at [810, 324] on div "[PERSON_NAME] Tracking ( 1 ) [GEOGRAPHIC_DATA] | Electronic Edit Tracking ( 1 )…" at bounding box center [505, 780] width 1011 height 1645
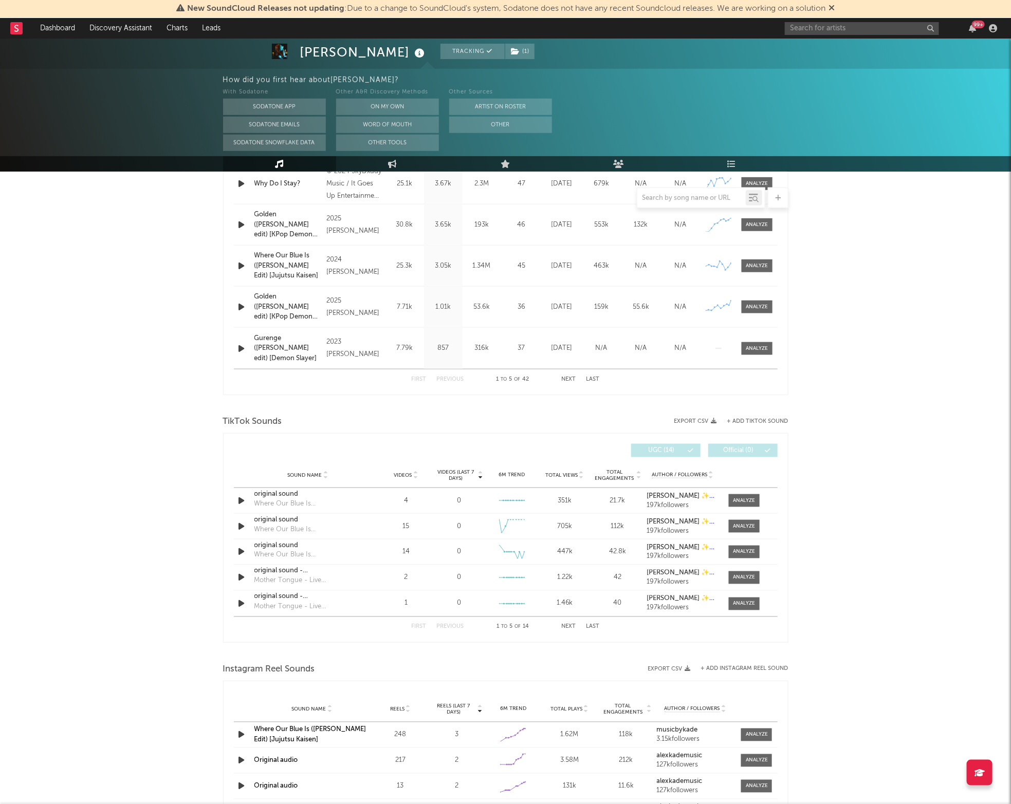
scroll to position [463, 0]
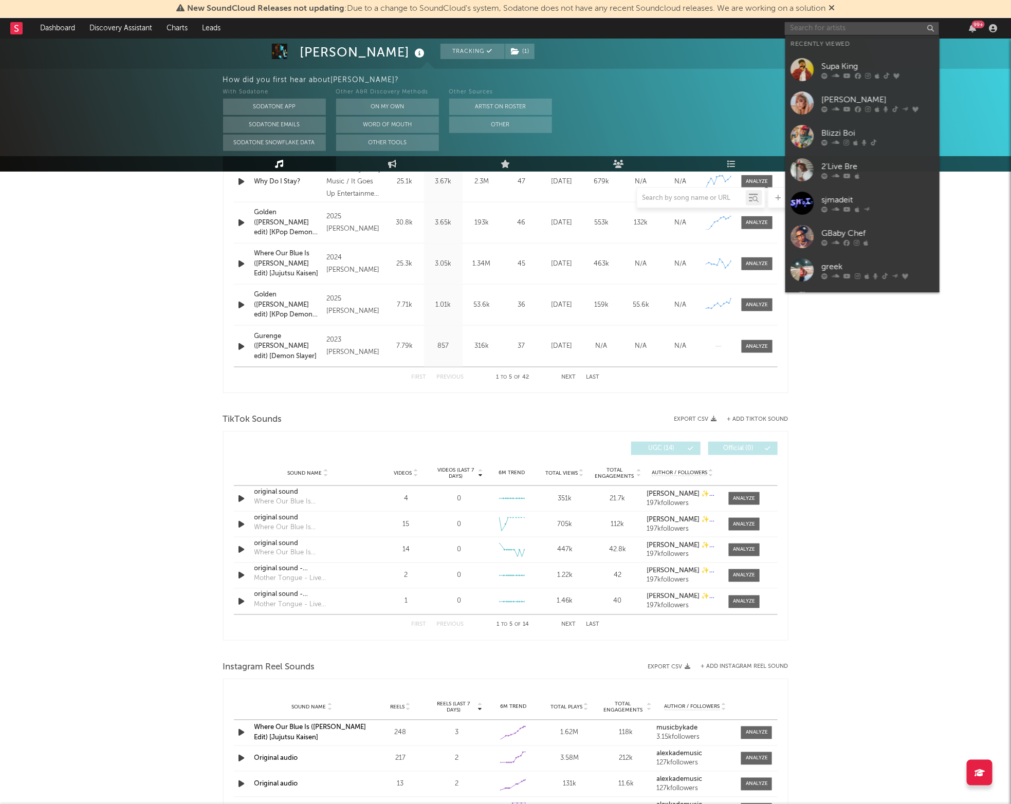
click at [847, 26] on input "text" at bounding box center [862, 28] width 154 height 13
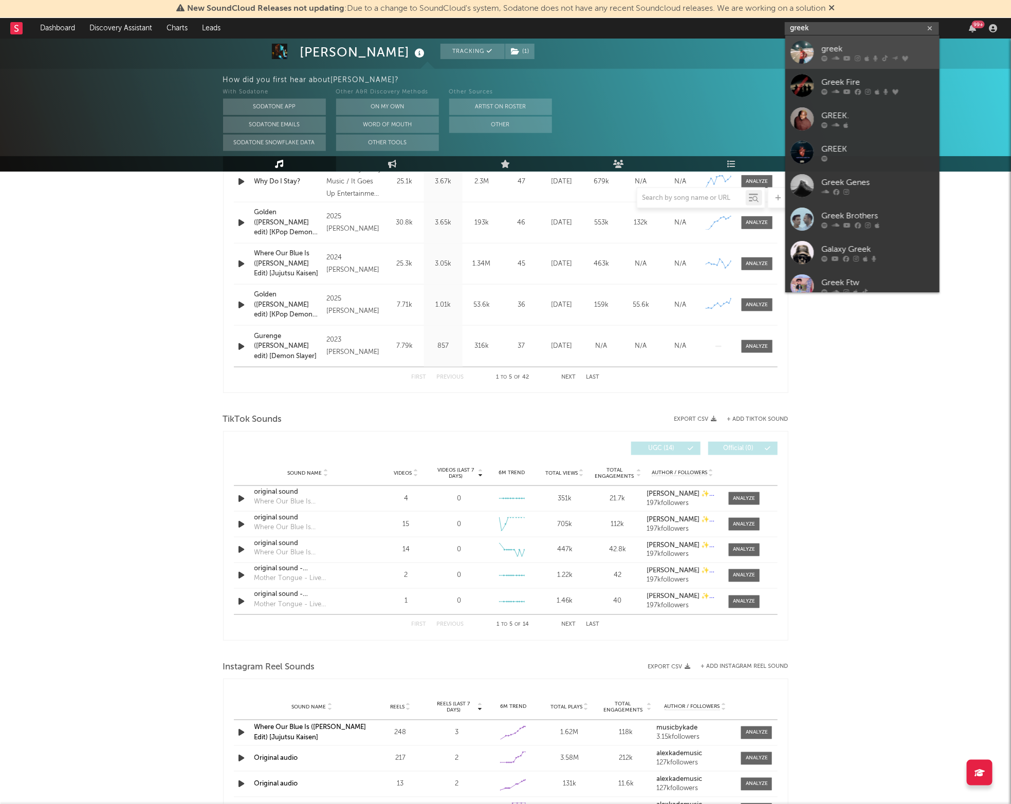
type input "greek"
click at [832, 51] on div "greek" at bounding box center [877, 49] width 113 height 12
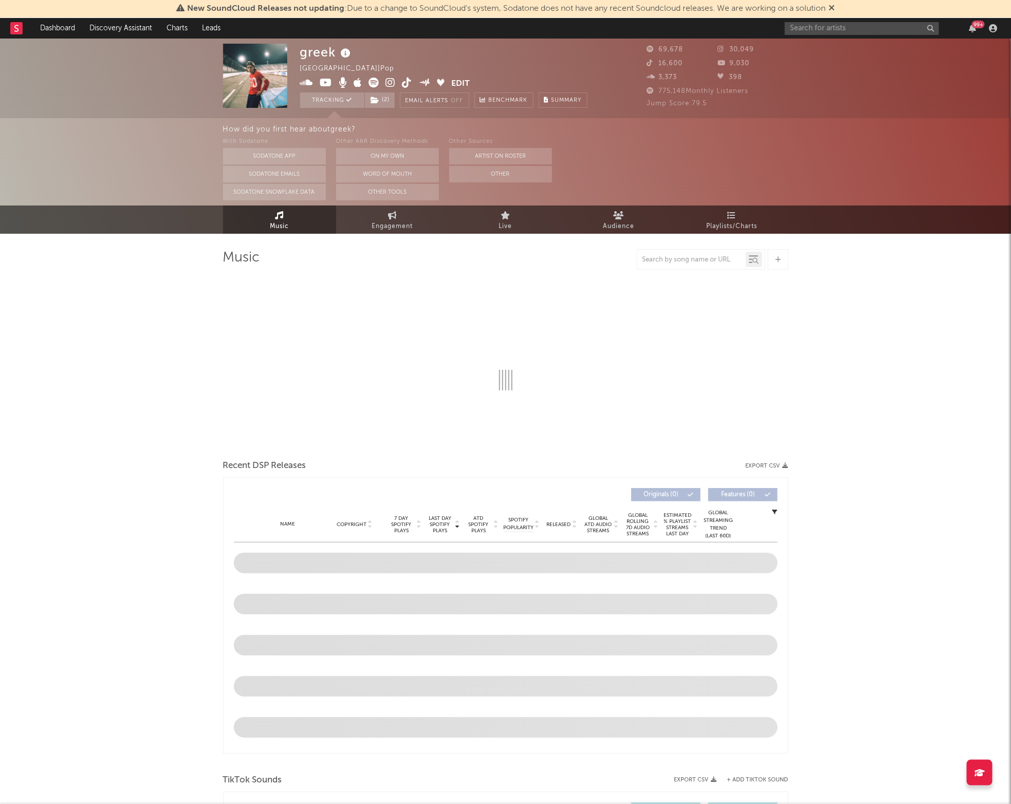
select select "6m"
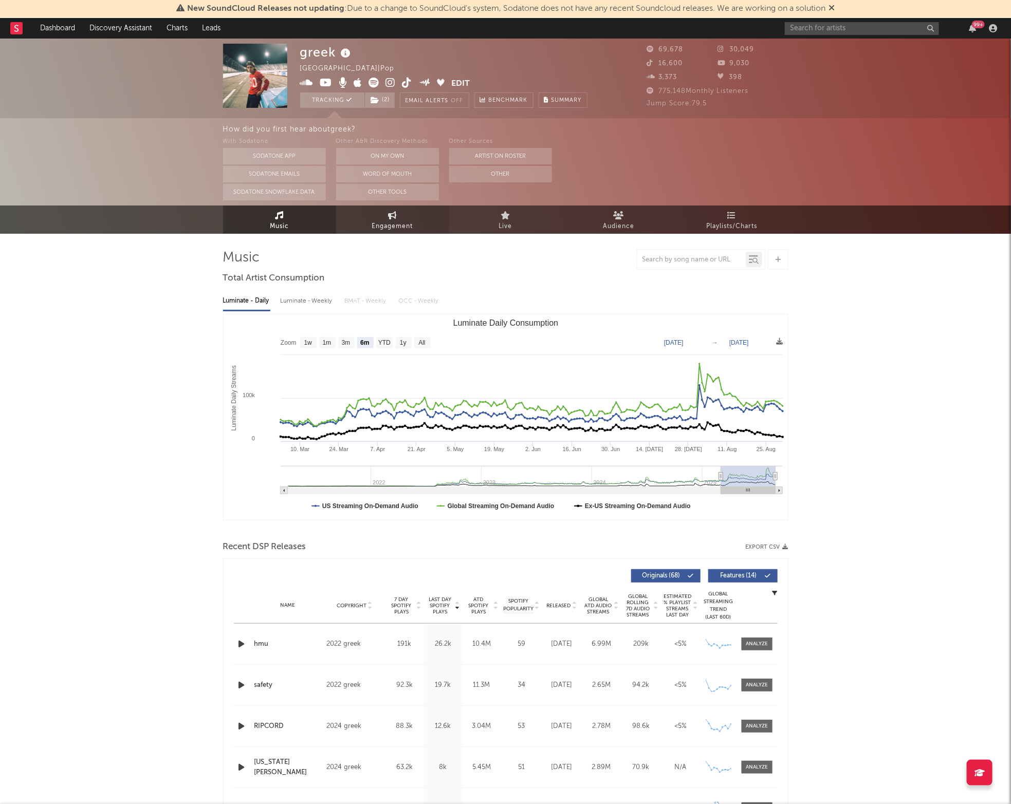
click at [396, 222] on span "Engagement" at bounding box center [392, 227] width 41 height 12
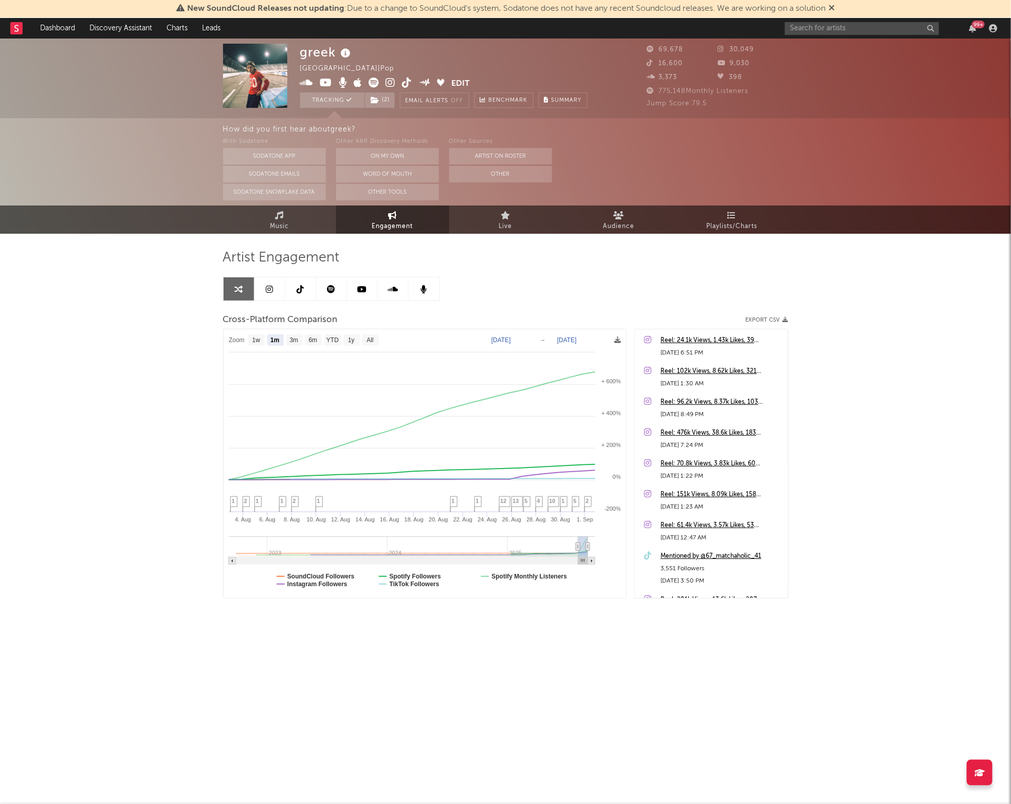
select select "1m"
click at [335, 572] on rect at bounding box center [425, 463] width 402 height 269
click at [413, 573] on text "Spotify Followers" at bounding box center [414, 576] width 51 height 7
select select "1m"
click at [326, 574] on text "SoundCloud Followers" at bounding box center [320, 576] width 67 height 7
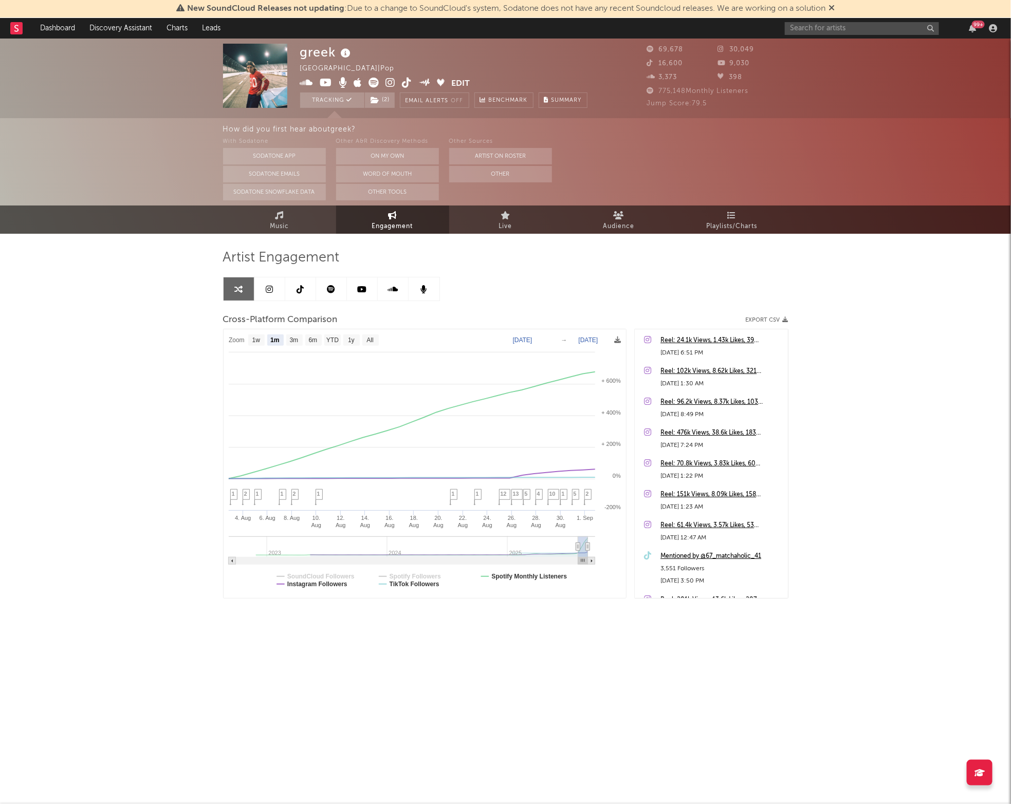
select select "1m"
click at [505, 576] on text "Spotify Monthly Listeners" at bounding box center [529, 576] width 76 height 7
select select "1m"
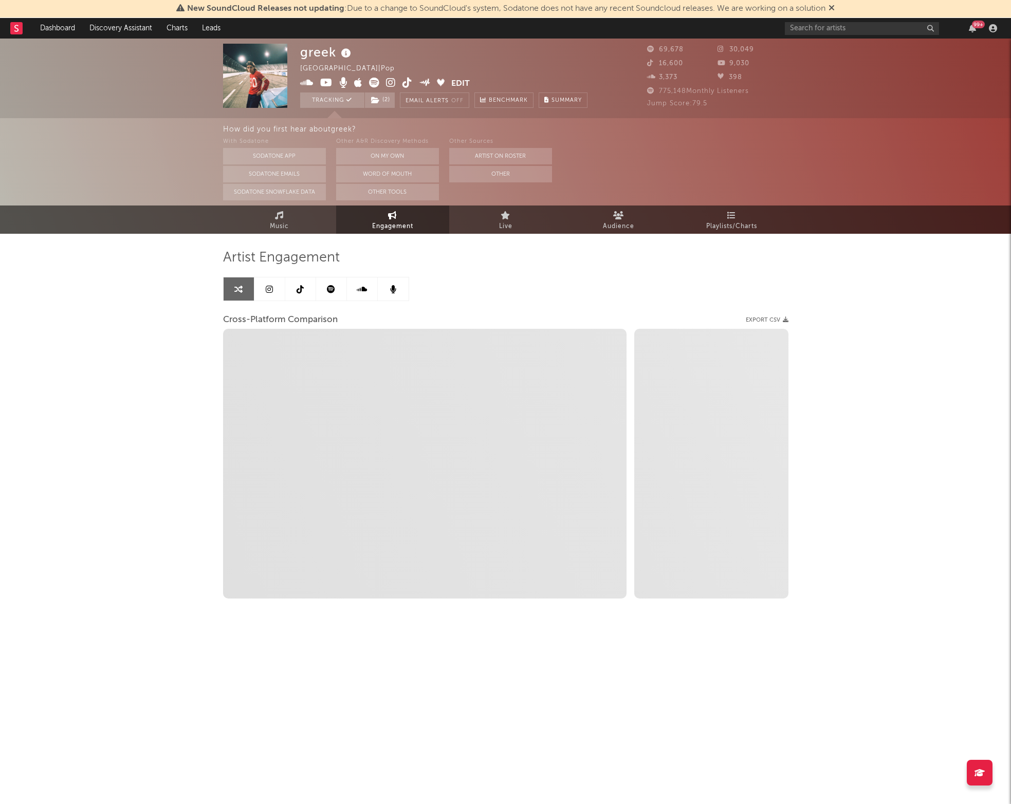
select select "1w"
select select "1m"
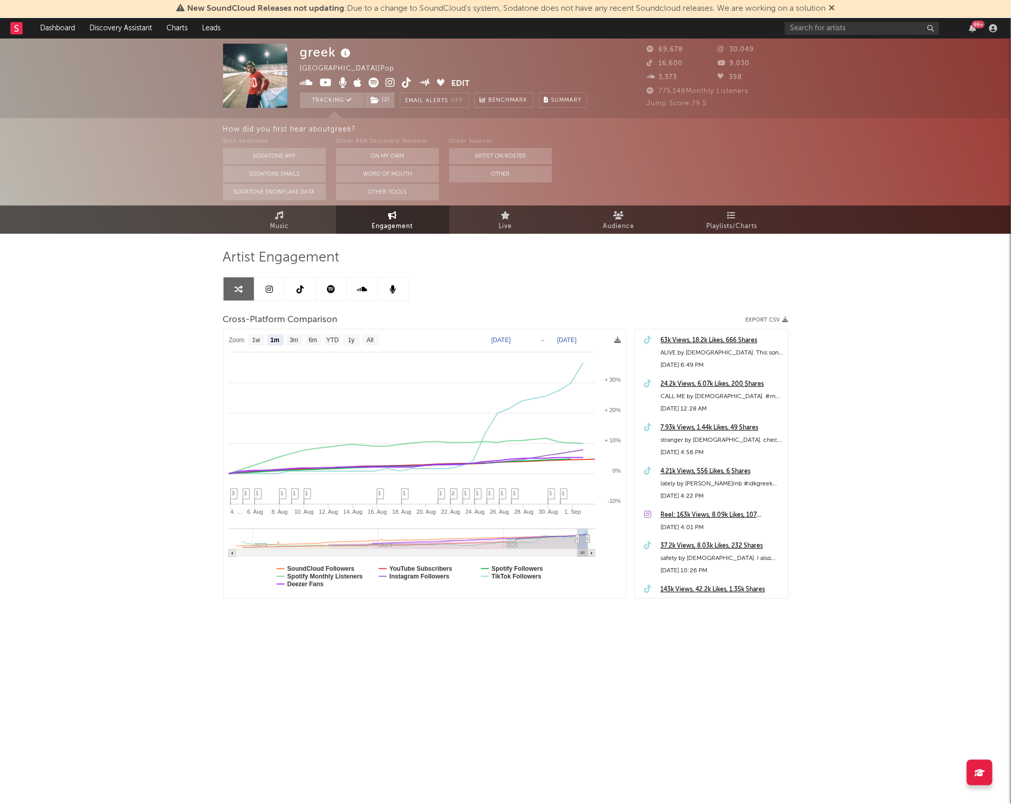
click at [323, 565] on rect at bounding box center [425, 463] width 402 height 269
click at [322, 572] on text "SoundCloud Followers" at bounding box center [320, 568] width 67 height 7
select select "1m"
click at [324, 574] on text "Spotify Monthly Listeners" at bounding box center [325, 576] width 76 height 7
select select "1m"
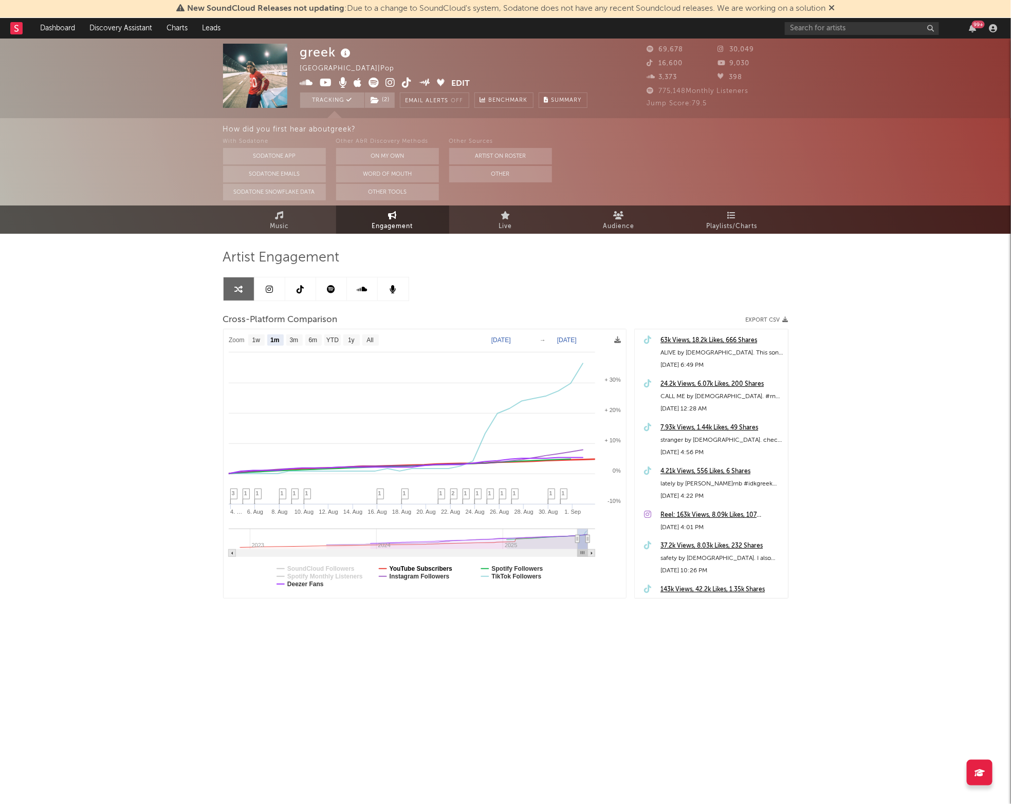
click at [405, 567] on text "YouTube Subscribers" at bounding box center [420, 568] width 63 height 7
select select "1m"
click at [496, 567] on text "Spotify Followers" at bounding box center [516, 568] width 51 height 7
select select "1m"
click at [294, 583] on text "Deezer Fans" at bounding box center [305, 584] width 36 height 7
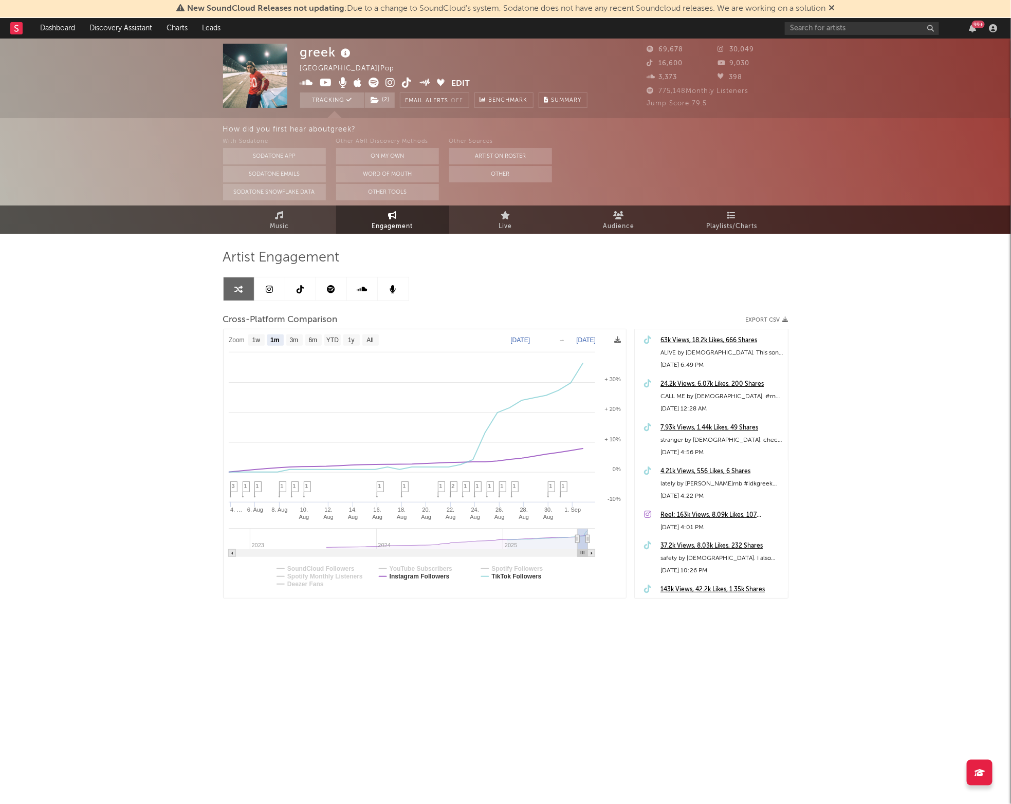
select select "1m"
click at [805, 29] on input "text" at bounding box center [862, 28] width 154 height 13
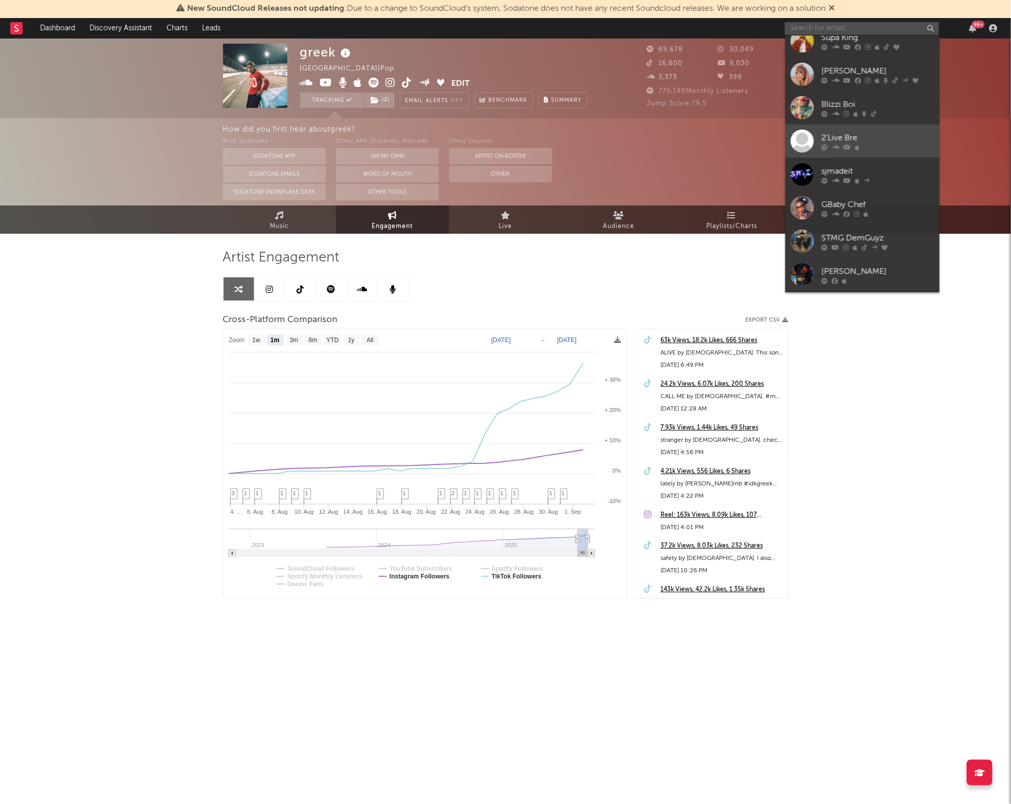
scroll to position [79, 0]
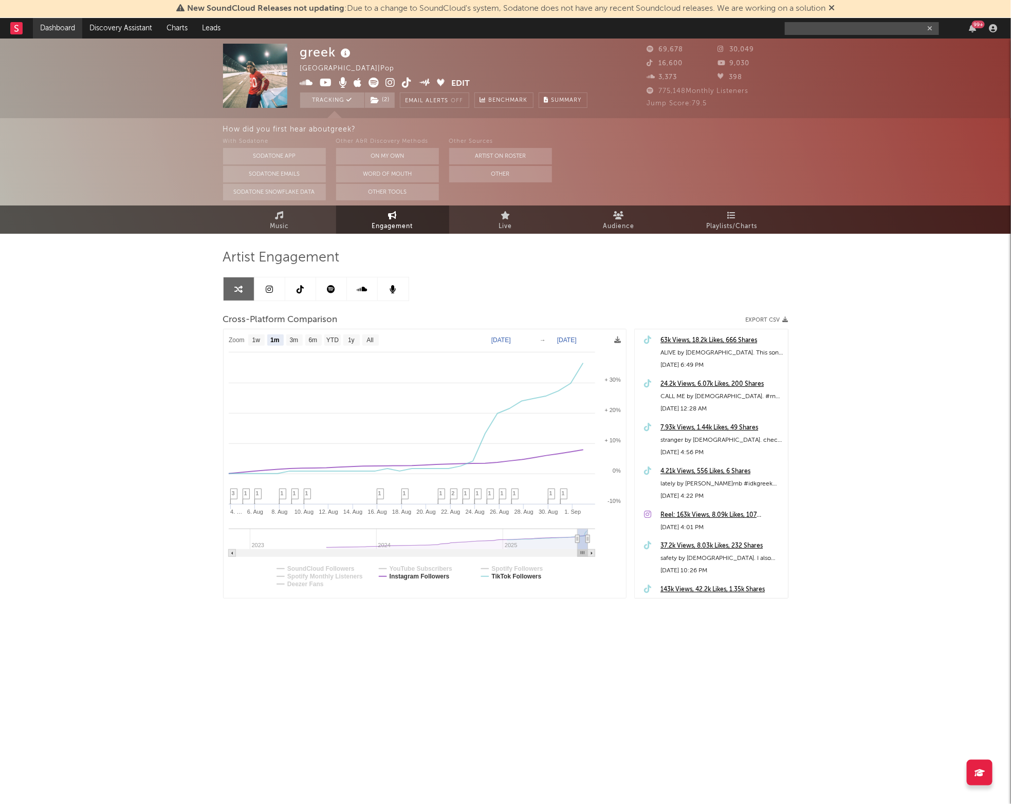
click at [61, 25] on link "Dashboard" at bounding box center [57, 28] width 49 height 21
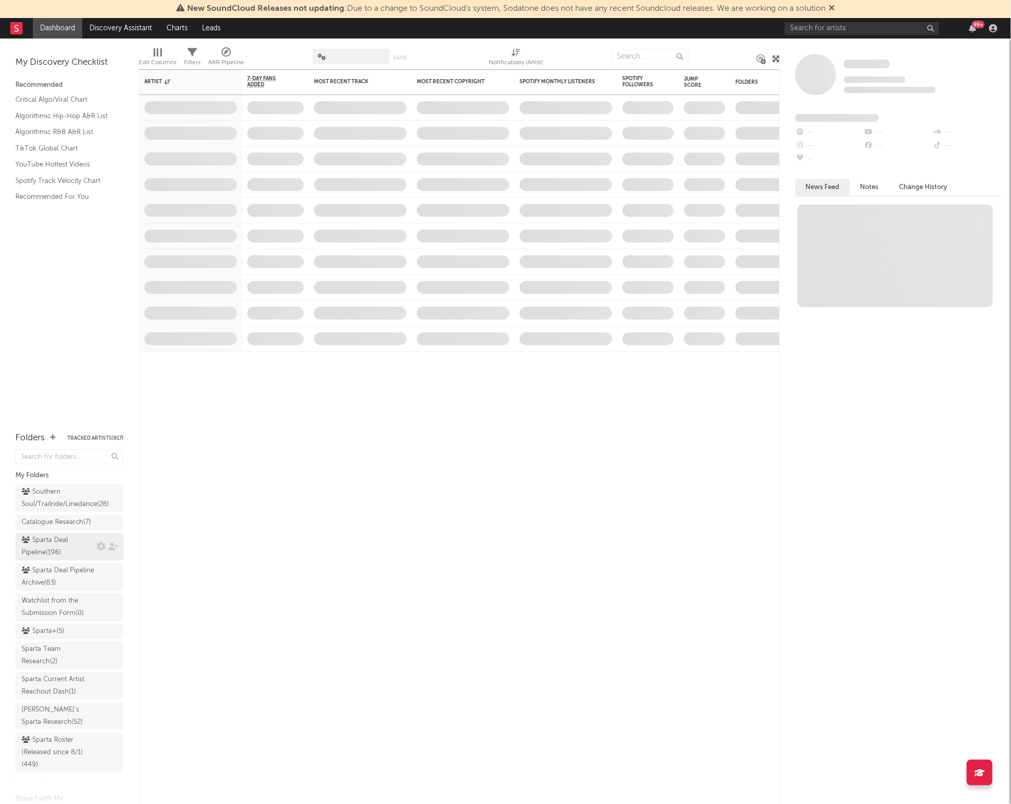
click at [49, 559] on div "Sparta Deal Pipeline ( 196 )" at bounding box center [58, 547] width 72 height 25
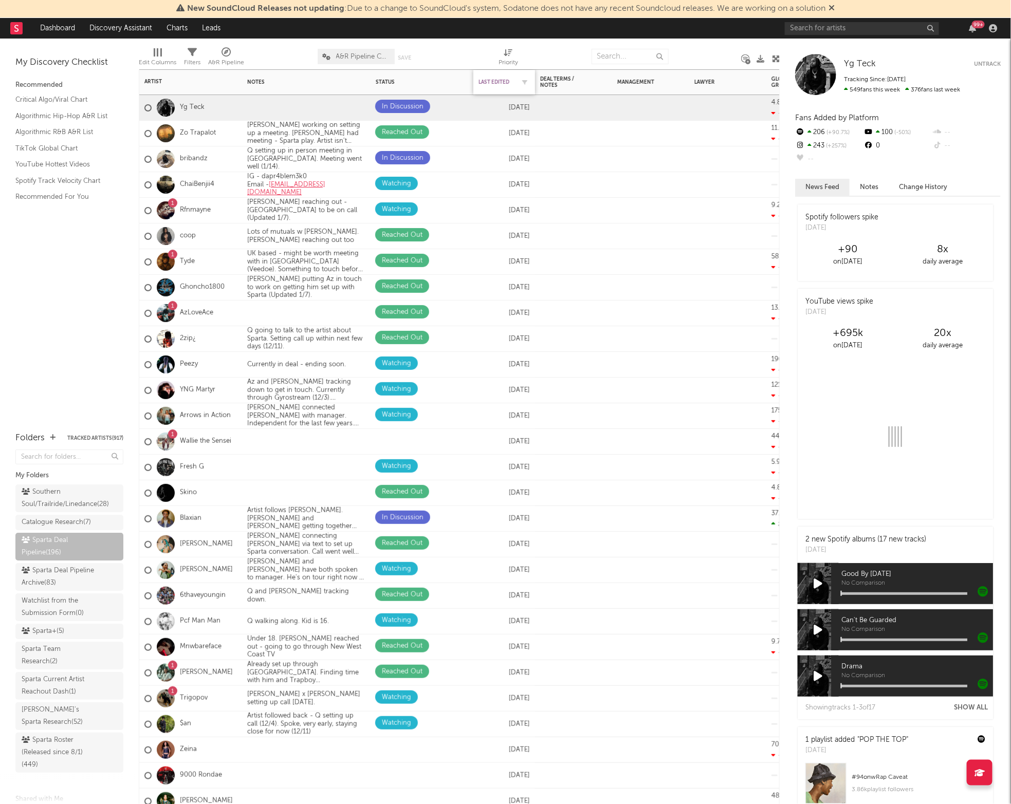
click at [493, 82] on div "Last Edited" at bounding box center [497, 82] width 36 height 6
